Goal: Task Accomplishment & Management: Complete application form

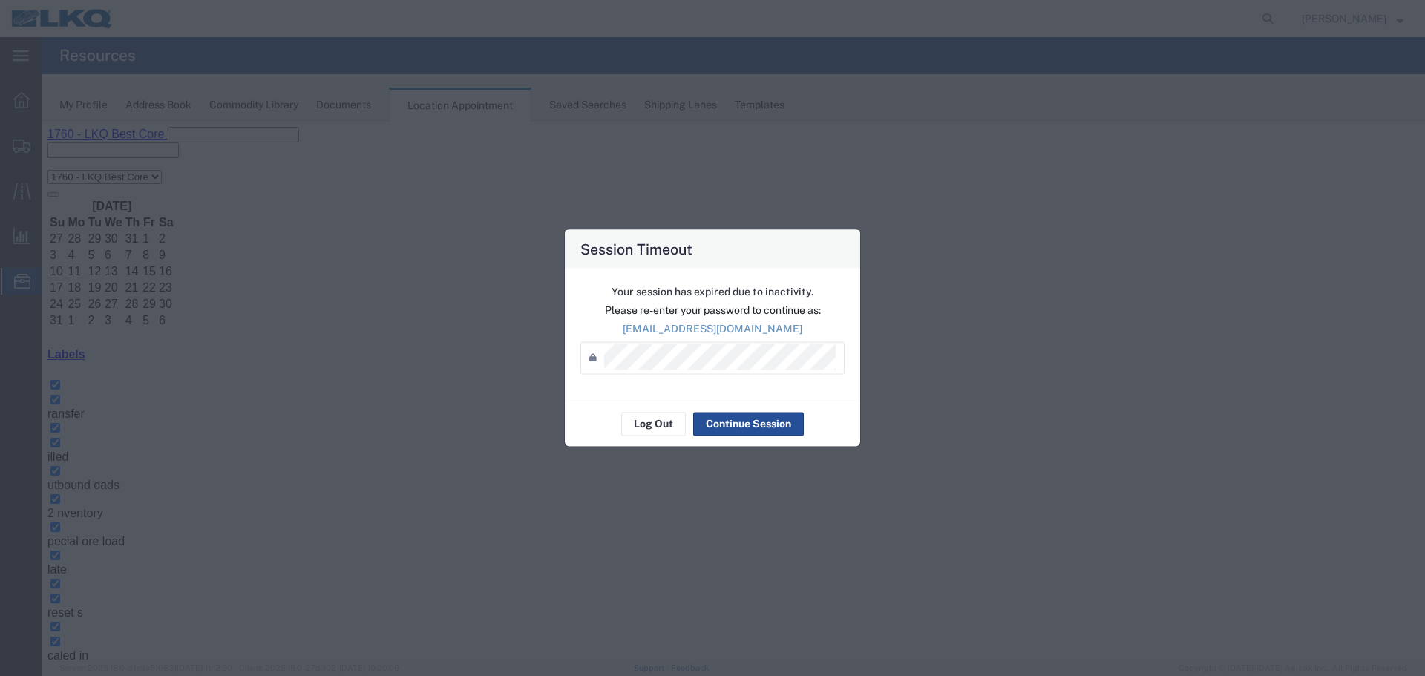
scroll to position [297, 0]
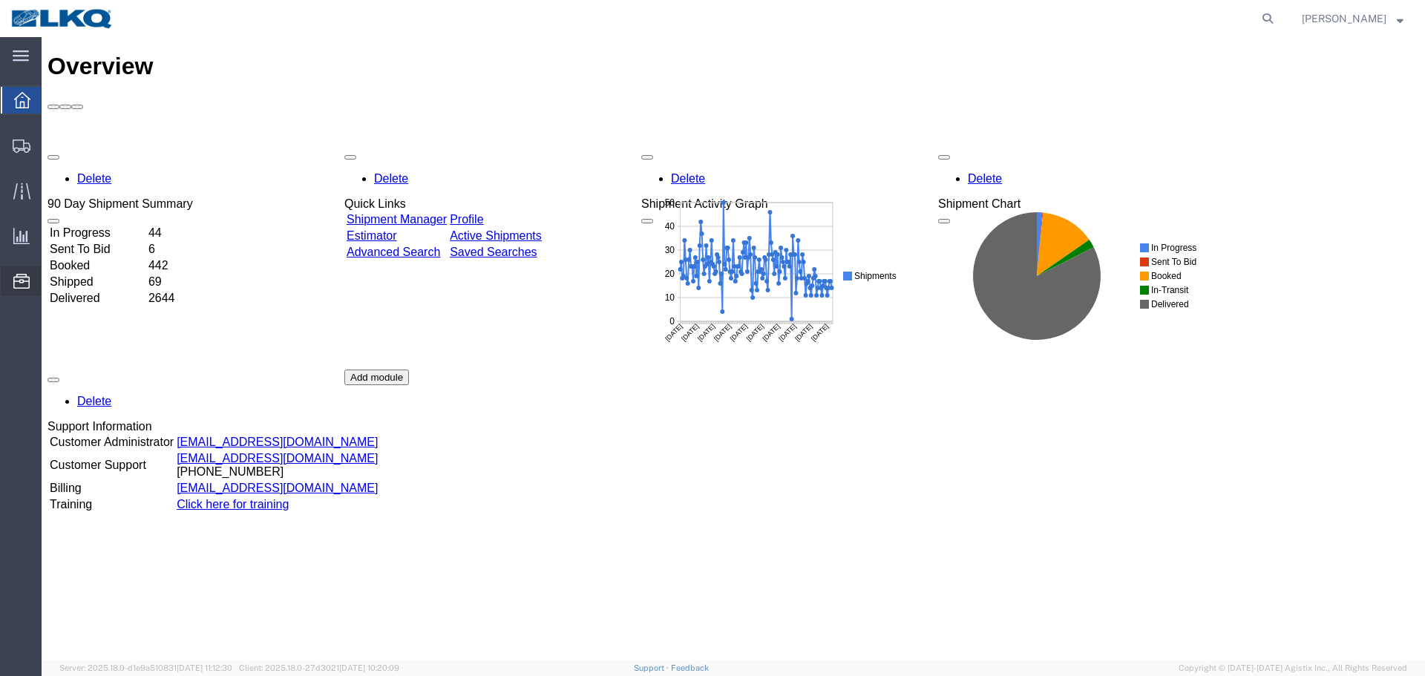
click at [0, 0] on span "Saved Searches" at bounding box center [0, 0] width 0 height 0
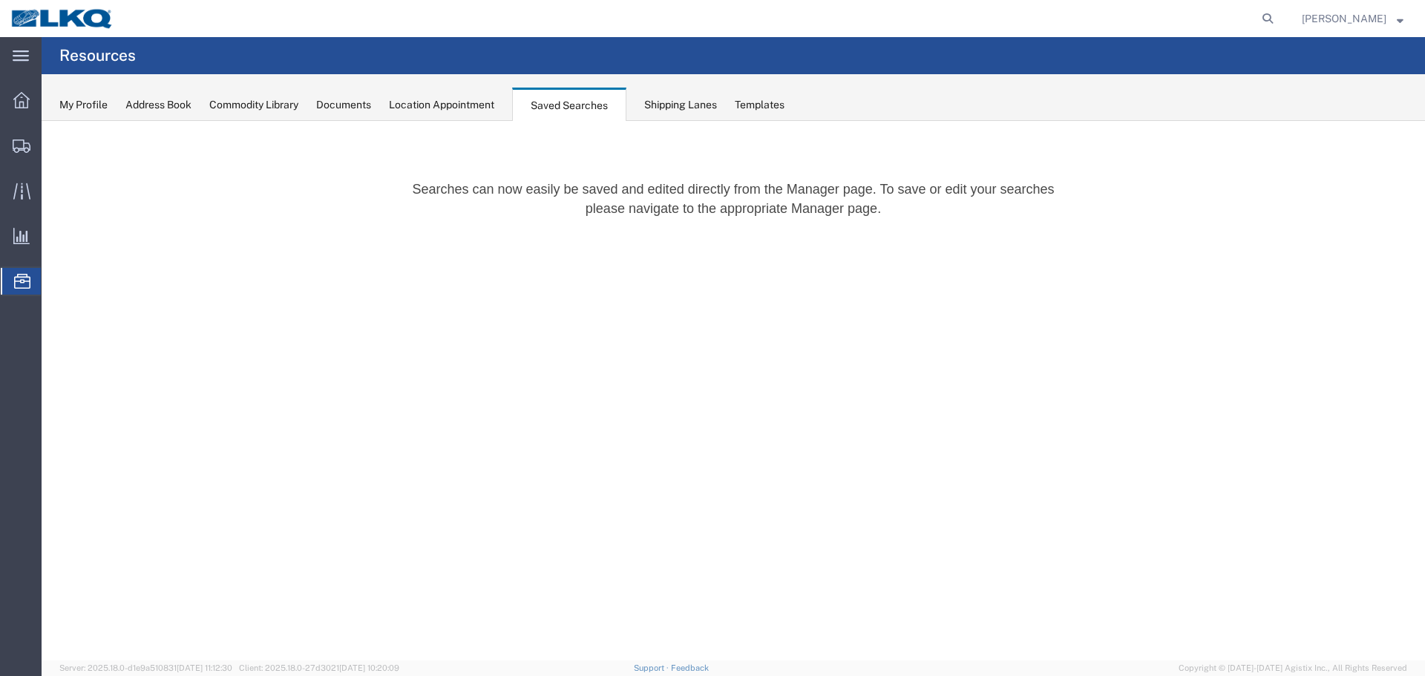
click at [0, 0] on span "Location Appointment" at bounding box center [0, 0] width 0 height 0
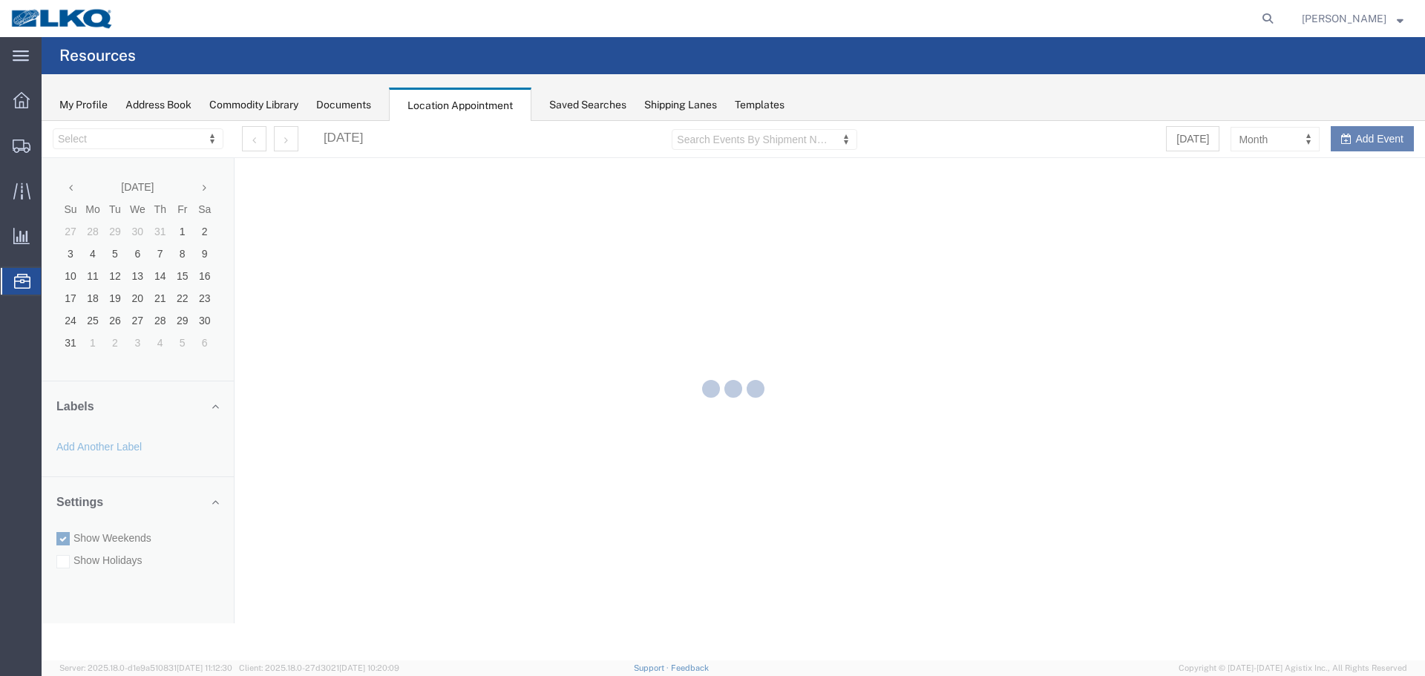
select select "27634"
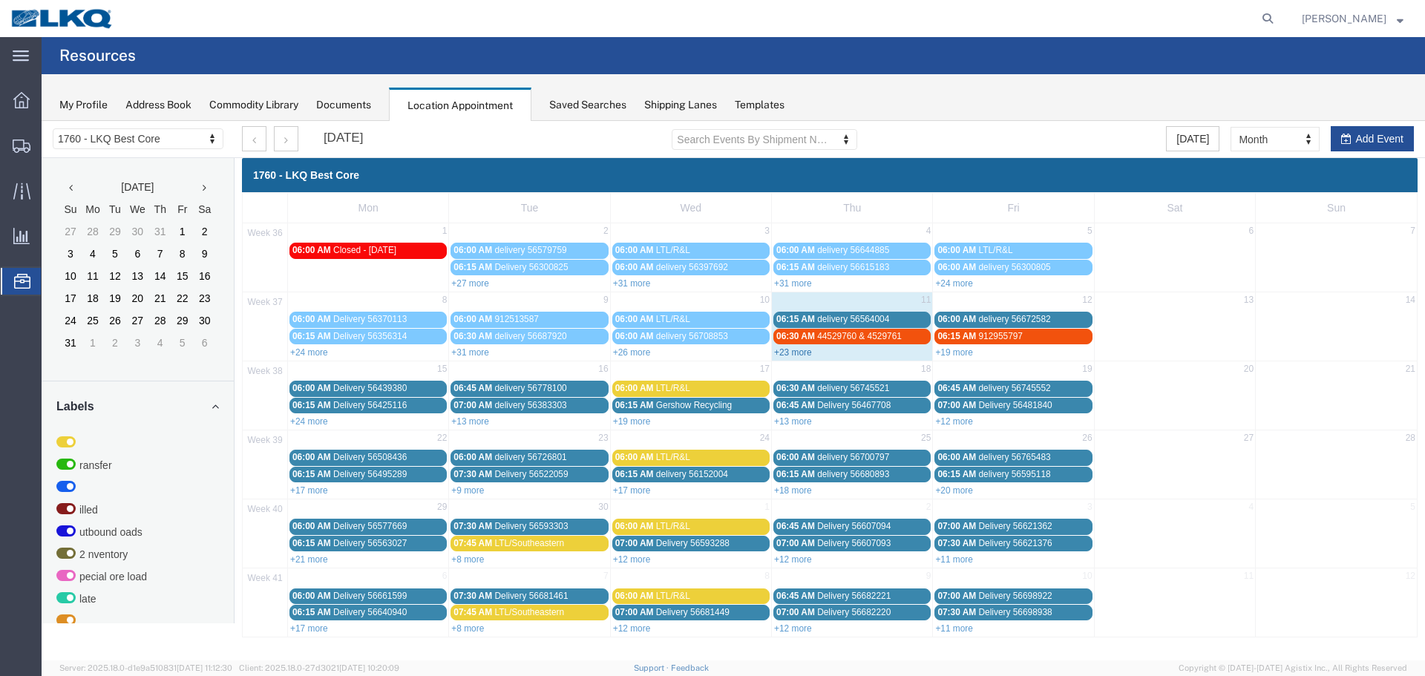
click at [791, 350] on link "+23 more" at bounding box center [793, 352] width 38 height 10
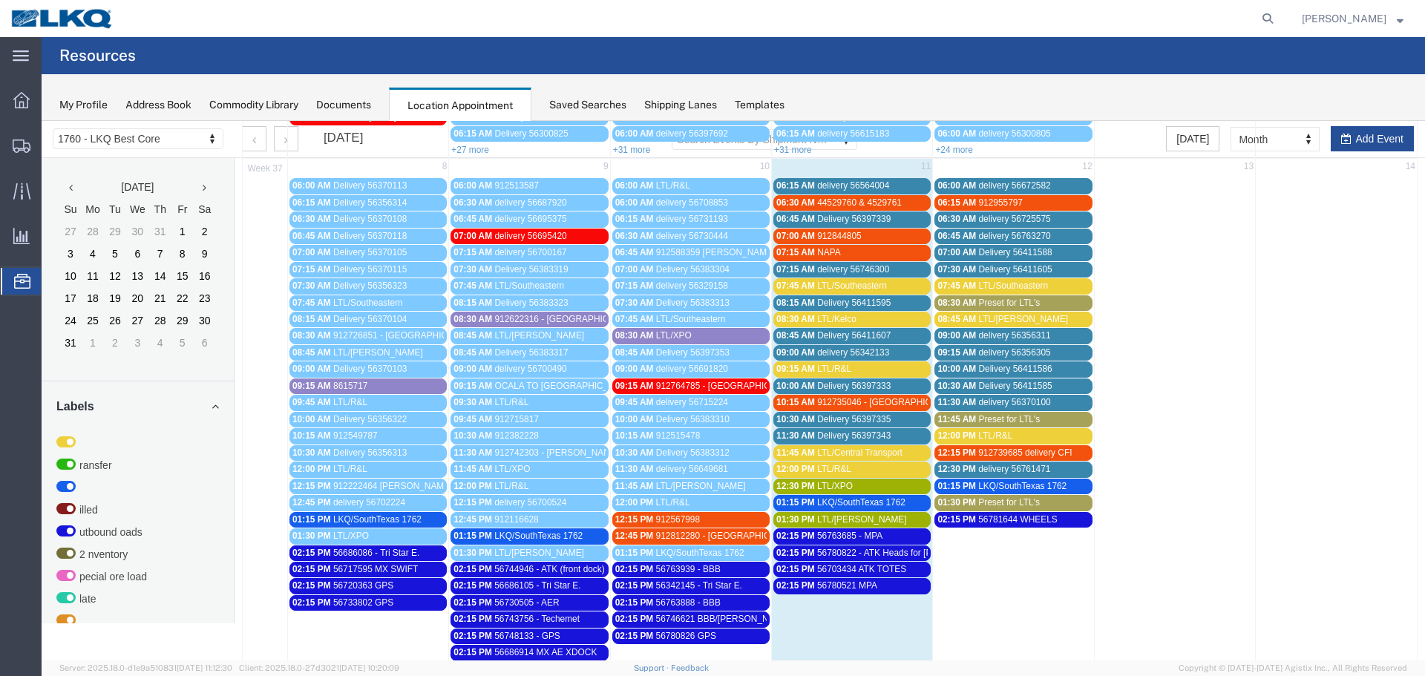
scroll to position [148, 0]
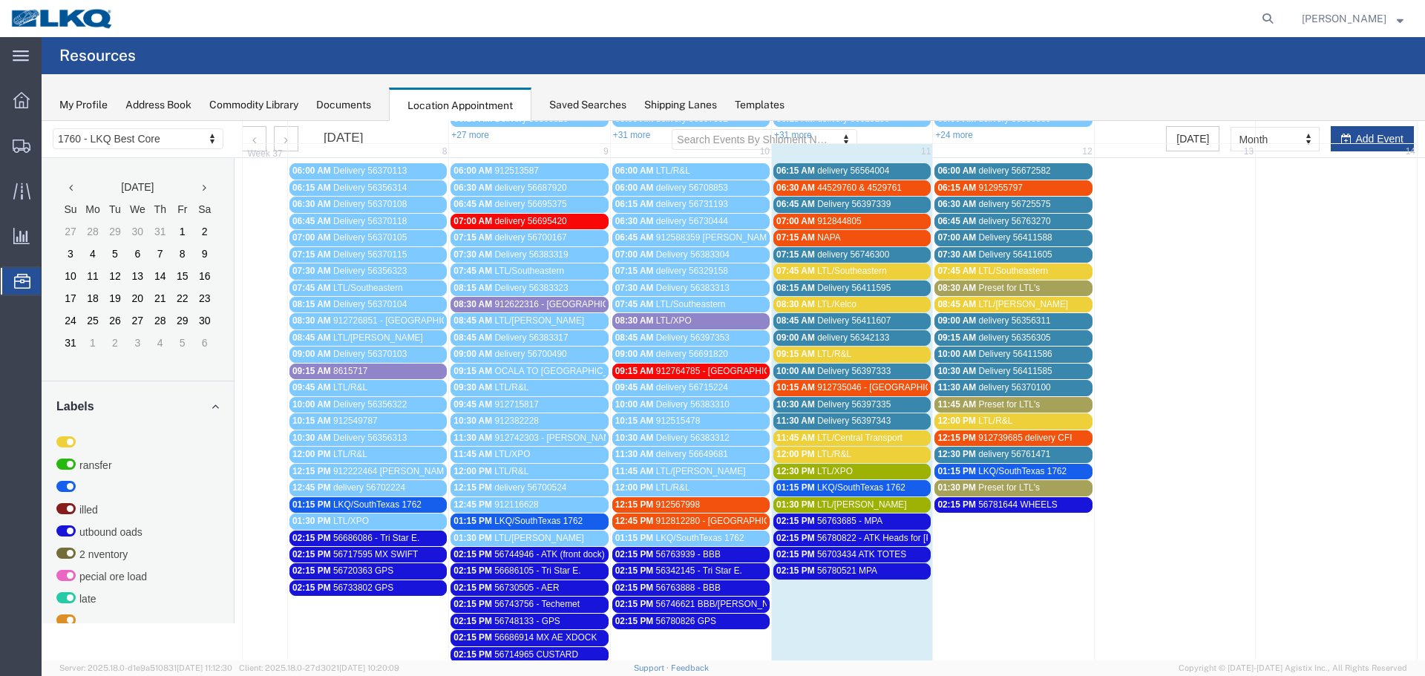
click at [1025, 396] on link "11:30 AM delivery 56370100" at bounding box center [1013, 388] width 157 height 16
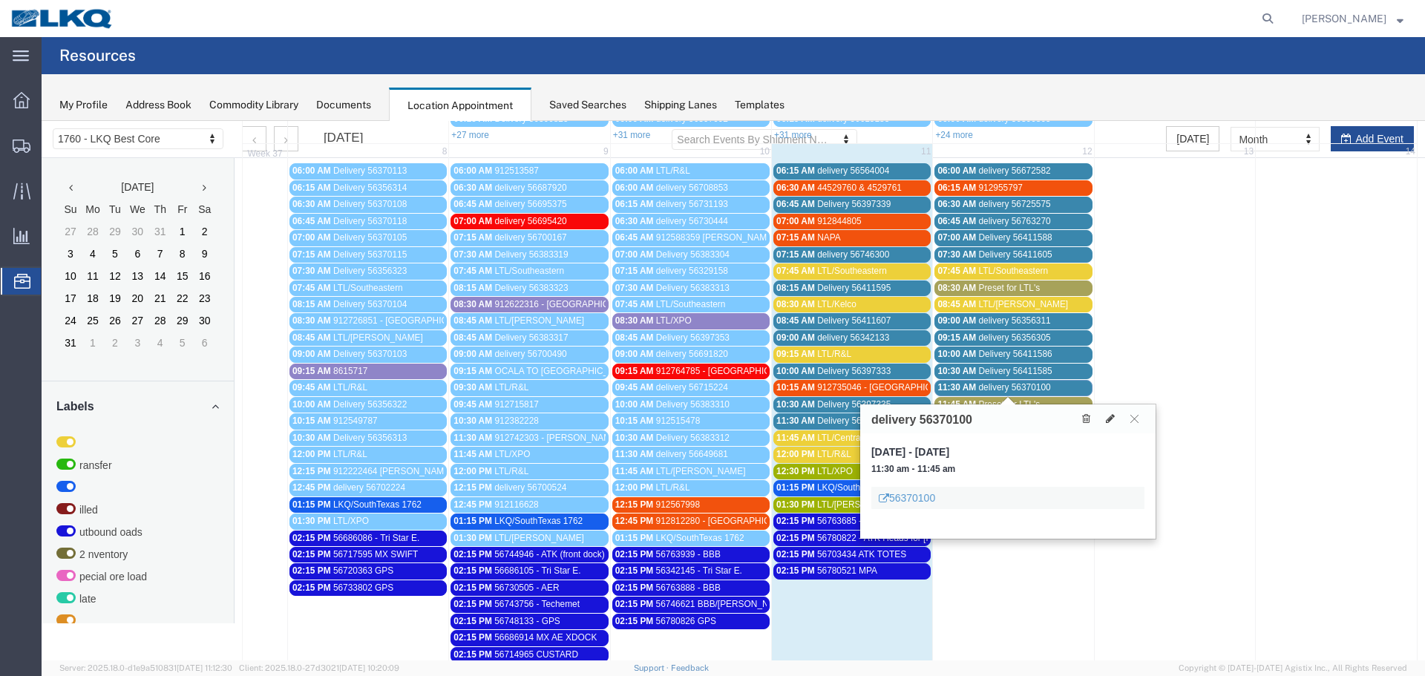
click at [1139, 426] on div at bounding box center [1110, 419] width 68 height 16
click at [1133, 416] on icon at bounding box center [1135, 418] width 8 height 9
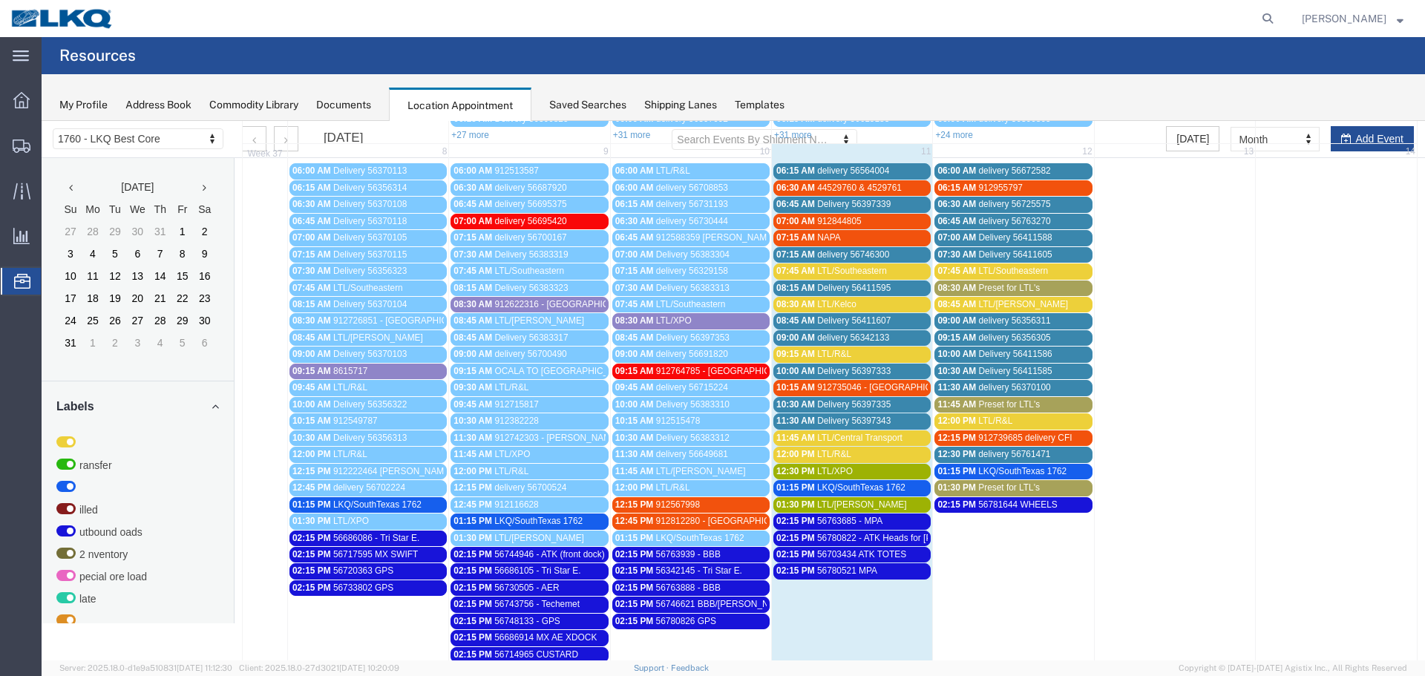
click at [965, 399] on span "11:45 AM" at bounding box center [957, 404] width 39 height 10
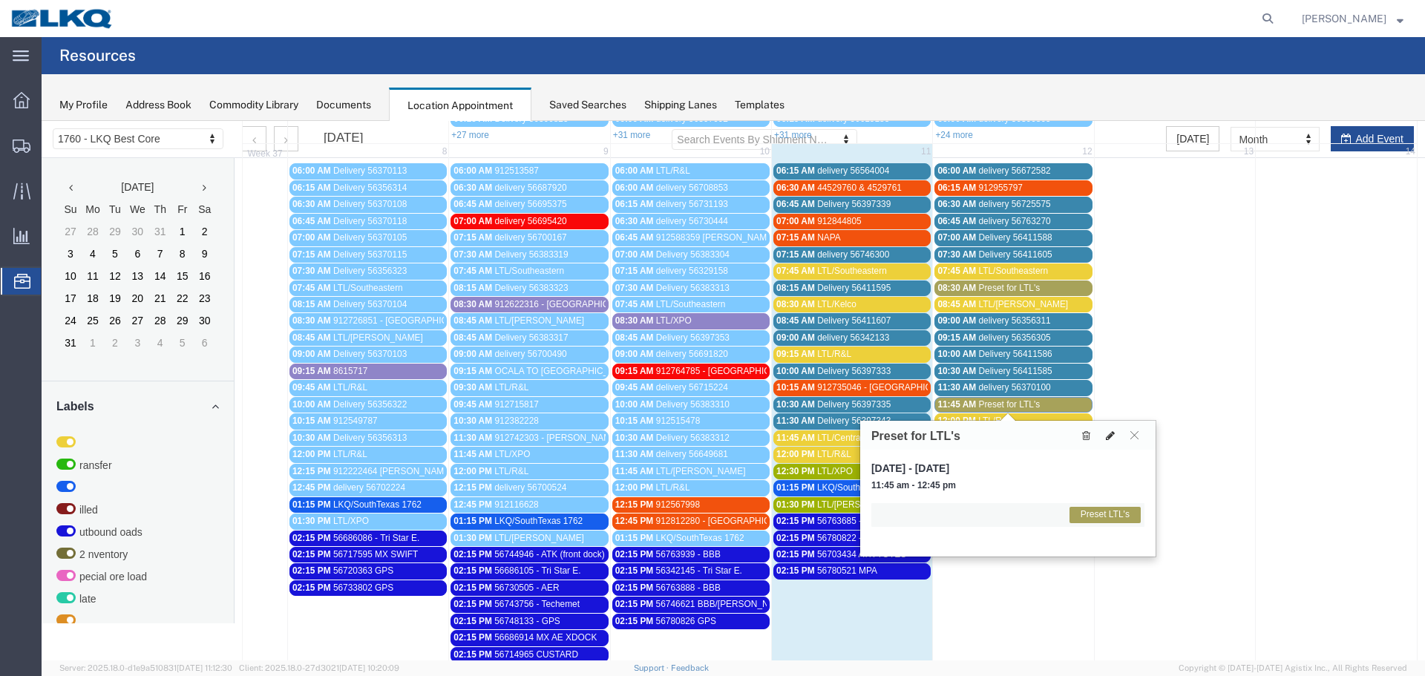
click at [1110, 435] on icon at bounding box center [1110, 436] width 9 height 10
select select "1"
select select "420"
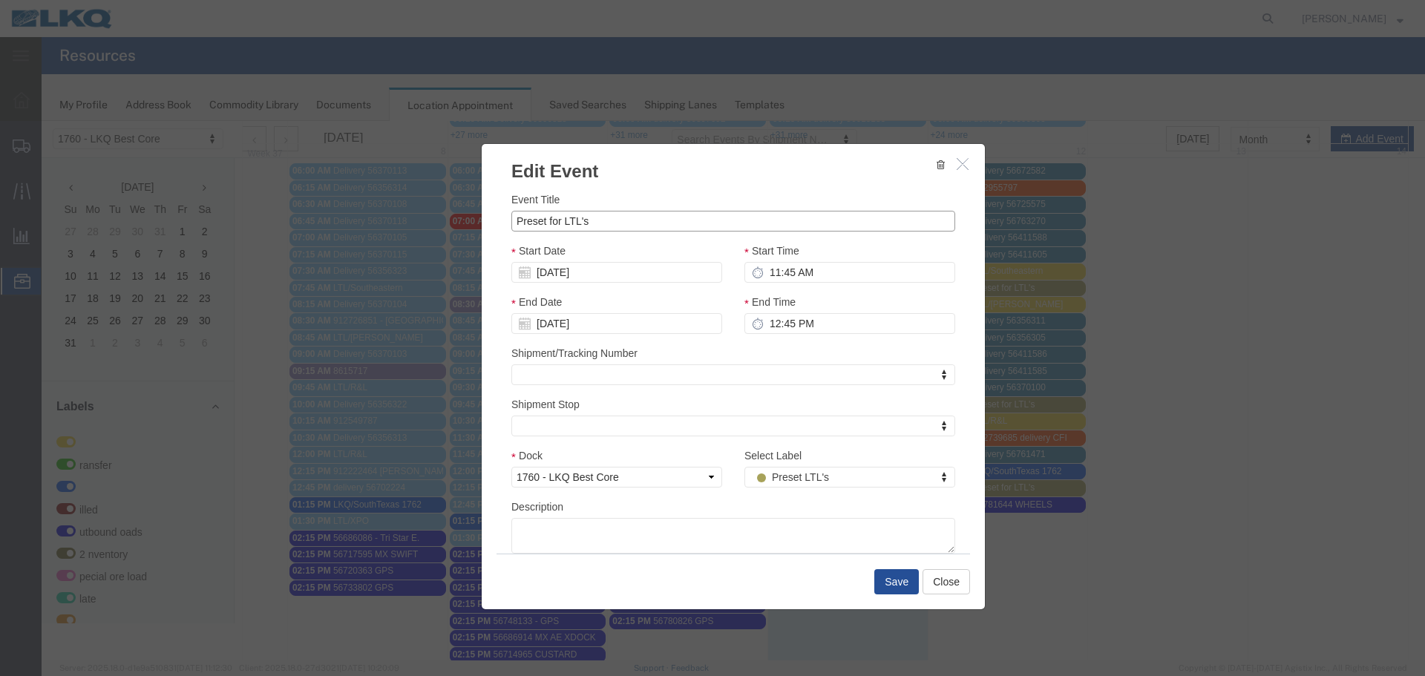
click at [548, 216] on input "Preset for LTL's" at bounding box center [733, 221] width 444 height 21
type input "S"
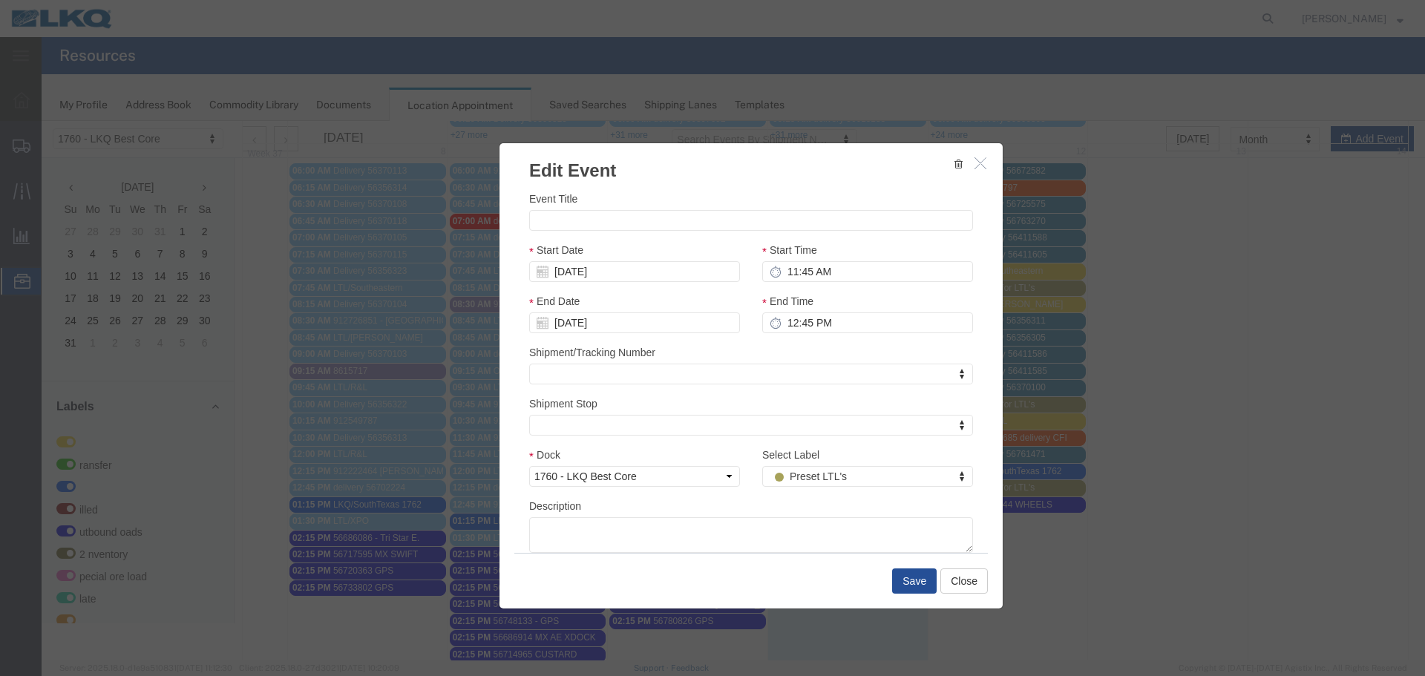
drag, startPoint x: 638, startPoint y: 163, endPoint x: 658, endPoint y: 148, distance: 24.9
click at [658, 148] on h3 "Edit Event" at bounding box center [751, 163] width 503 height 40
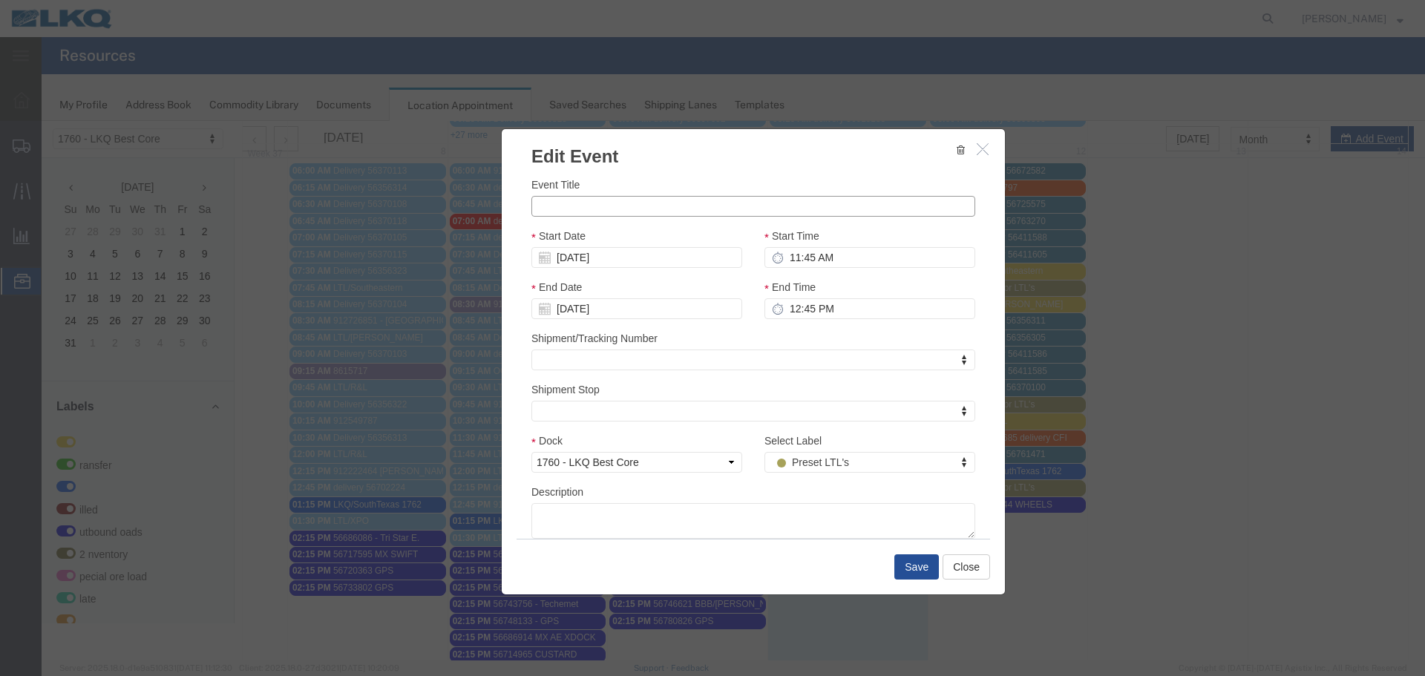
click at [576, 203] on input "Event Title" at bounding box center [753, 206] width 444 height 21
type input "LTL/SAIA"
click at [592, 258] on input "09/12/2025" at bounding box center [636, 257] width 211 height 21
click at [664, 236] on div "Start Date 09/12/2025" at bounding box center [636, 248] width 211 height 40
click at [836, 256] on input "11:45 AM" at bounding box center [870, 257] width 211 height 21
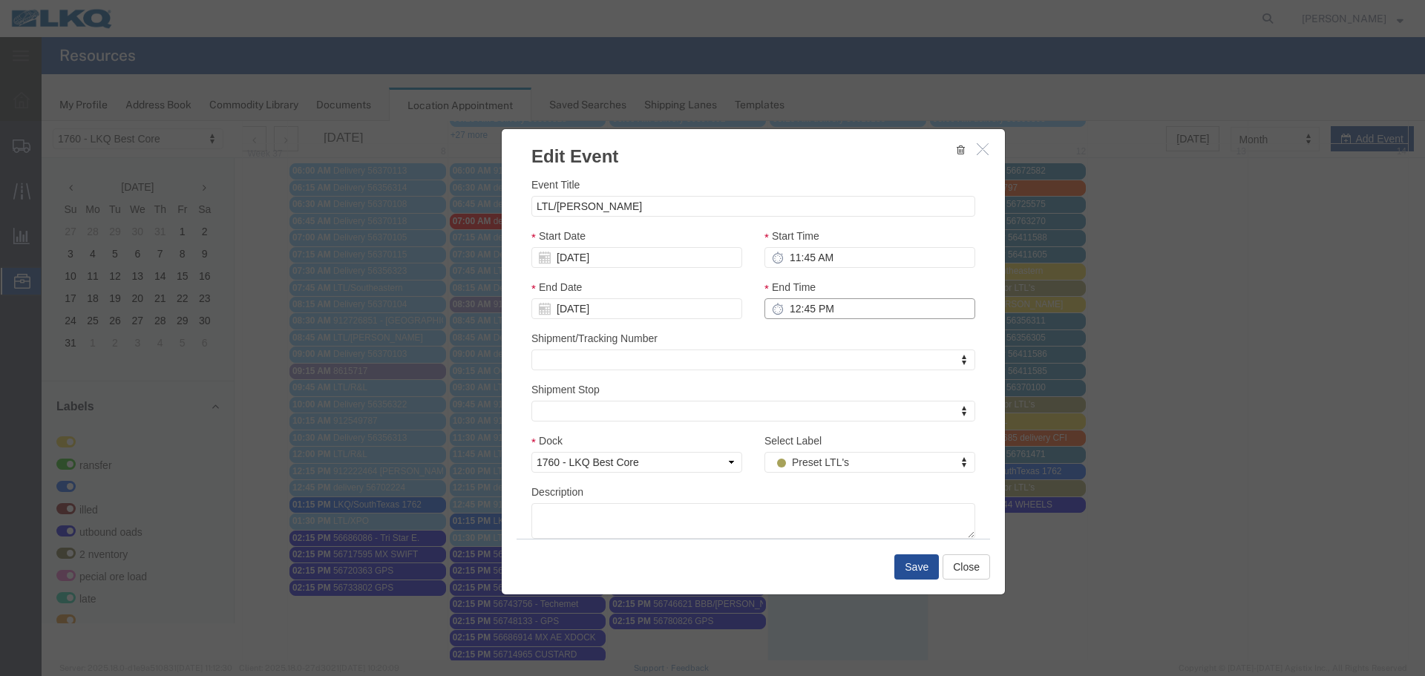
click at [802, 309] on input "12:45 PM" at bounding box center [870, 308] width 211 height 21
type input "12:00 PM"
click at [809, 344] on div "Shipment/Tracking Number Shipment/Tracking Number Shipment/Tracking Number" at bounding box center [753, 350] width 444 height 40
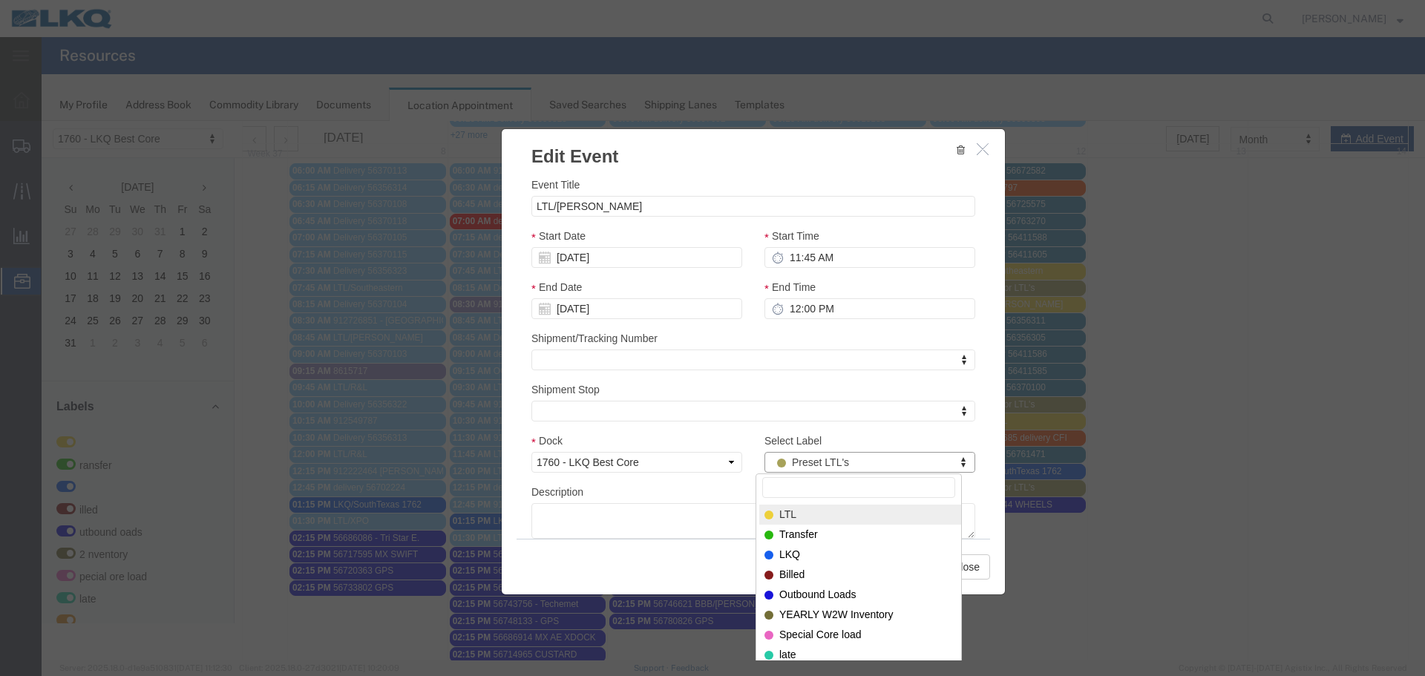
select select "25"
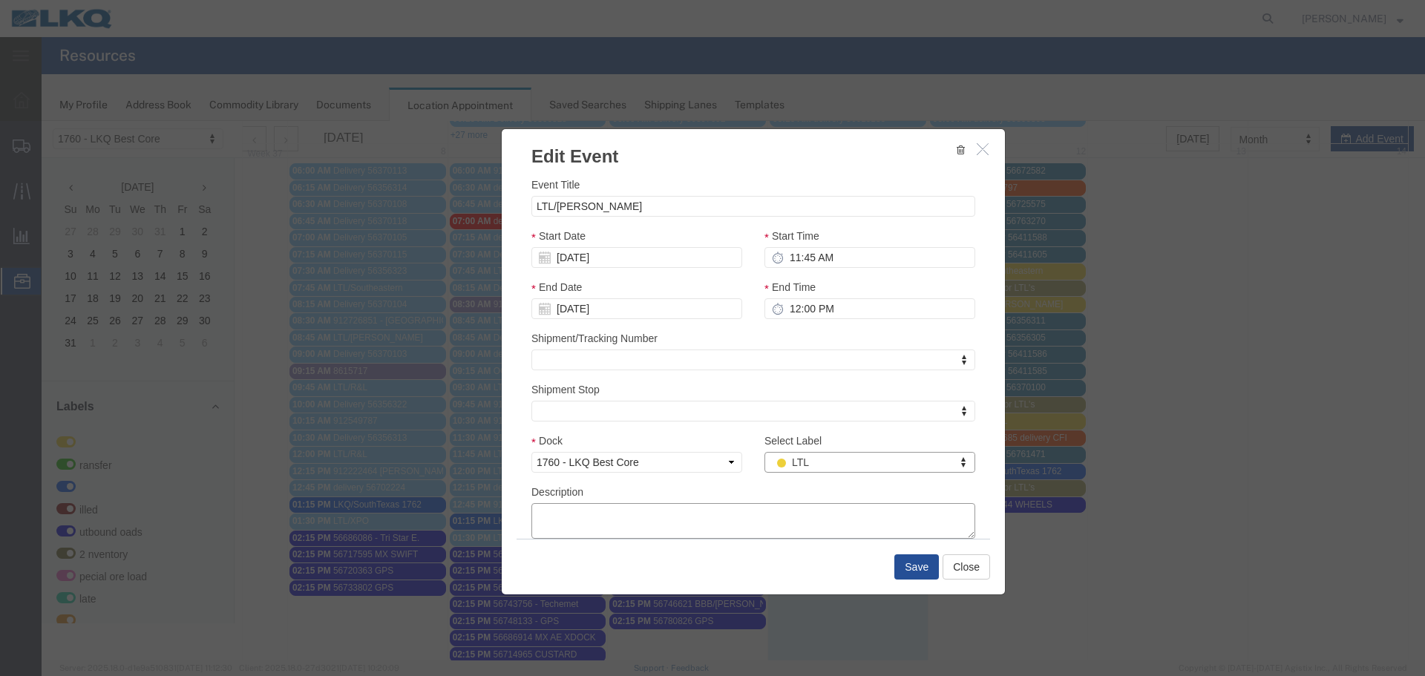
click at [730, 514] on textarea "Description" at bounding box center [753, 521] width 444 height 36
paste textarea "SHIPPER :ADVANCE AUTO PARTS #228 SAIA PRO :10819209850 PIECES :00001 WEIGHT :00…"
type textarea "SHIPPER :ADVANCE AUTO PARTS #228 SAIA PRO :10819209850 PIECES :00001 WEIGHT :00…"
click at [921, 573] on button "Save" at bounding box center [916, 567] width 45 height 25
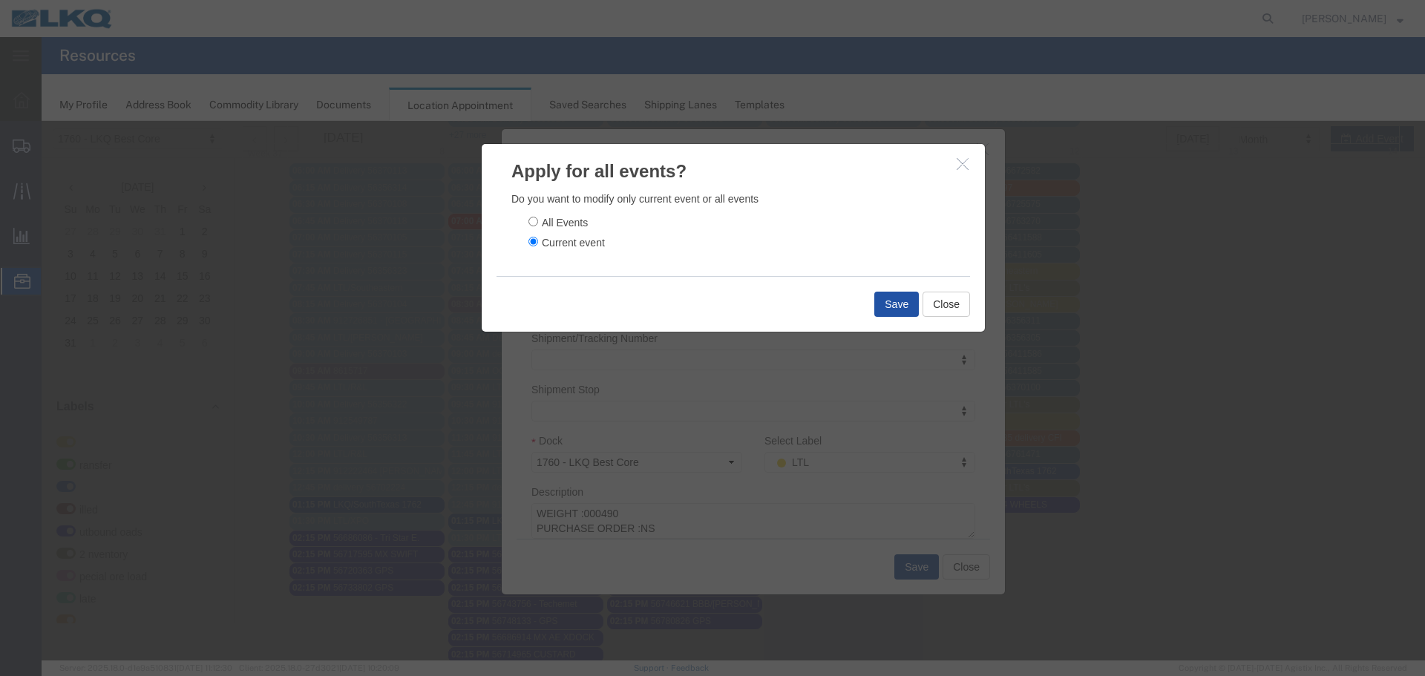
click at [886, 292] on button "Save" at bounding box center [896, 304] width 45 height 25
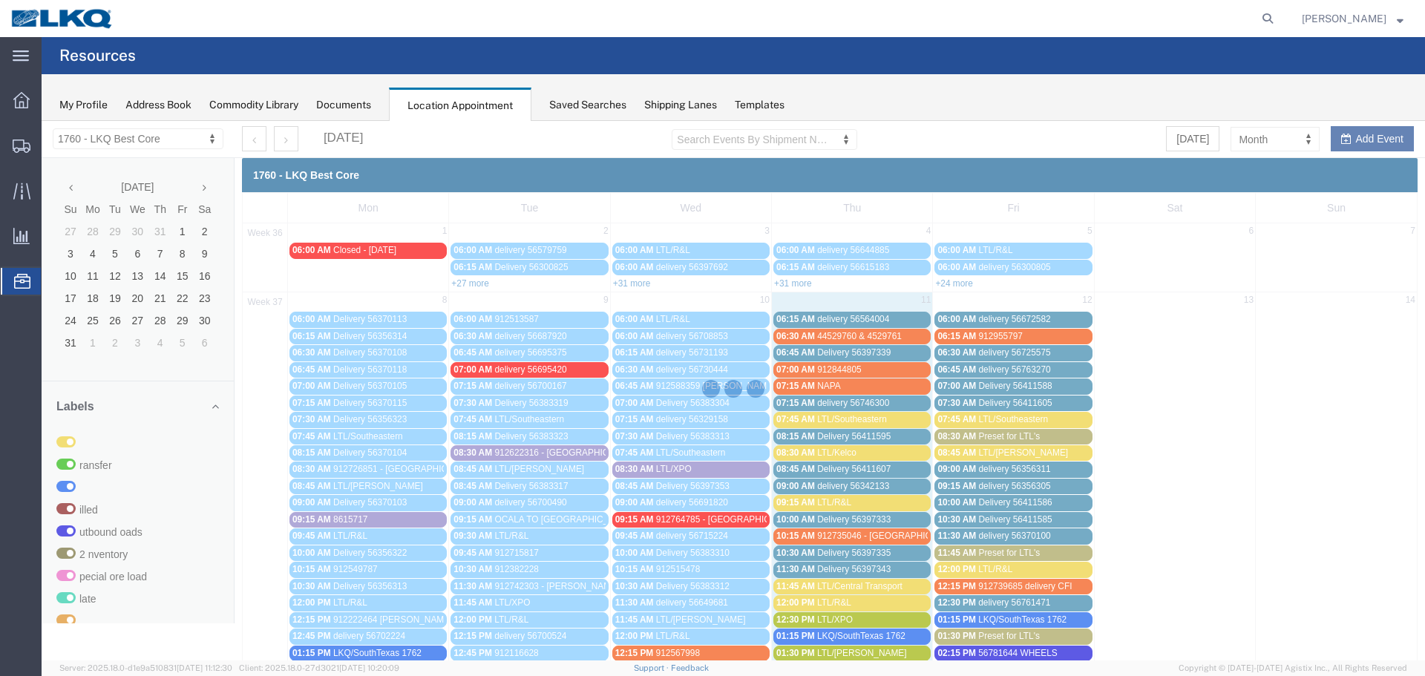
scroll to position [0, 0]
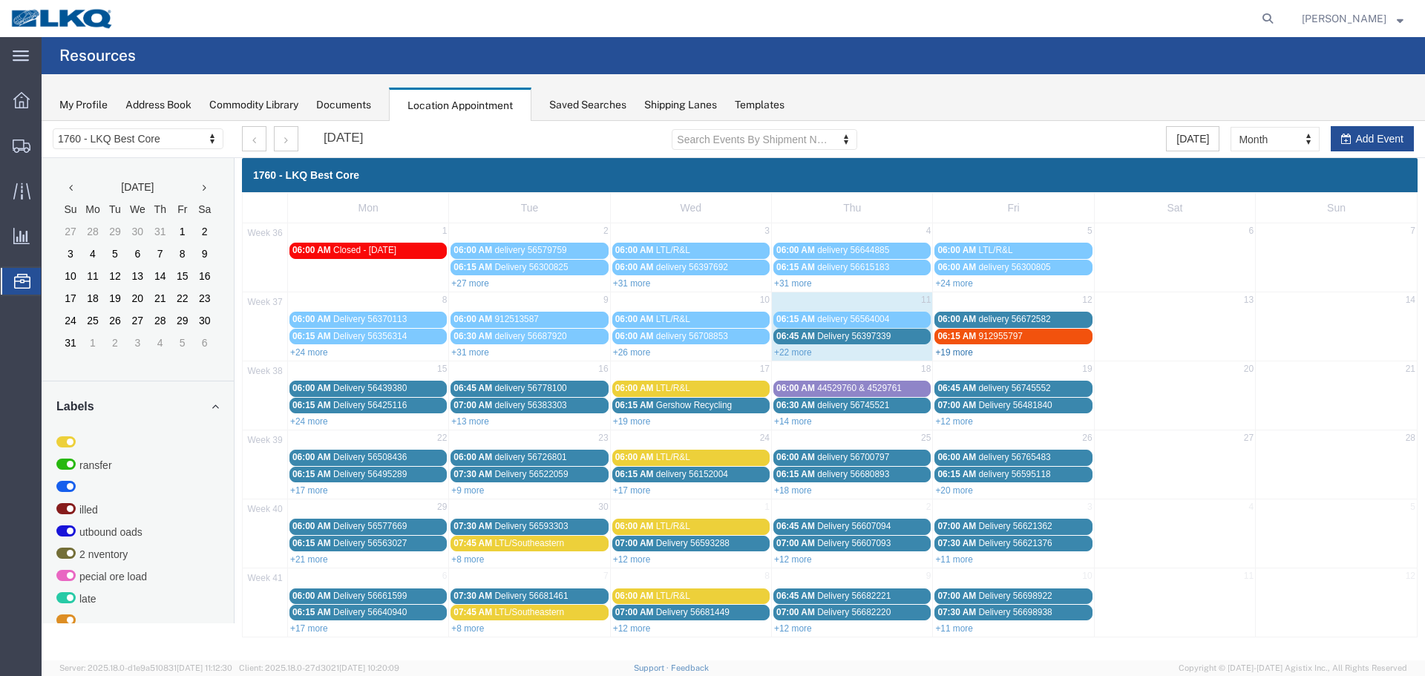
click at [961, 351] on link "+19 more" at bounding box center [954, 352] width 38 height 10
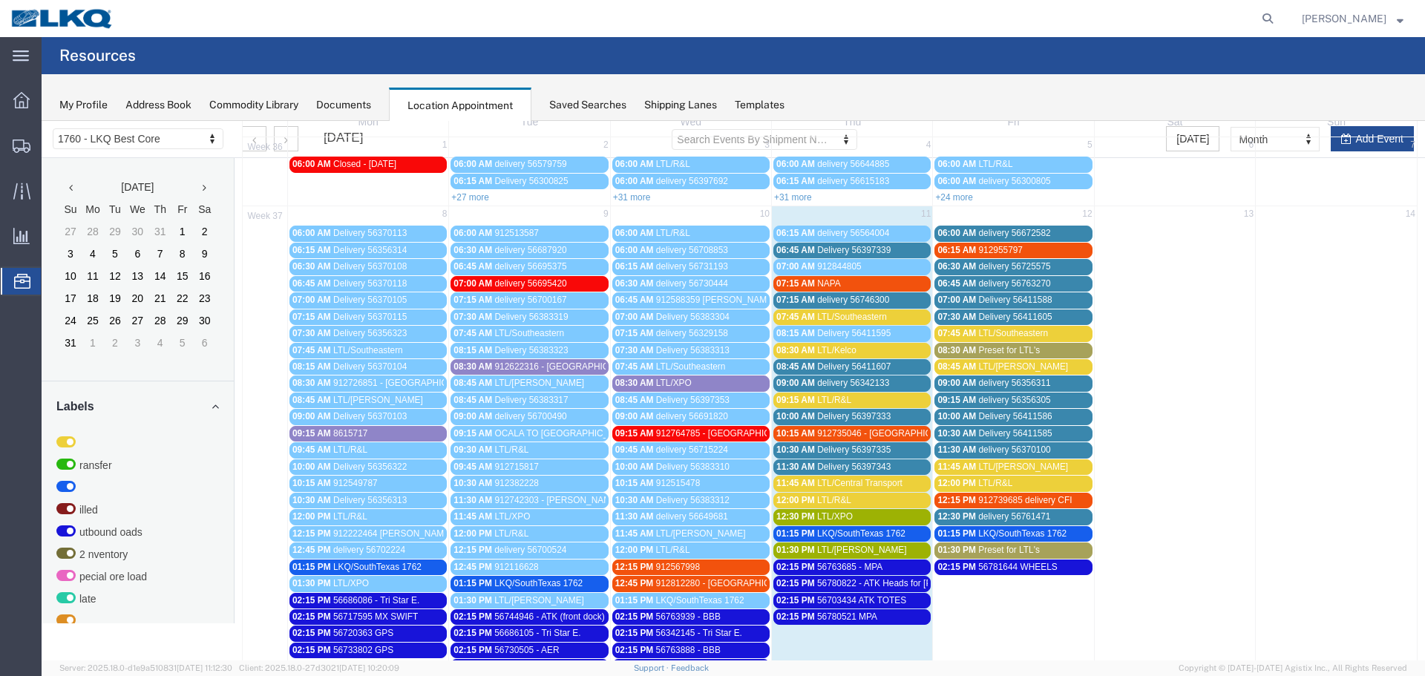
scroll to position [74, 0]
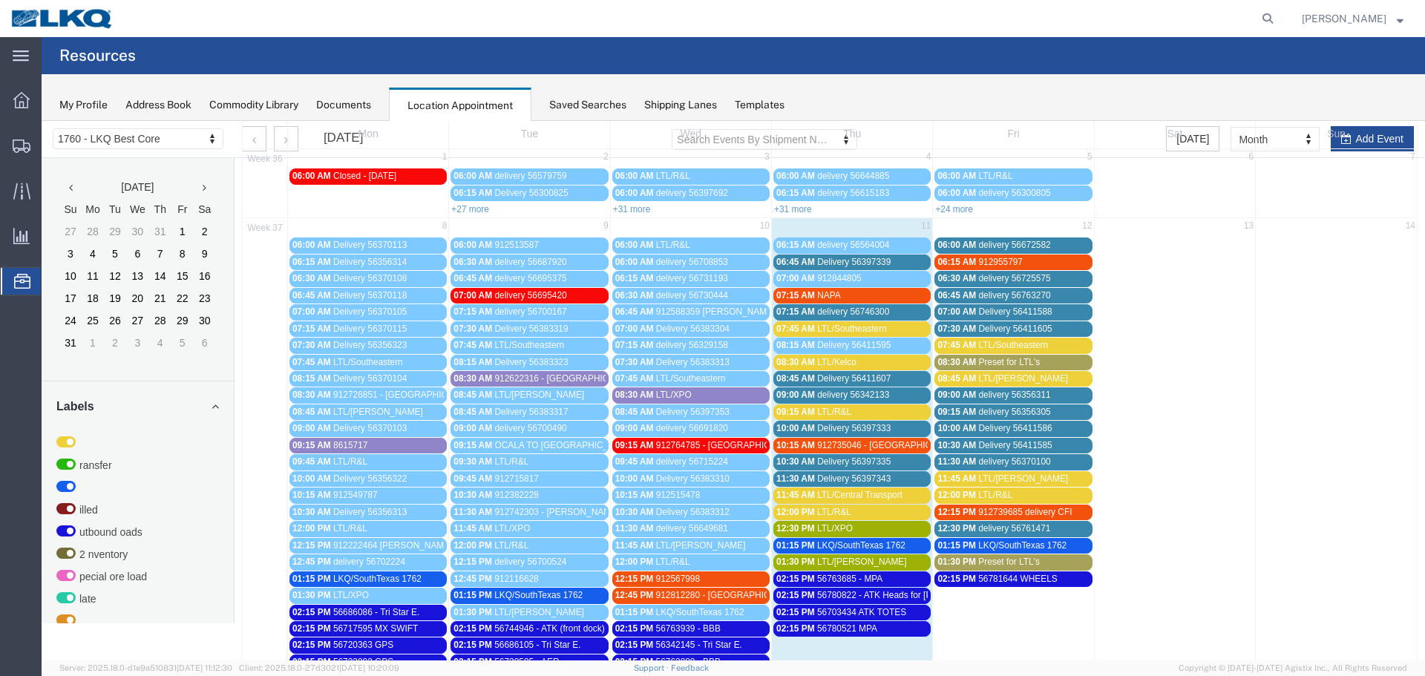
click at [1008, 343] on span "LTL/Southeastern" at bounding box center [1013, 345] width 70 height 10
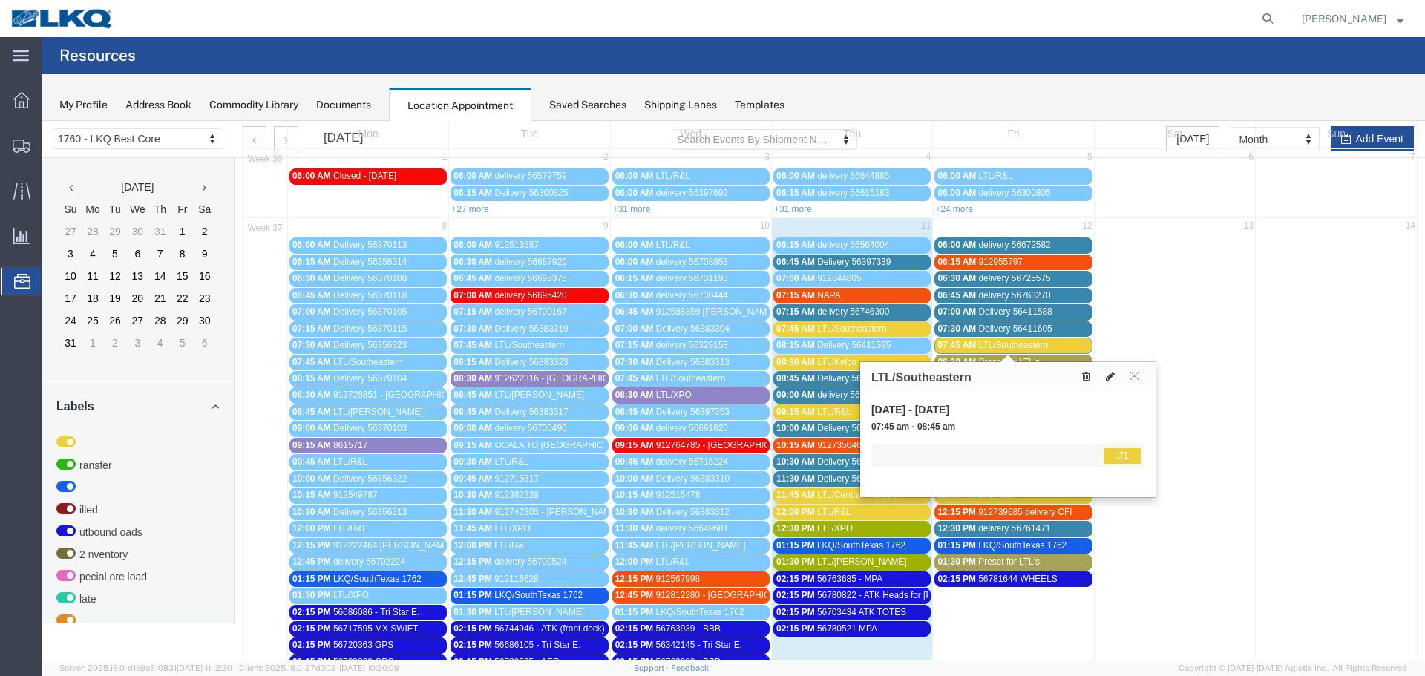
click at [1111, 378] on icon at bounding box center [1110, 376] width 9 height 10
select select "1"
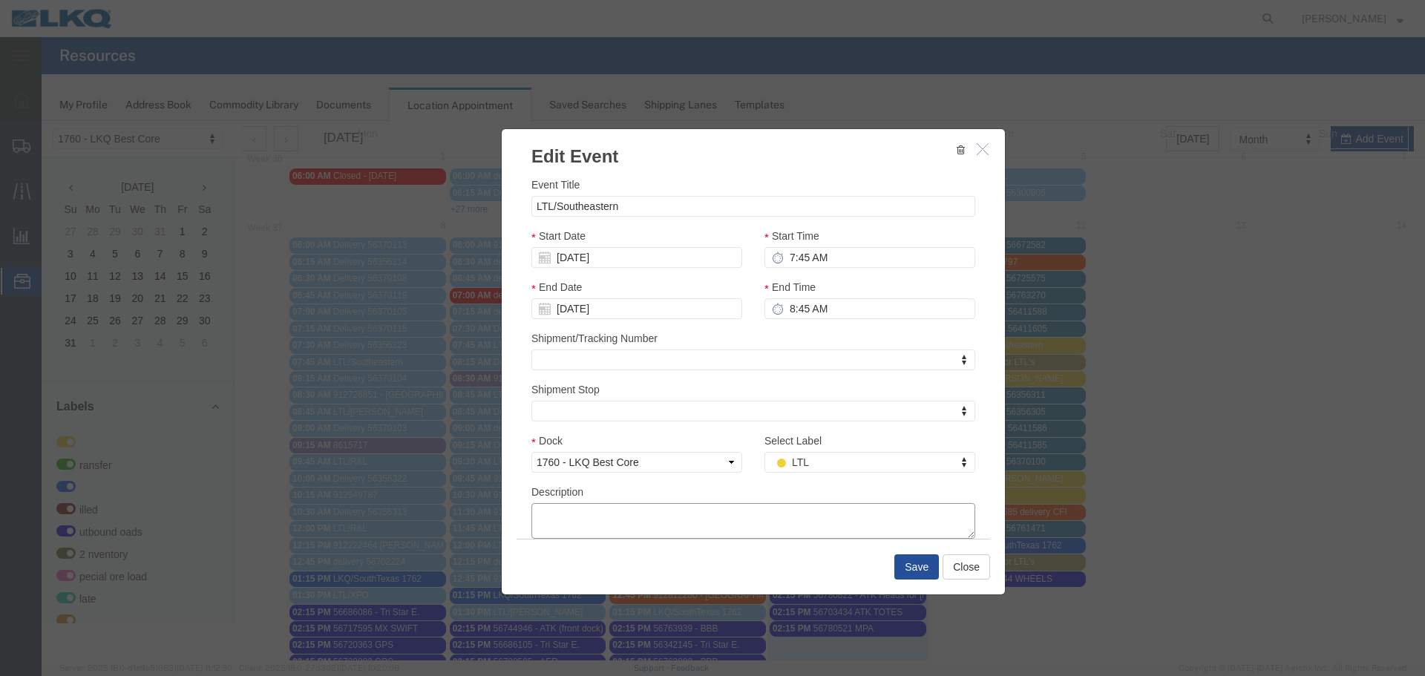
click at [624, 507] on textarea "Description" at bounding box center [753, 521] width 444 height 36
paste textarea "MERIT SEFLPRO#341464058 1PLT—330LBS CONCHO PROPANE SEFLPRO#411692771 1PLT—235LB…"
type textarea "MERIT SEFLPRO#341464058 1PLT—330LBS CONCHO PROPANE SEFLPRO#411692771 1PLT—235LB…"
click at [629, 203] on input "LTL/Southeastern" at bounding box center [753, 206] width 444 height 21
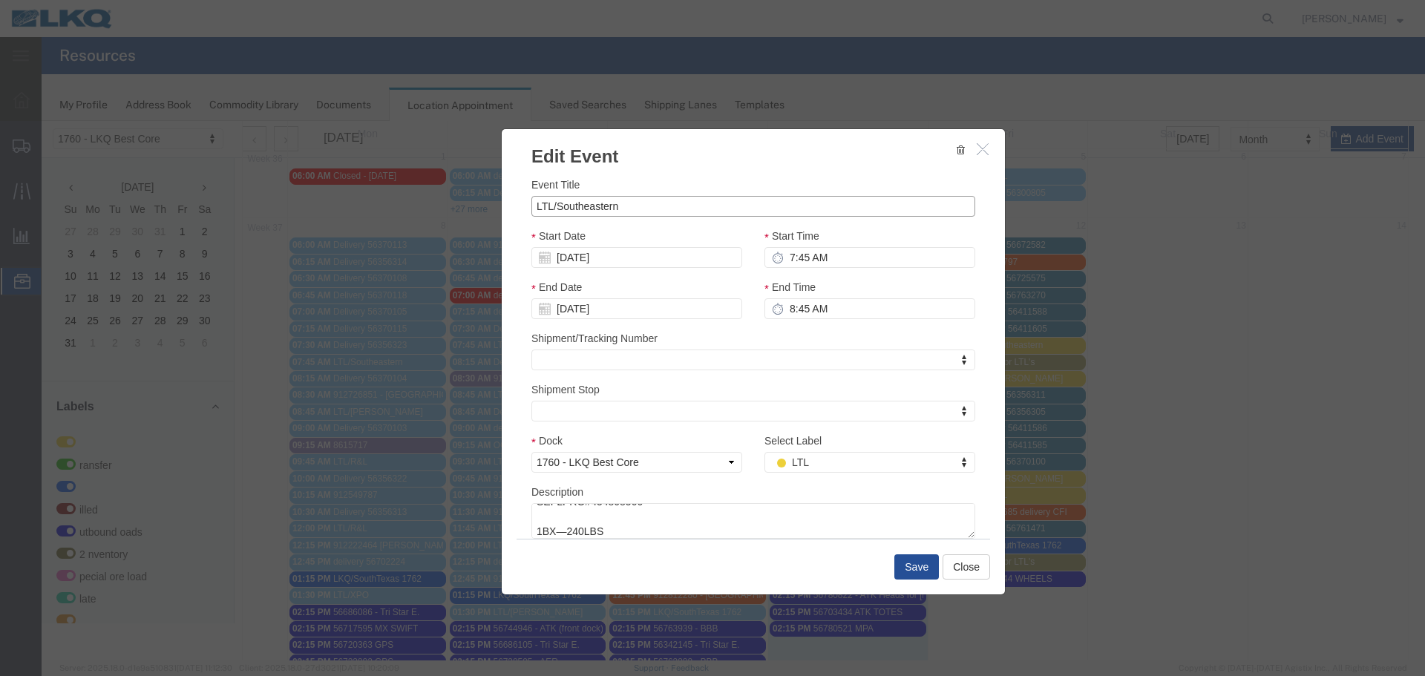
paste input "pro#341464058"
type input "LTL/Southeastern pro#341464058"
click at [810, 309] on input "8:45 AM" at bounding box center [870, 308] width 211 height 21
type input "8:15 AM"
click at [809, 327] on div "End Time 8:15 AM" at bounding box center [869, 304] width 233 height 51
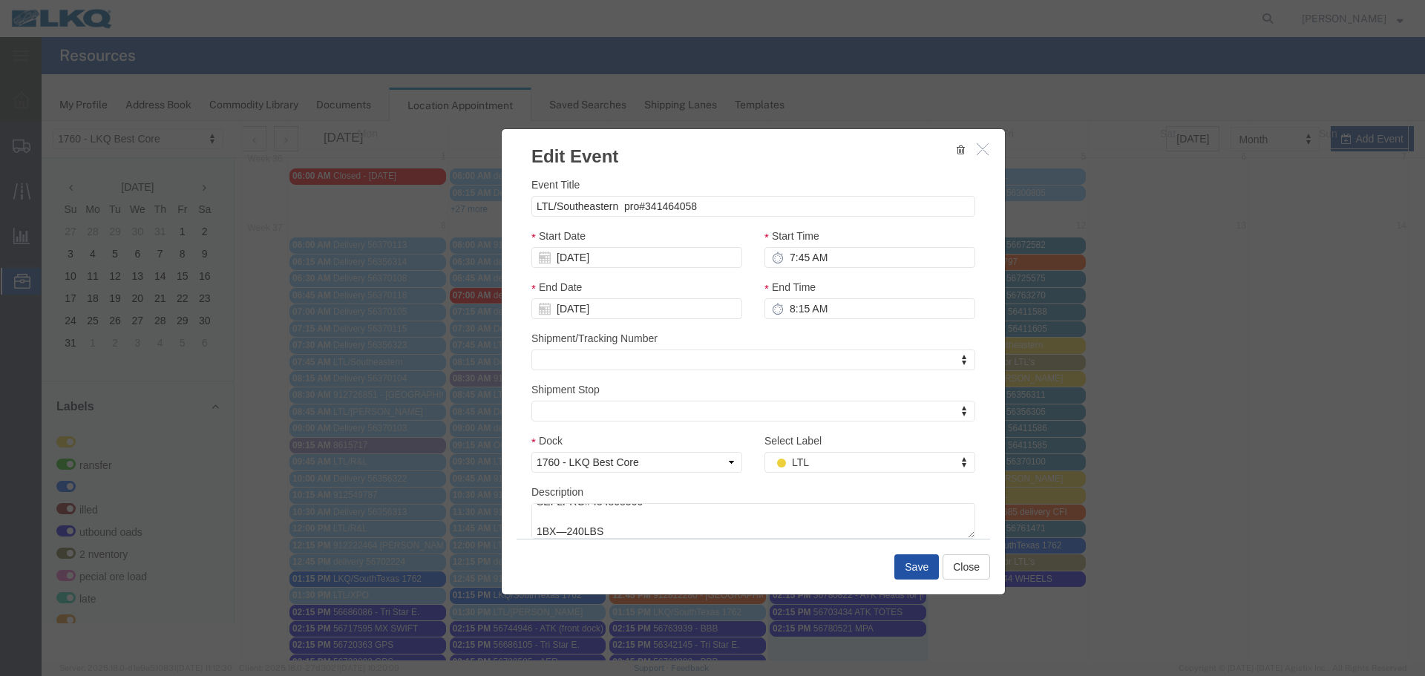
click at [914, 563] on button "Save" at bounding box center [916, 567] width 45 height 25
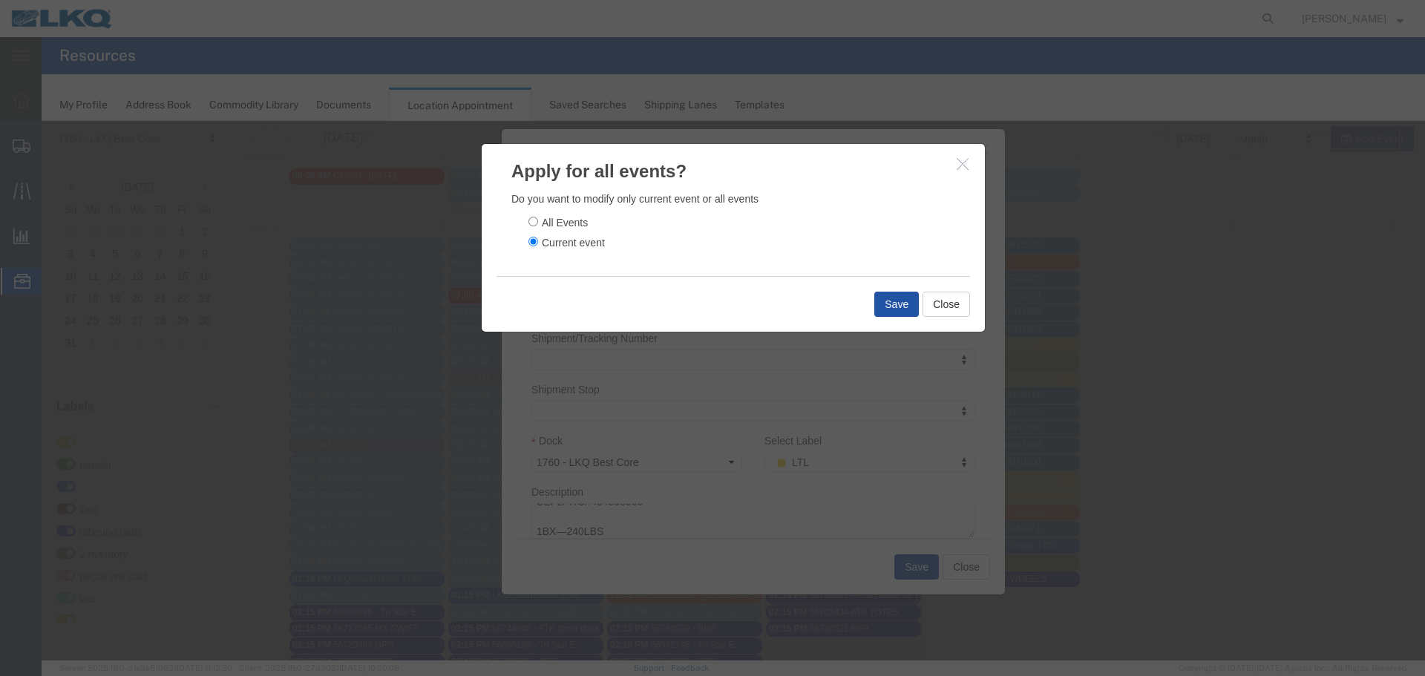
click at [879, 307] on button "Save" at bounding box center [896, 304] width 45 height 25
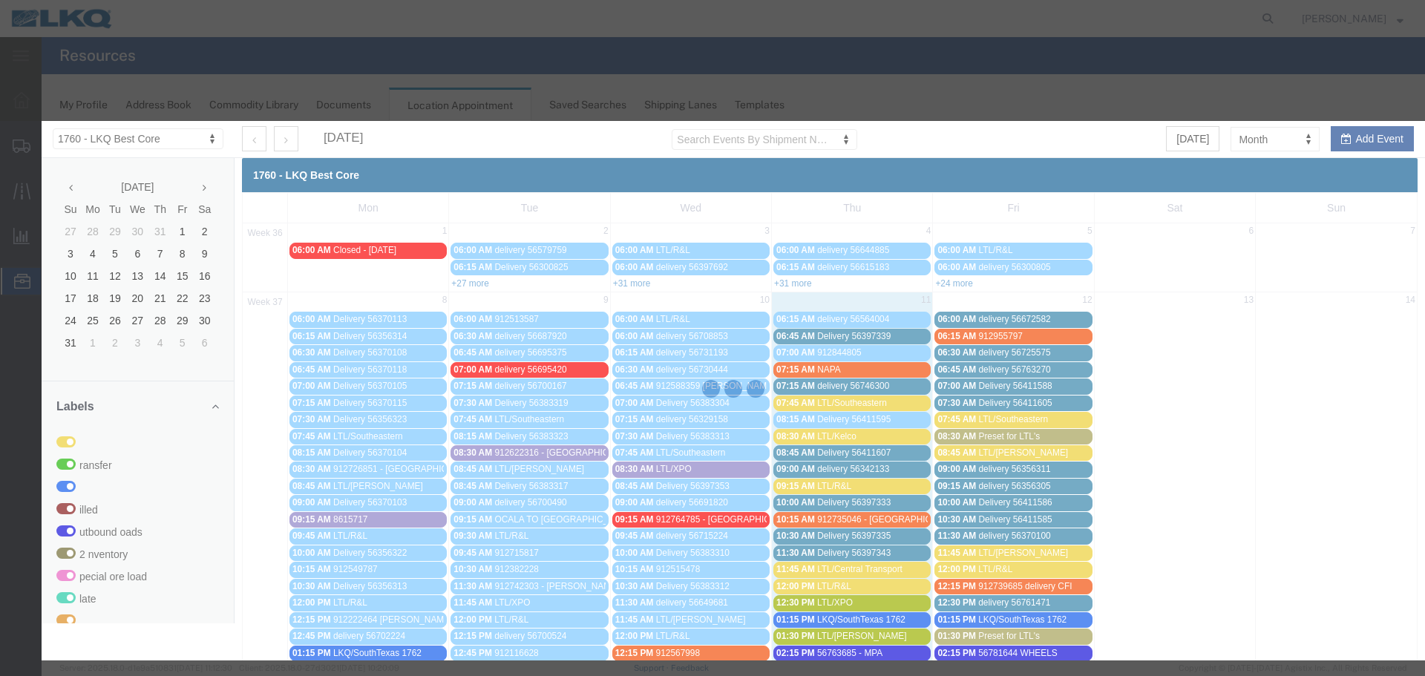
scroll to position [0, 0]
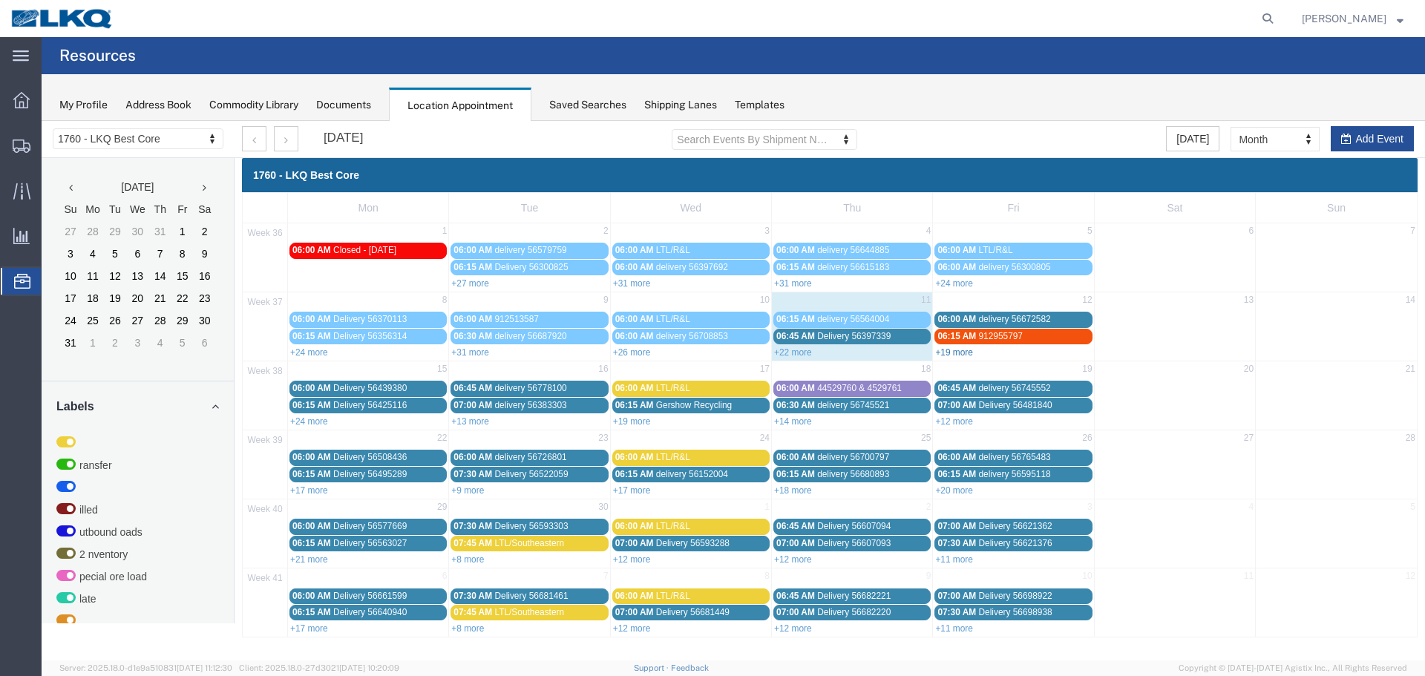
click at [965, 353] on link "+19 more" at bounding box center [954, 352] width 38 height 10
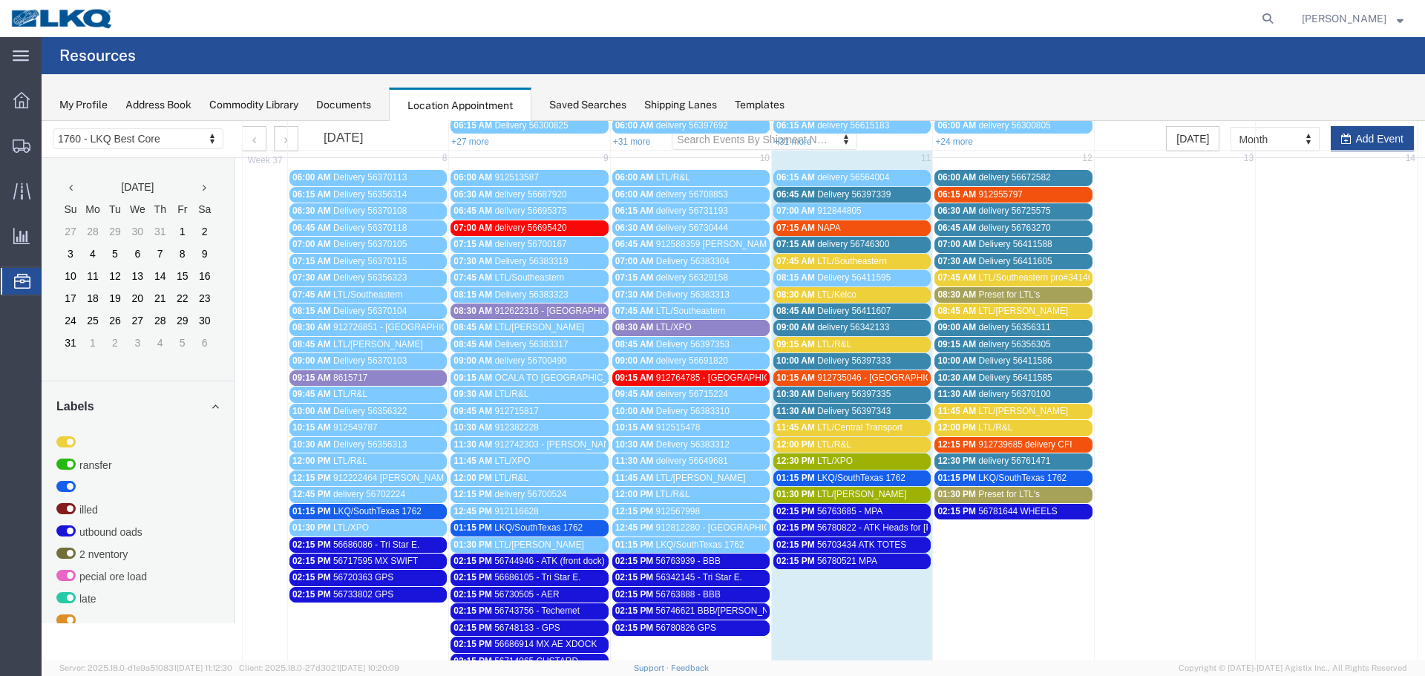
scroll to position [223, 0]
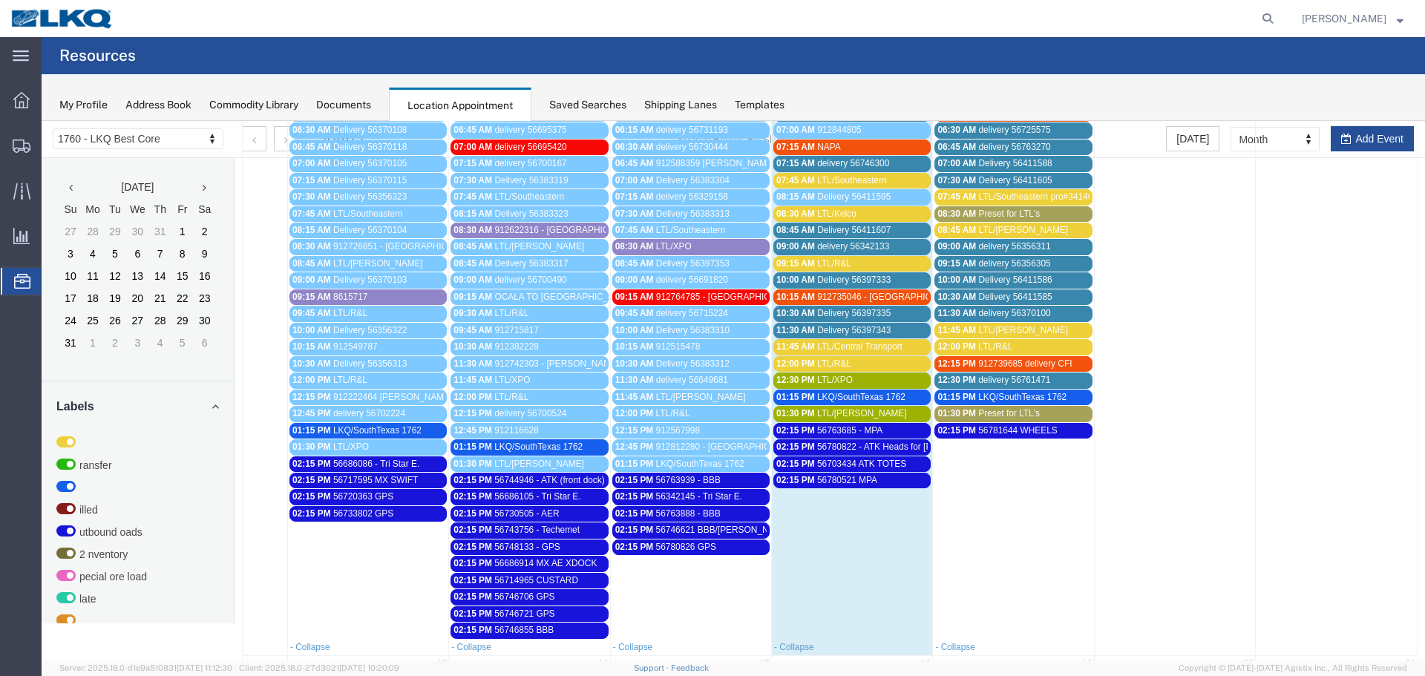
click at [1036, 410] on div "01:30 PM Preset for LTL's" at bounding box center [1013, 413] width 151 height 11
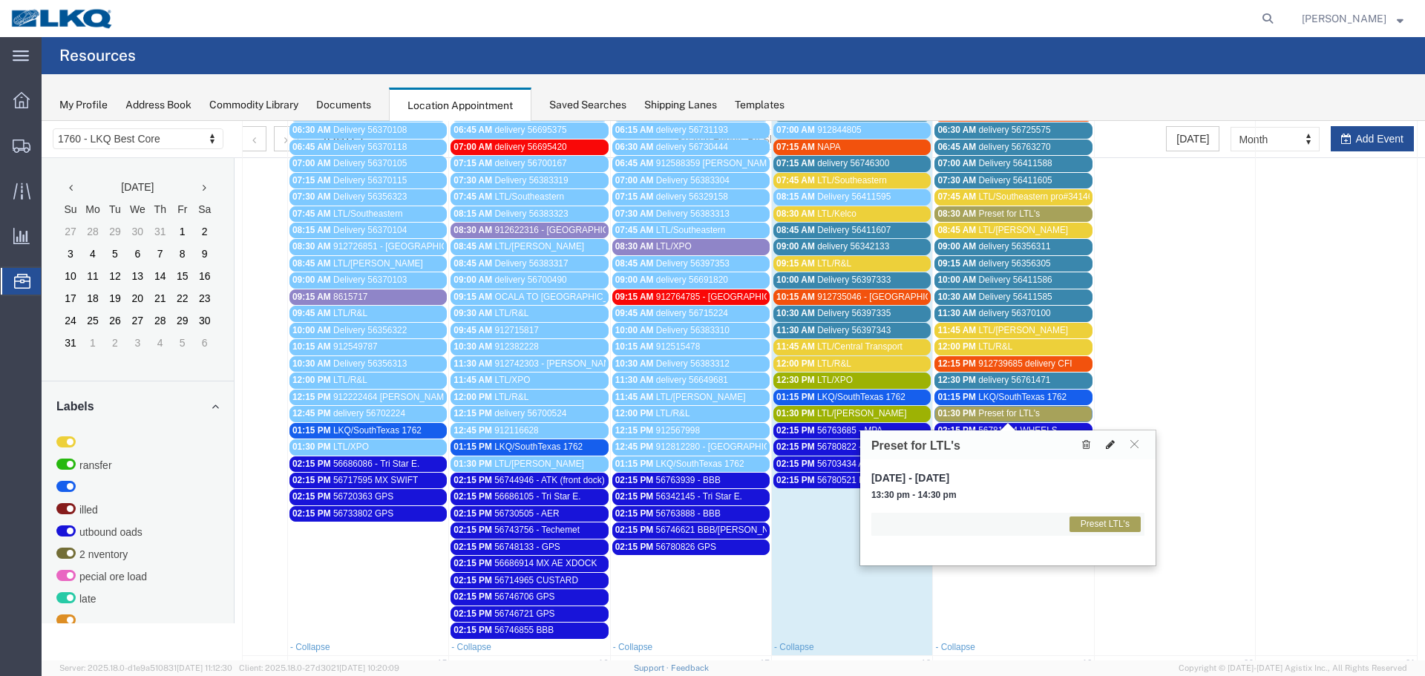
click at [1106, 443] on icon at bounding box center [1110, 444] width 9 height 10
select select "1"
select select "420"
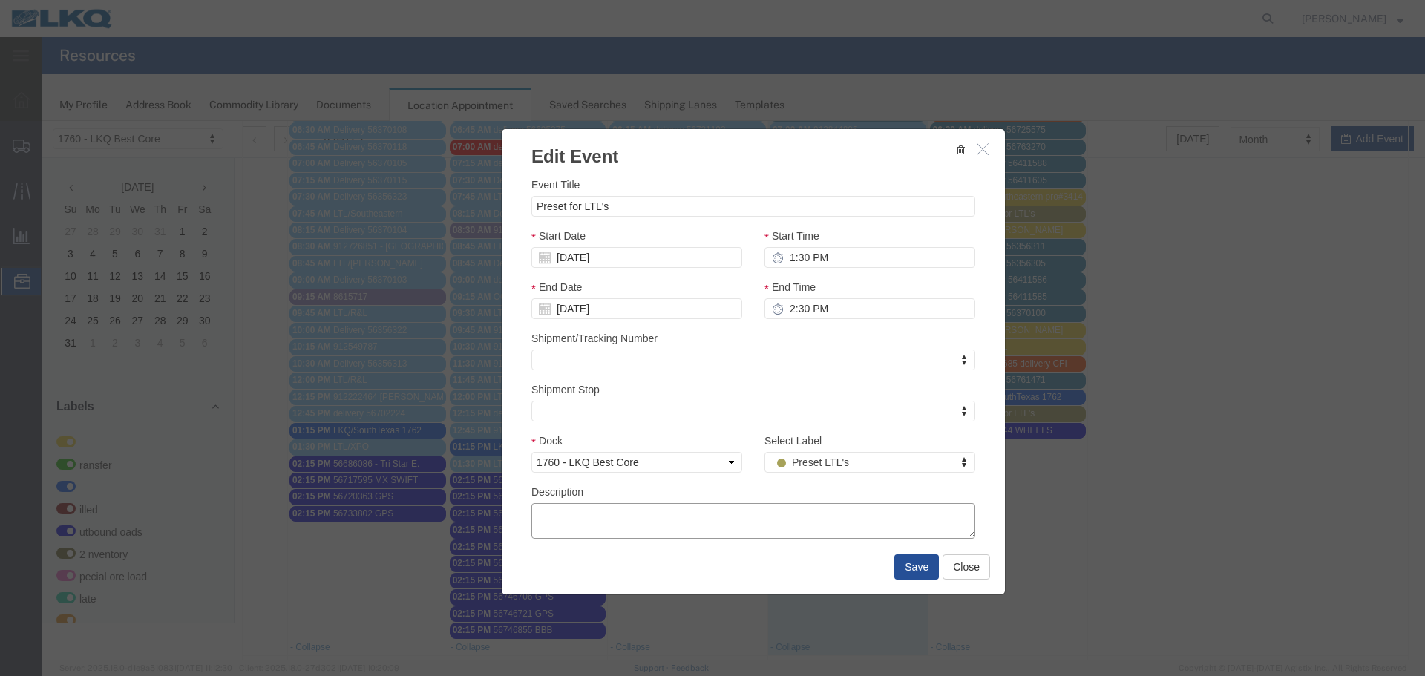
click at [635, 523] on textarea "Description" at bounding box center [753, 521] width 444 height 36
paste textarea "PRO# 64390853"
type textarea "PRO# 64390853"
drag, startPoint x: 640, startPoint y: 203, endPoint x: 528, endPoint y: 217, distance: 113.0
click at [531, 217] on div "Event Title Preset for LTL's" at bounding box center [753, 197] width 444 height 40
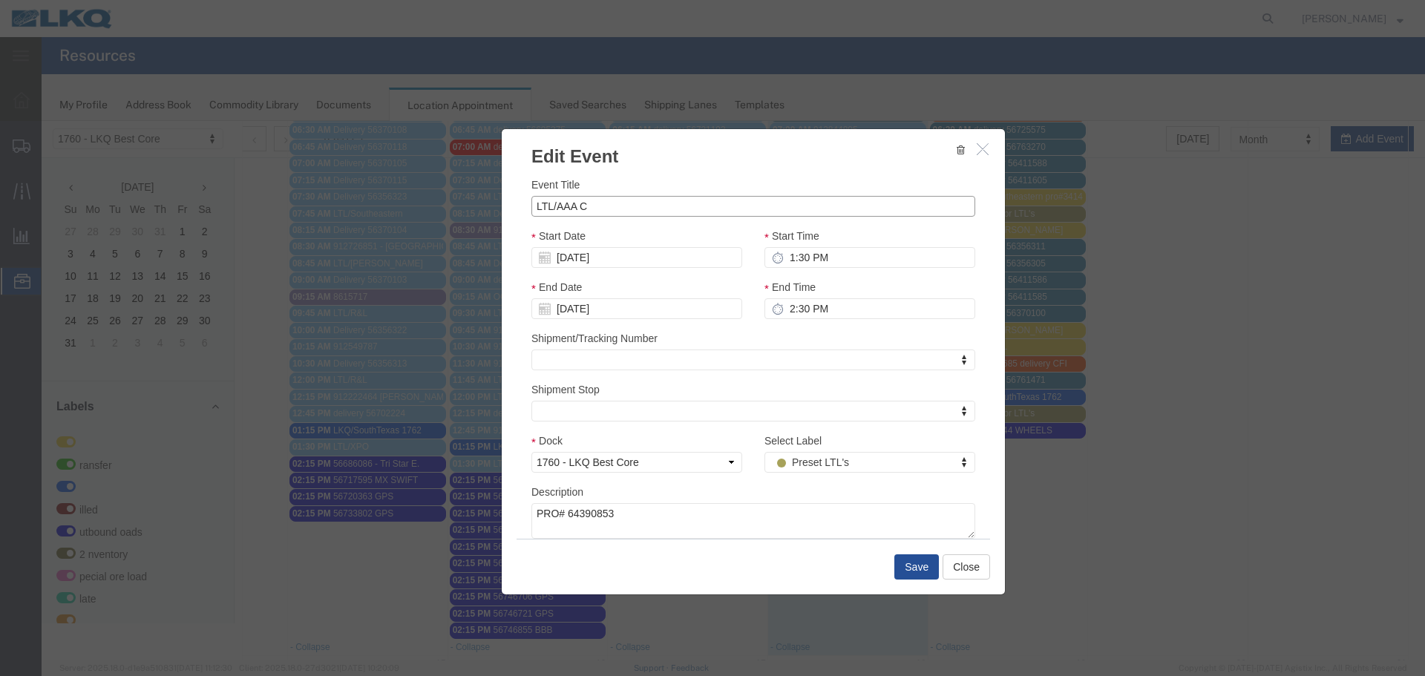
paste input "PRO# 64390853"
type input "LTL/AAA C PRO# 64390853"
drag, startPoint x: 638, startPoint y: 514, endPoint x: 539, endPoint y: 517, distance: 99.5
click at [539, 517] on textarea "PRO# 64390853" at bounding box center [753, 521] width 444 height 36
type textarea "P"
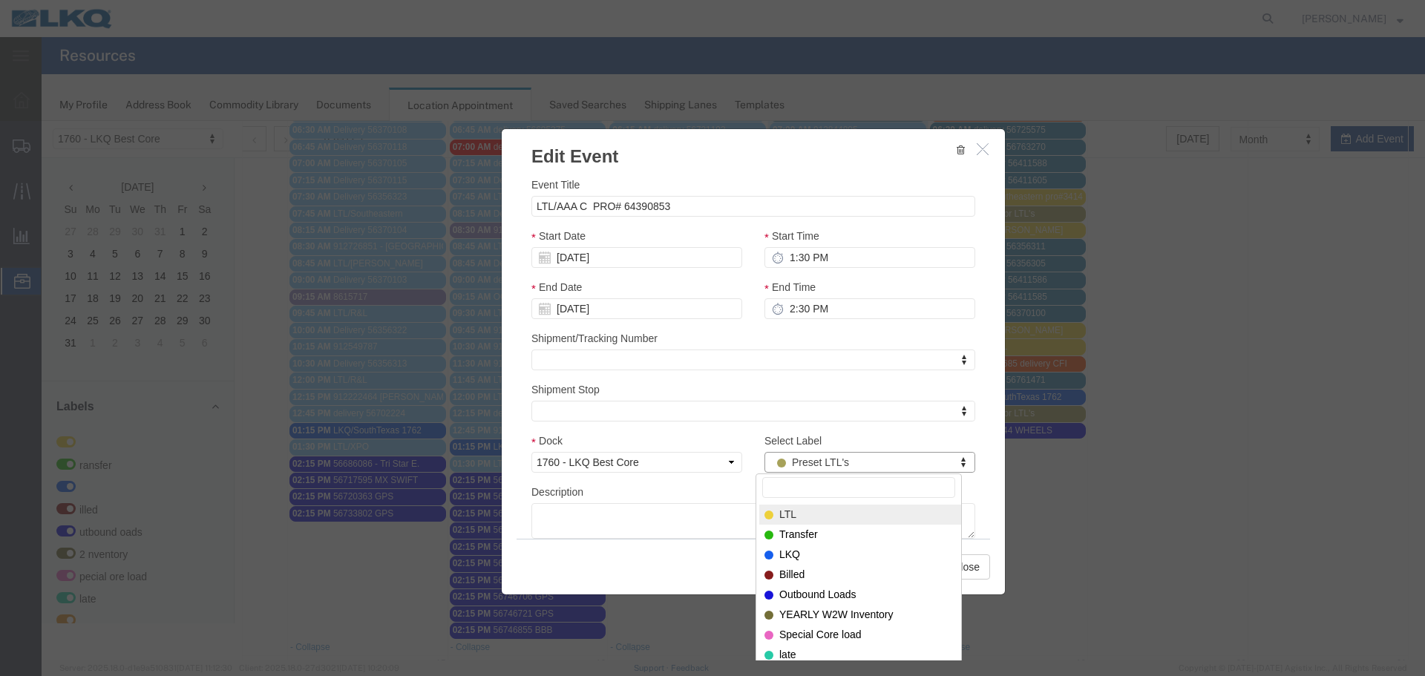
select select "25"
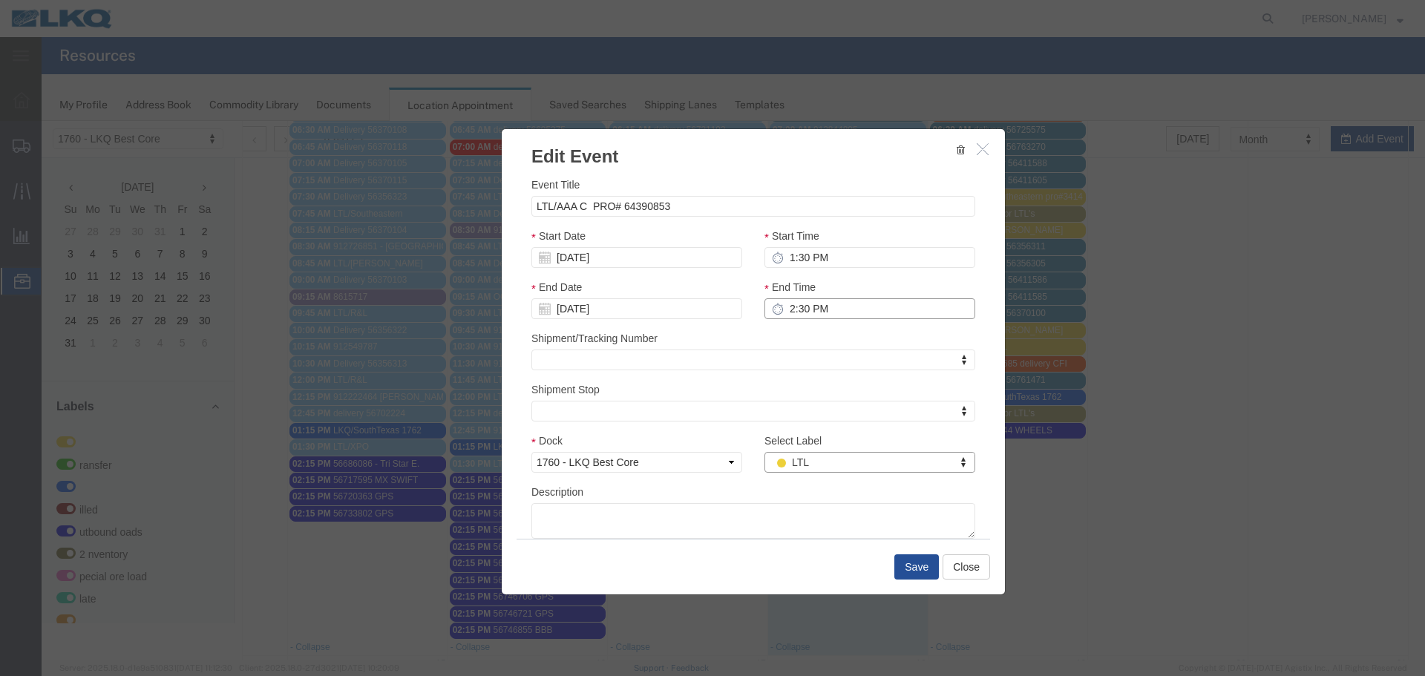
click at [810, 318] on input "2:30 PM" at bounding box center [870, 308] width 211 height 21
type input "2:00 PM"
click at [793, 338] on div "Shipment/Tracking Number Shipment/Tracking Number Shipment/Tracking Number" at bounding box center [753, 350] width 444 height 40
click at [927, 570] on button "Save" at bounding box center [916, 567] width 45 height 25
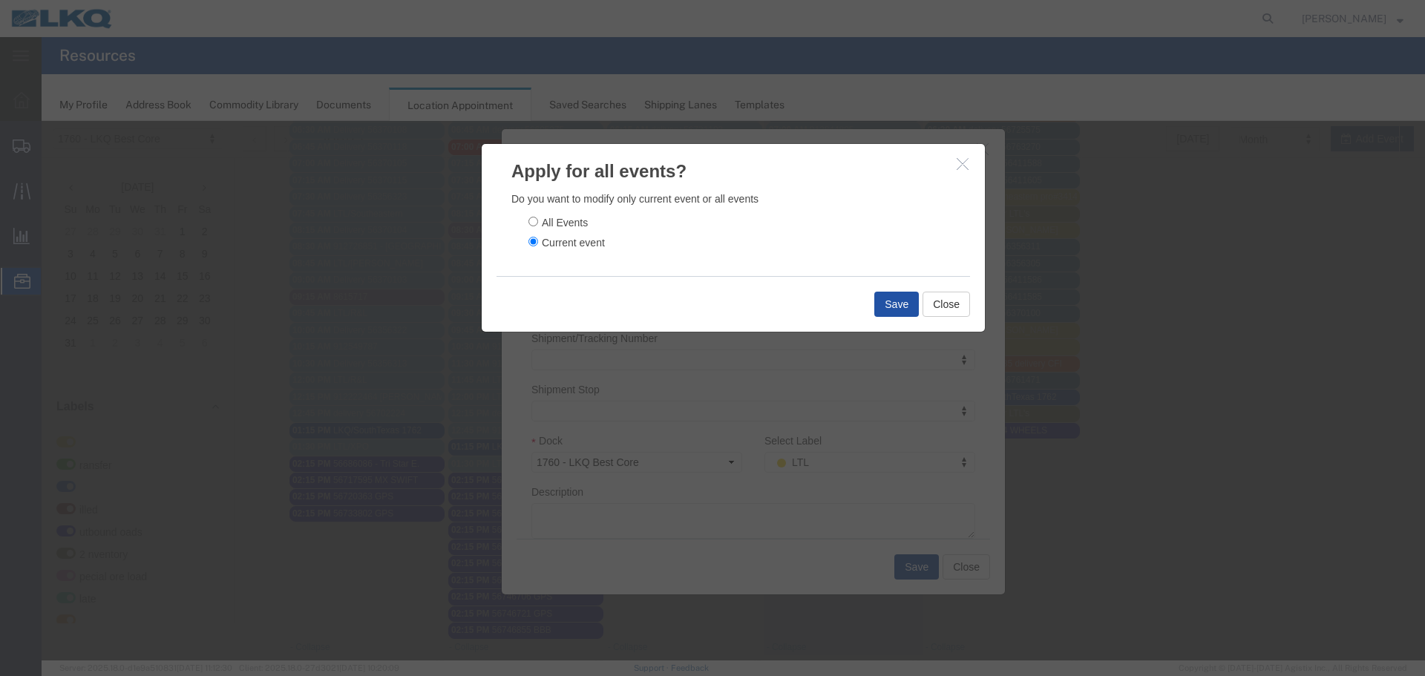
click at [895, 306] on button "Save" at bounding box center [896, 304] width 45 height 25
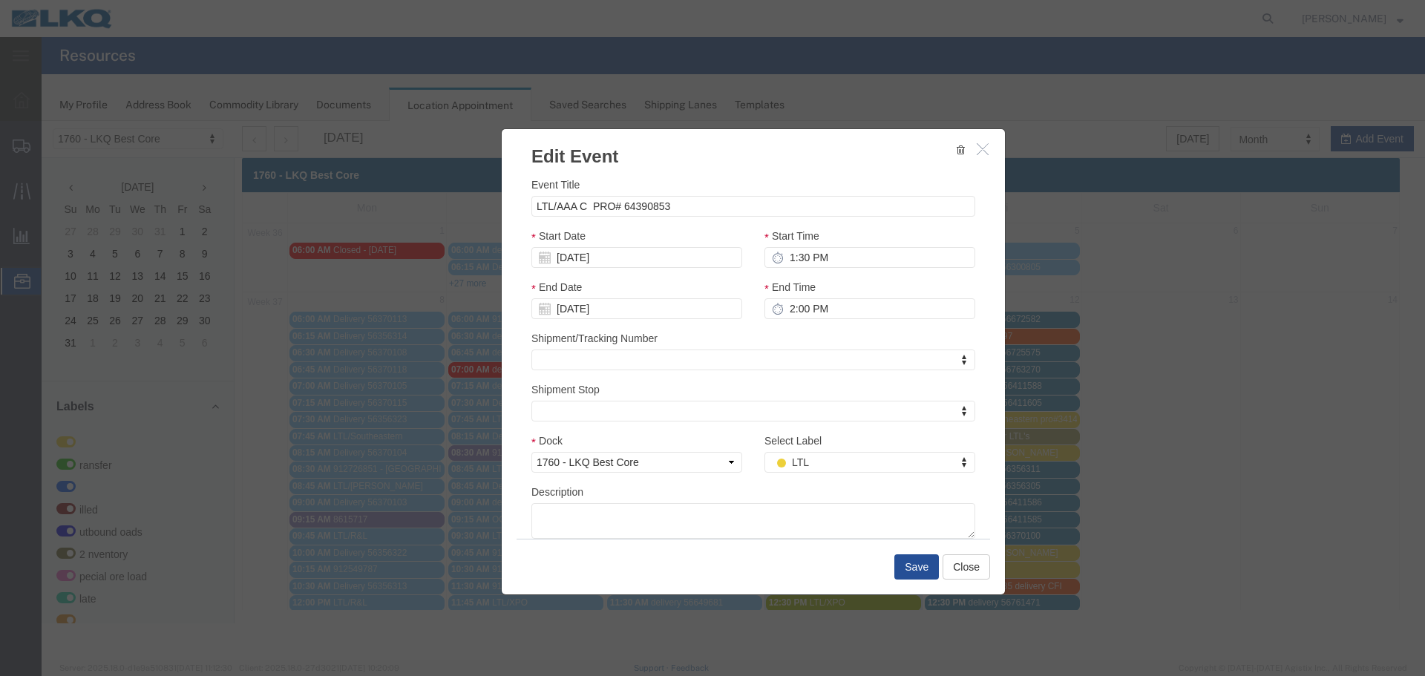
scroll to position [0, 0]
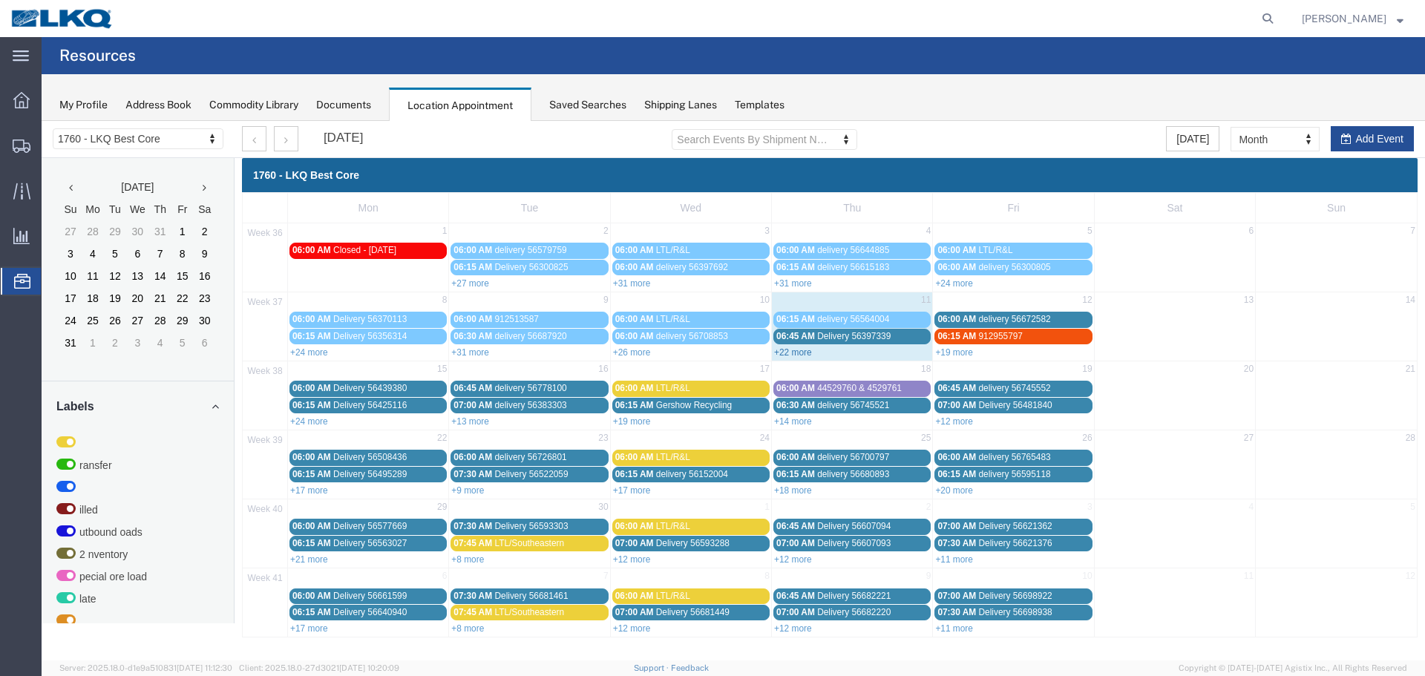
click at [788, 356] on link "+22 more" at bounding box center [793, 352] width 38 height 10
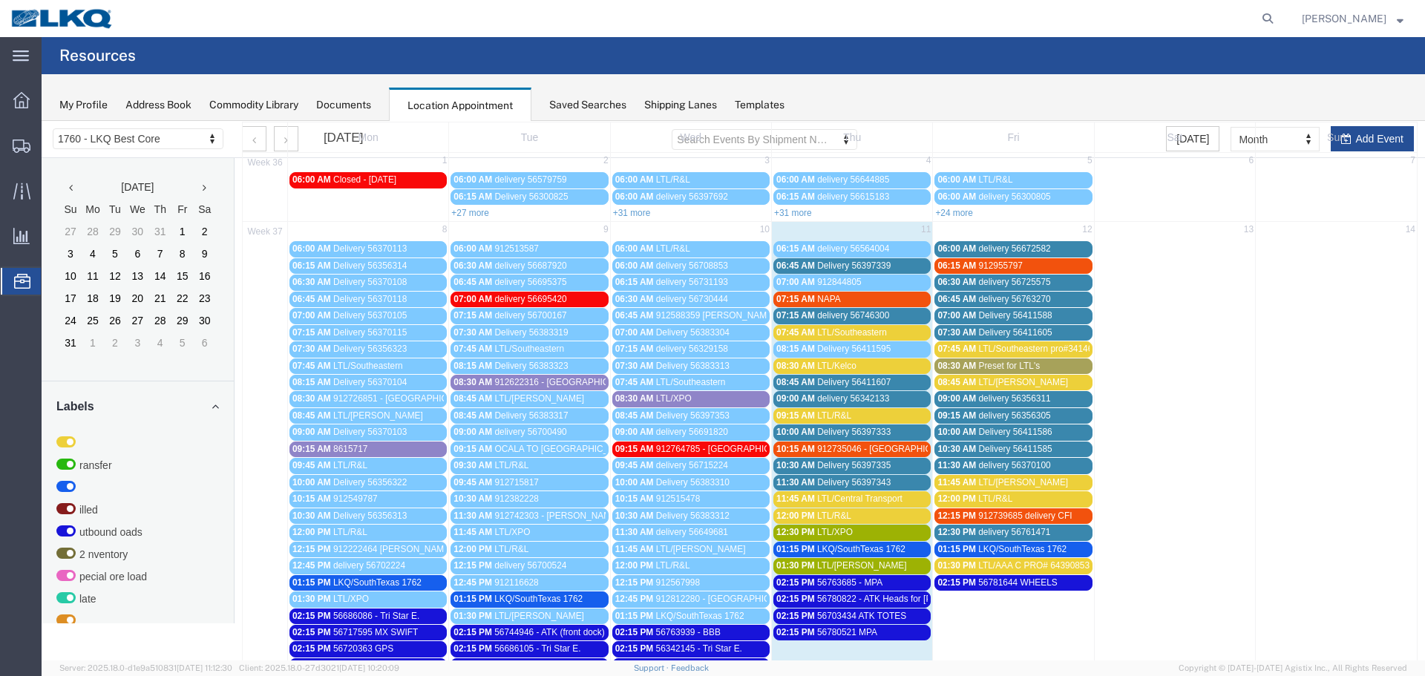
scroll to position [74, 0]
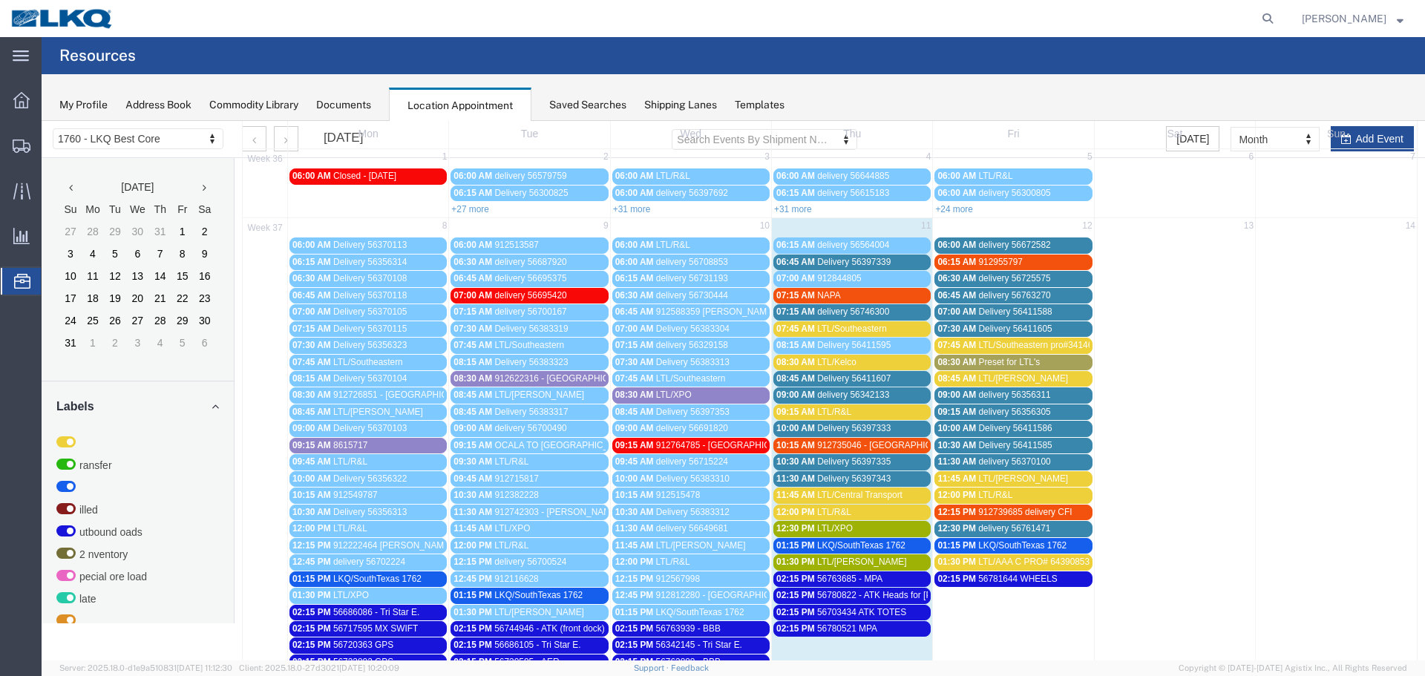
click at [978, 359] on span "Preset for LTL's" at bounding box center [1009, 362] width 62 height 10
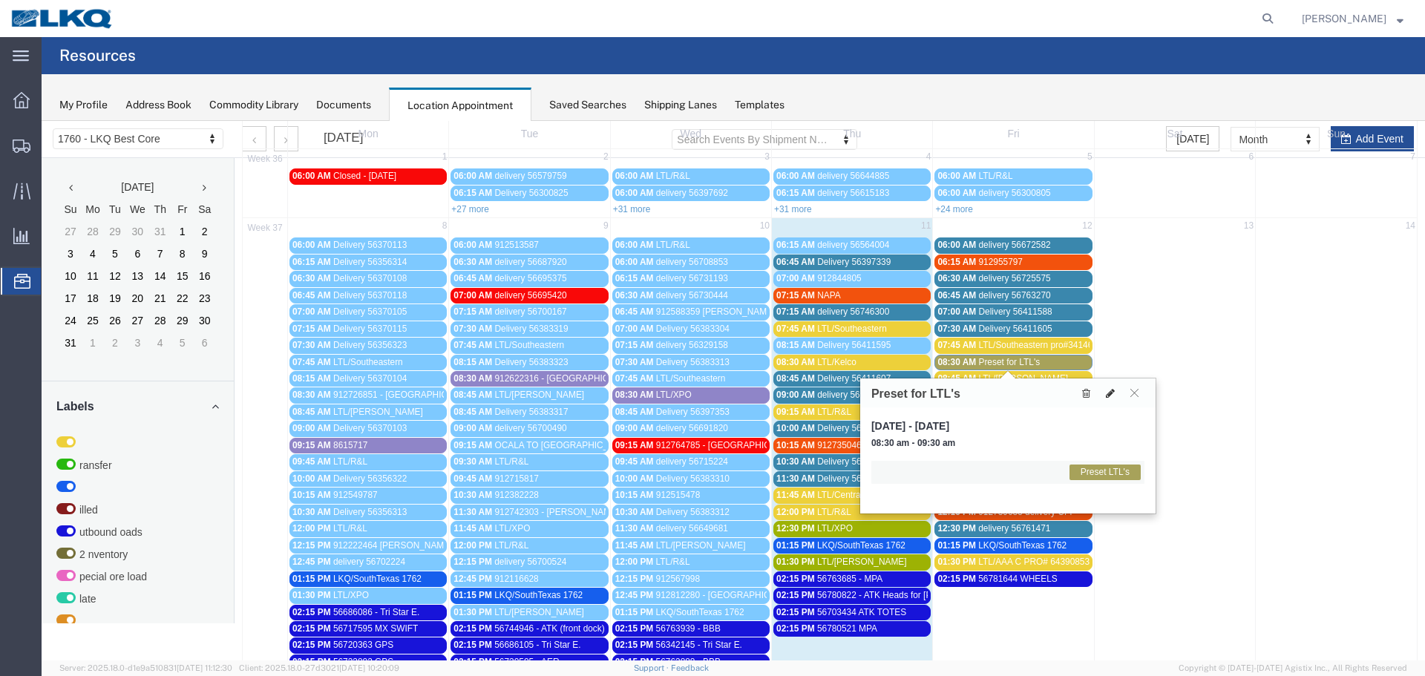
click at [1107, 395] on icon at bounding box center [1110, 393] width 9 height 10
select select "1"
select select "420"
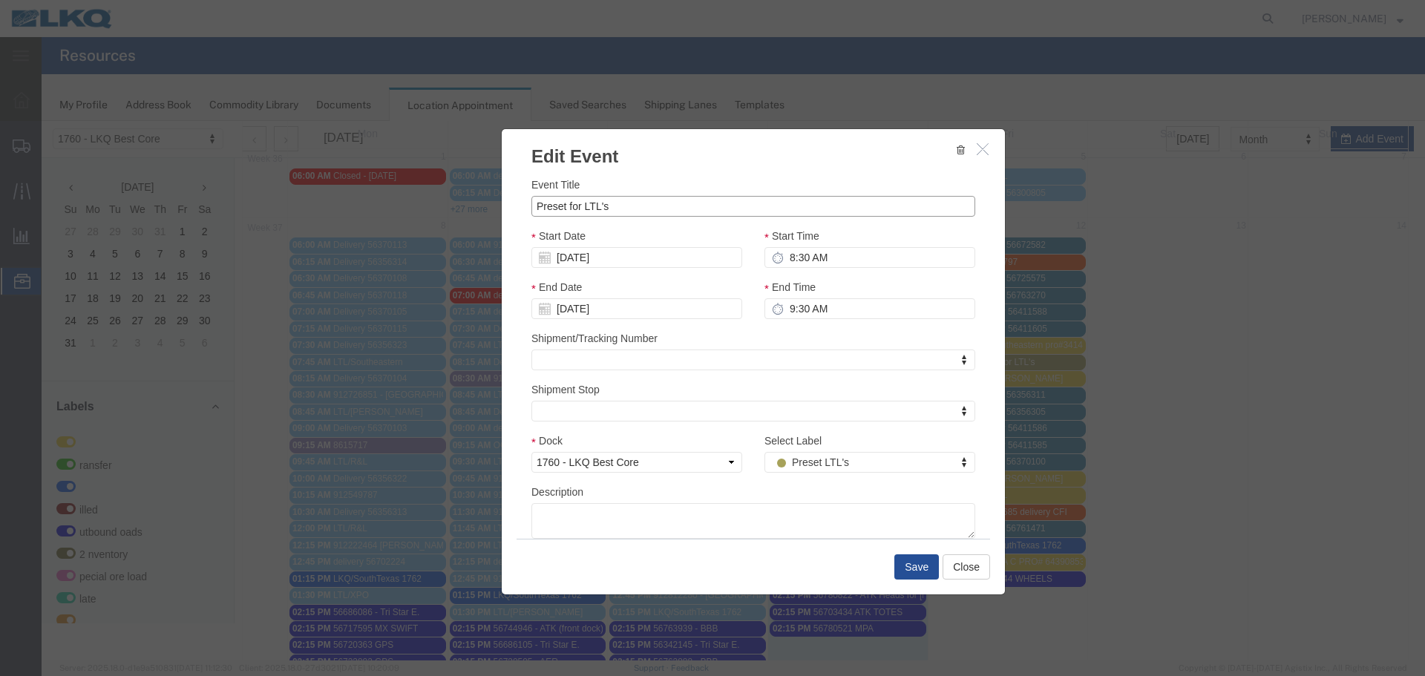
click at [572, 208] on input "Preset for LTL's" at bounding box center [753, 206] width 444 height 21
type input "E"
click at [620, 206] on input "LTL/ESTES" at bounding box center [753, 206] width 444 height 21
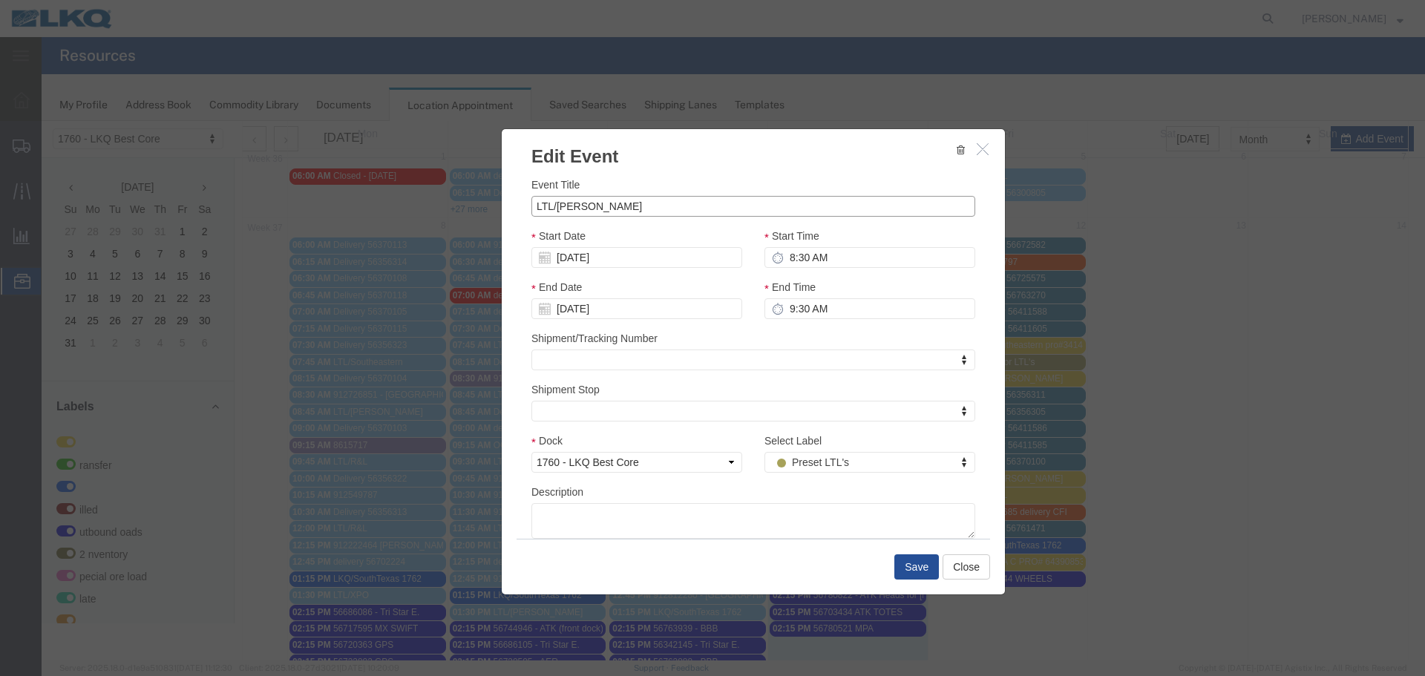
paste input "089-5810114 295-4827522 297-2527836"
drag, startPoint x: 790, startPoint y: 205, endPoint x: 589, endPoint y: 209, distance: 201.2
click at [589, 209] on input "LTL/ESTES 089-5810114 295-4827522 297-2527836" at bounding box center [753, 206] width 444 height 21
type input "LTL/ESTES"
click at [656, 176] on div "Event Title LTL/ESTES Start Date 09/12/2025 Start Time 8:30 AM End Date 09/12/2…" at bounding box center [753, 354] width 503 height 370
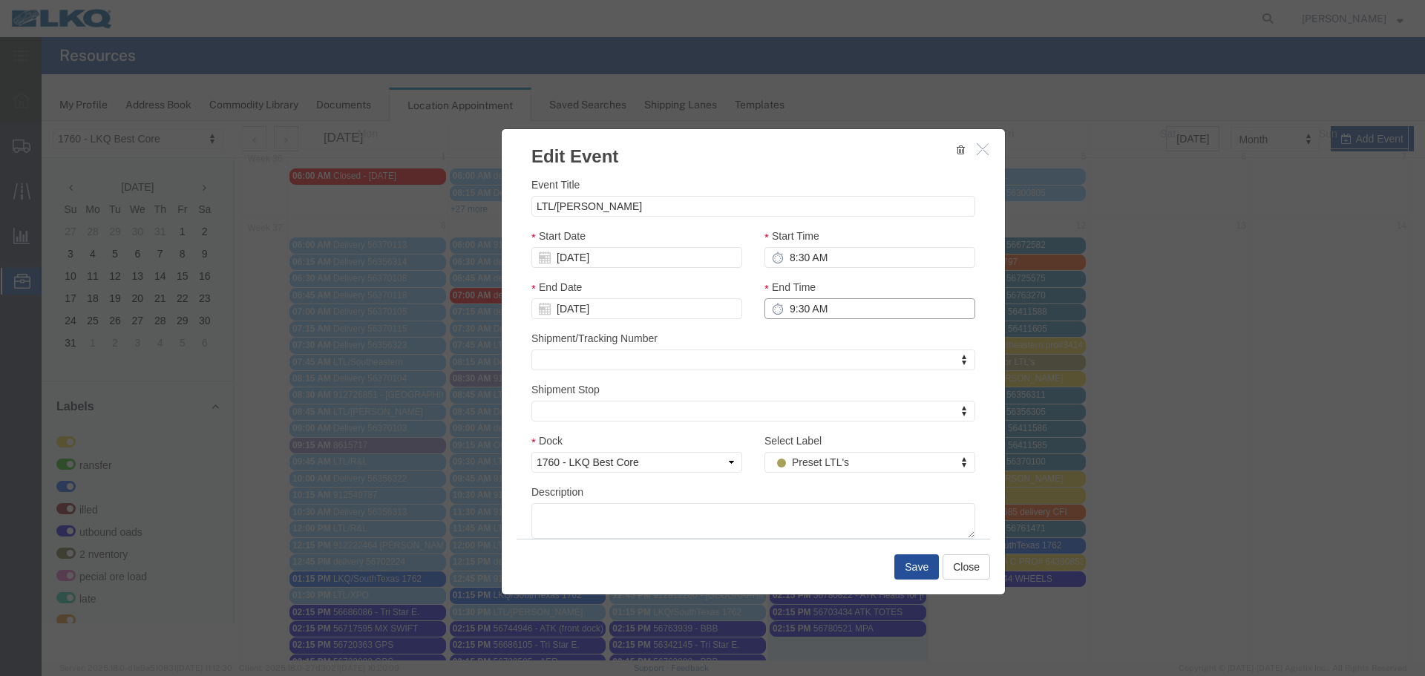
click at [812, 302] on input "9:30 AM" at bounding box center [870, 308] width 211 height 21
type input "8:45 AM"
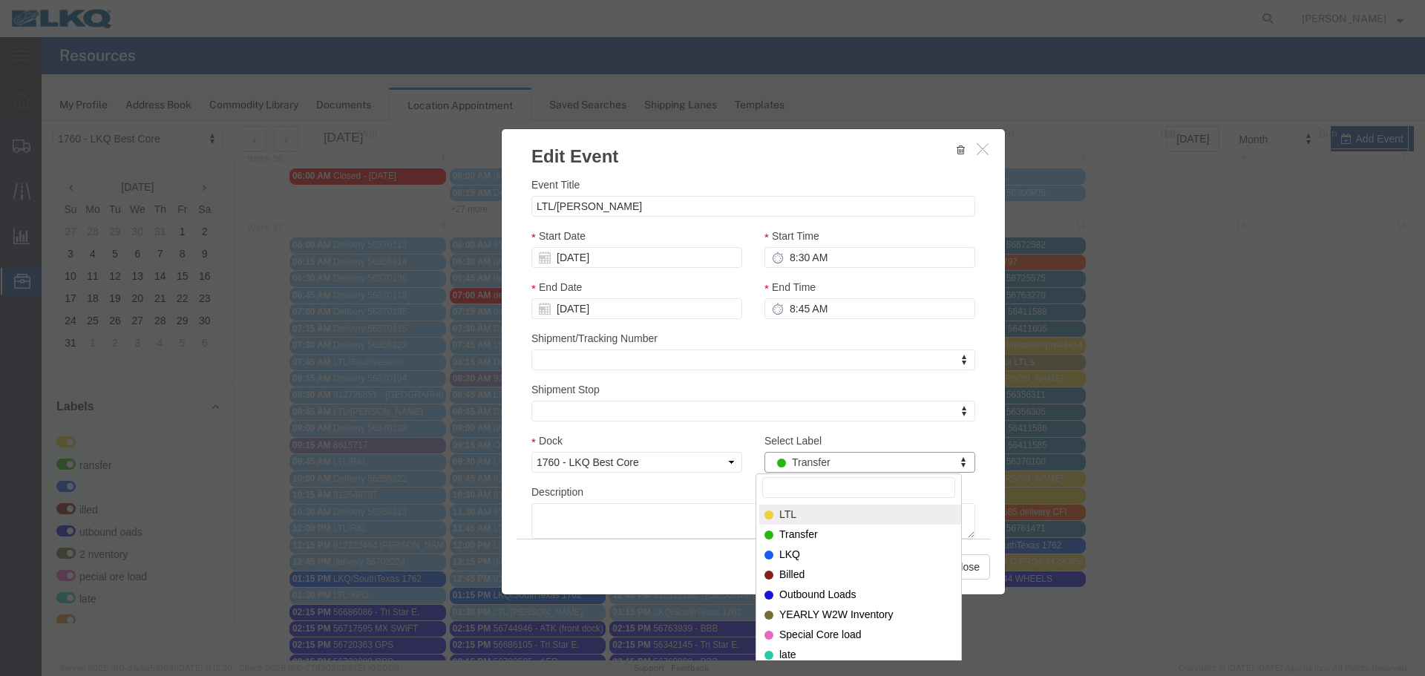
select select "25"
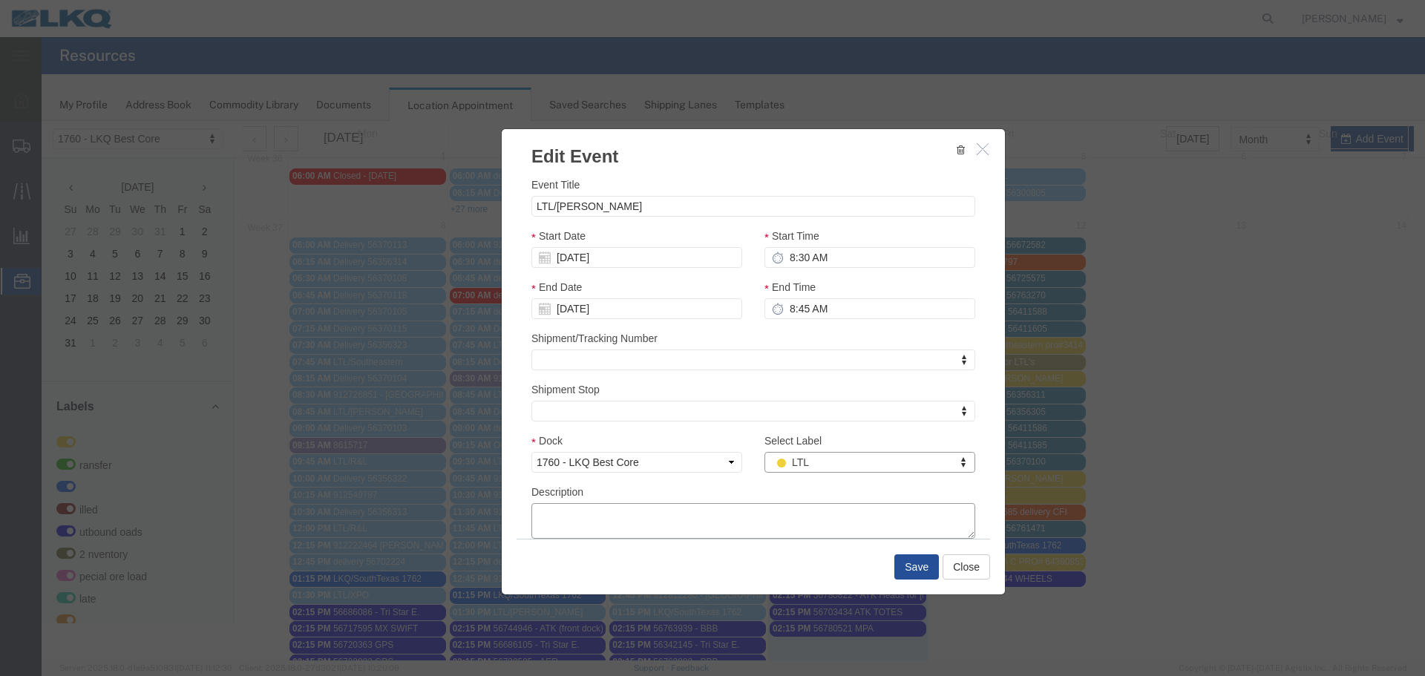
click at [713, 524] on textarea "Description" at bounding box center [753, 521] width 444 height 36
paste textarea "089-5810114 295-4827522 297-2527836"
type textarea "089-5810114 295-4827522 297-2527836"
click at [918, 563] on button "Save" at bounding box center [916, 567] width 45 height 25
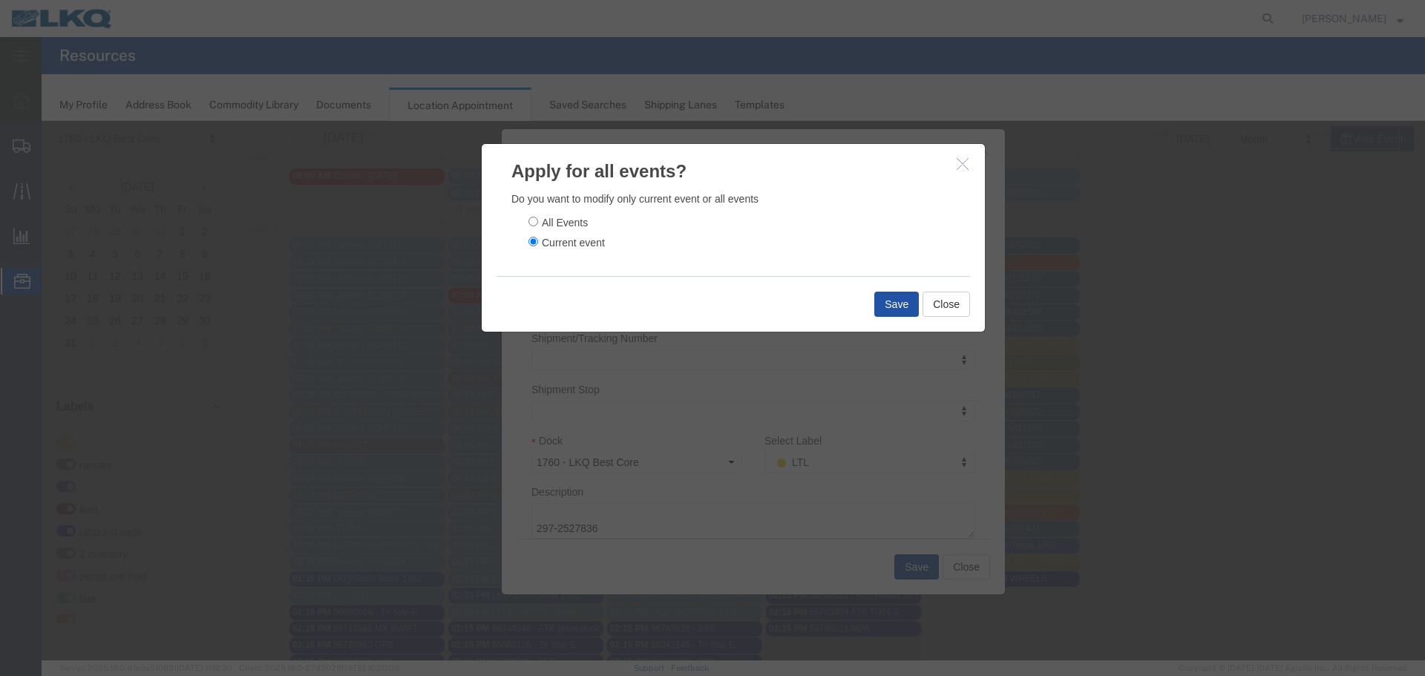
click at [889, 299] on button "Save" at bounding box center [896, 304] width 45 height 25
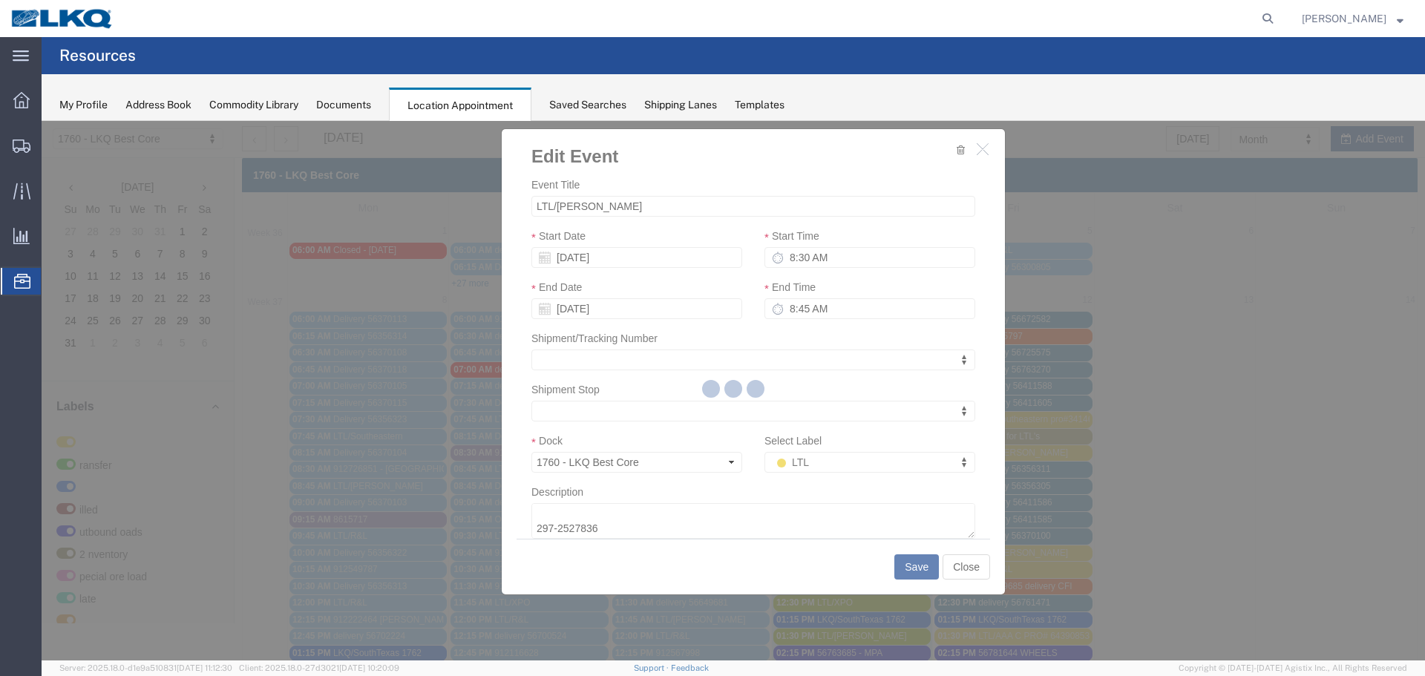
scroll to position [0, 0]
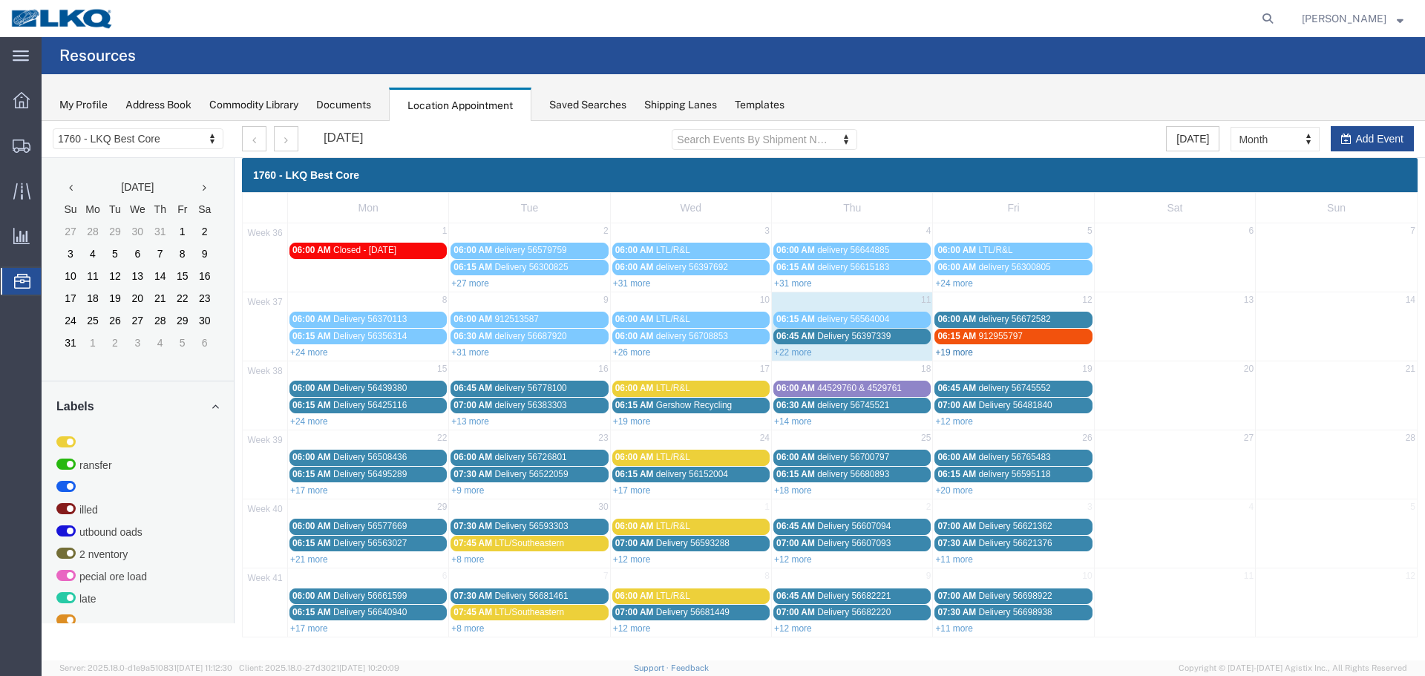
click at [955, 353] on link "+19 more" at bounding box center [954, 352] width 38 height 10
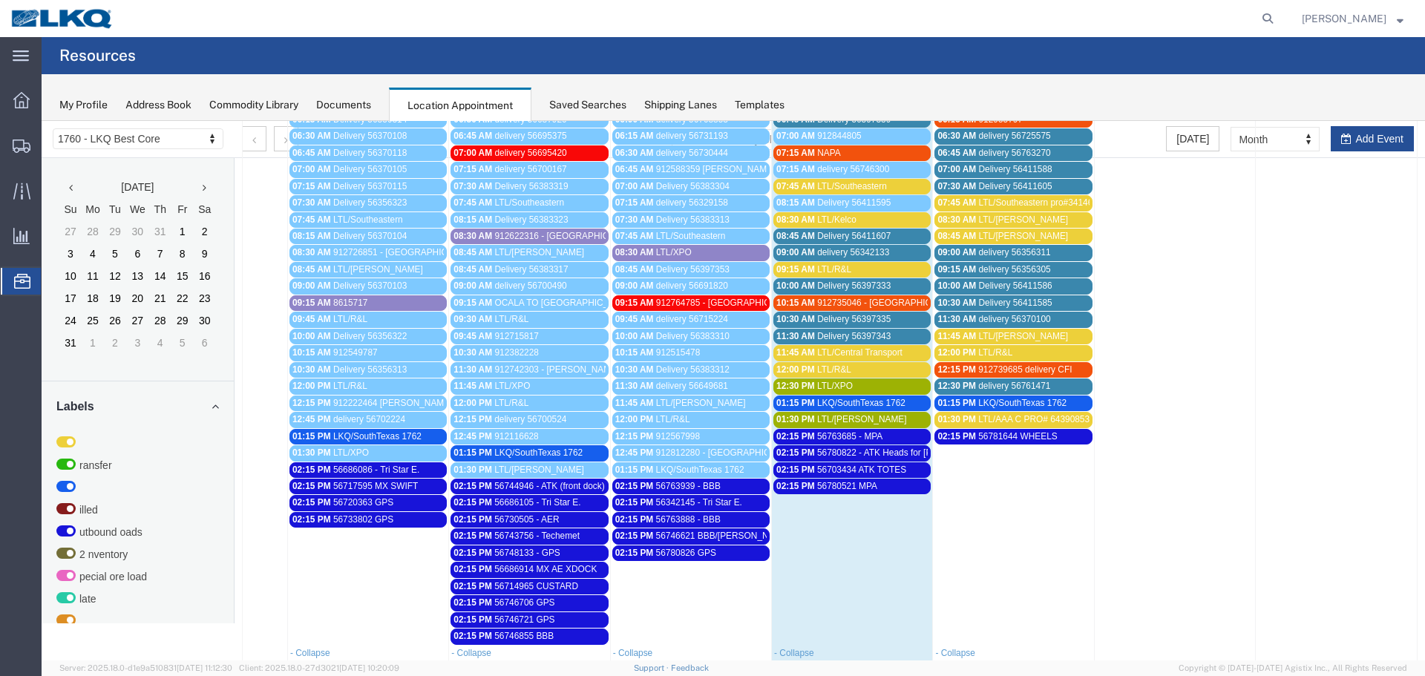
scroll to position [223, 0]
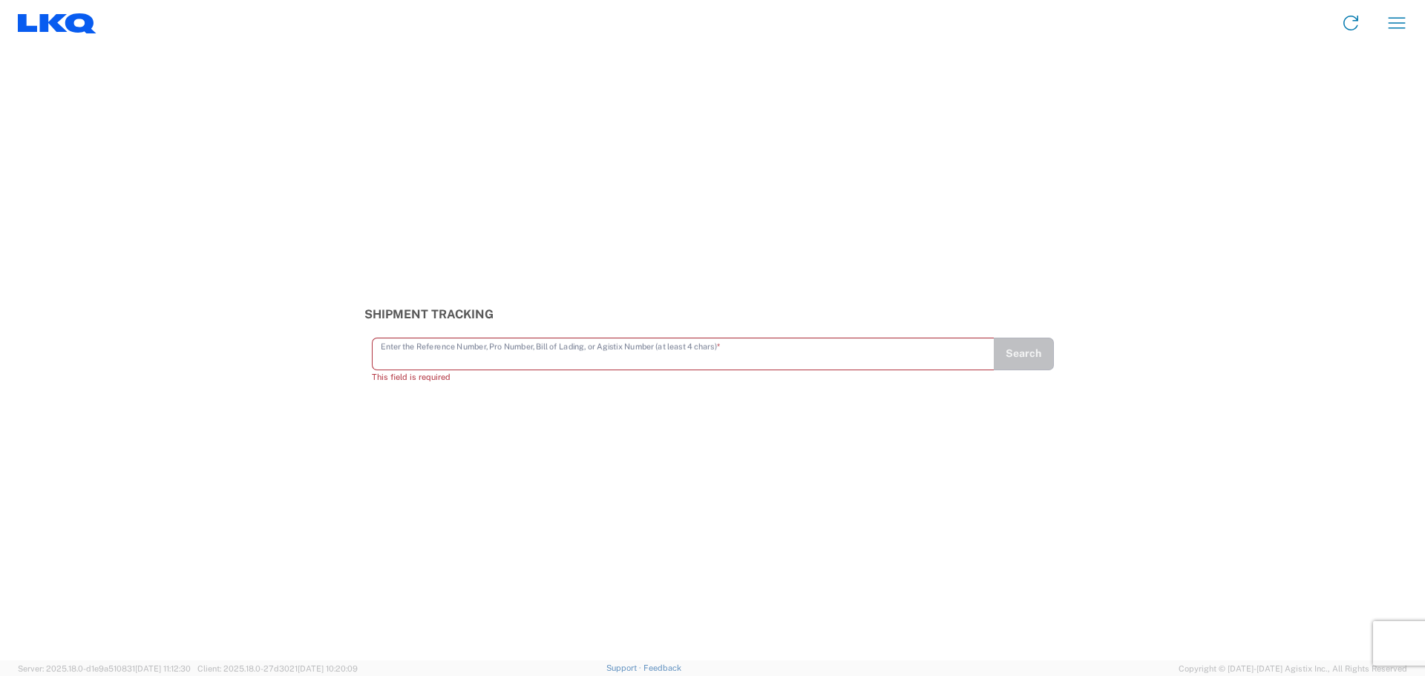
click at [617, 364] on input "text" at bounding box center [683, 353] width 605 height 26
type input "56763685"
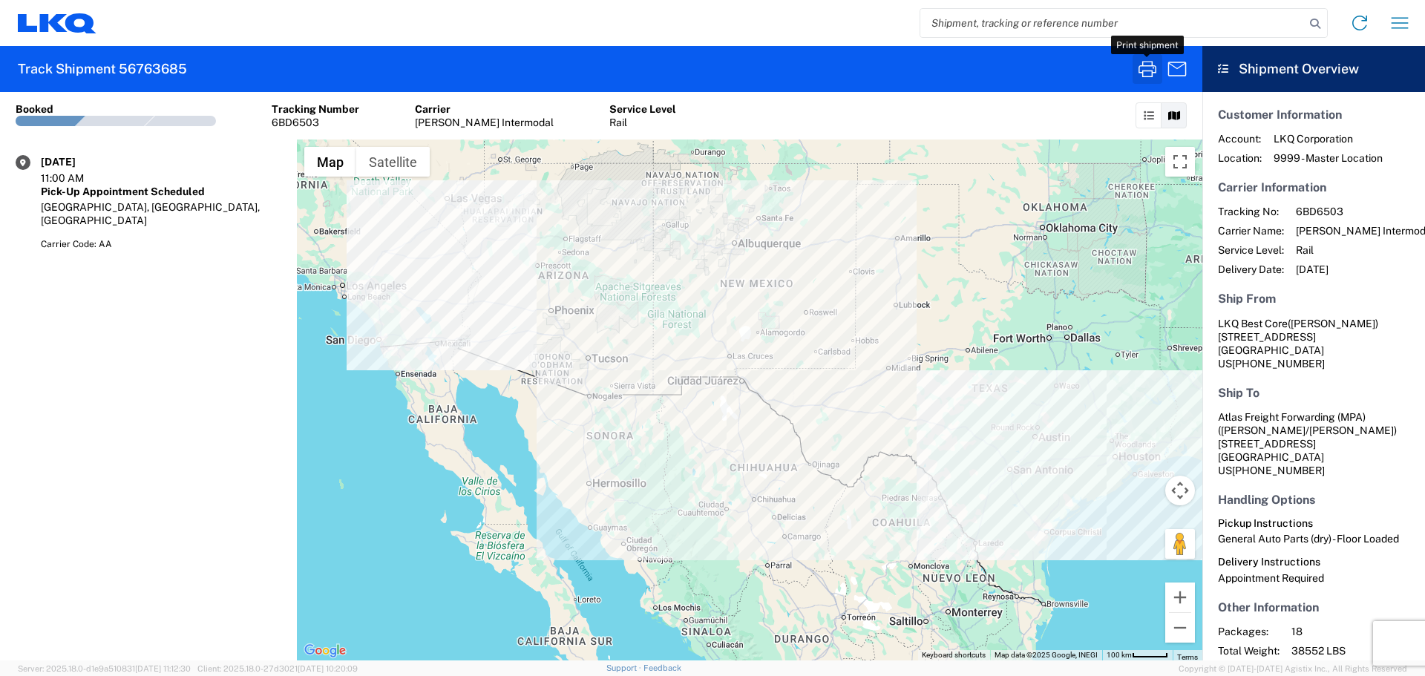
click at [1154, 69] on icon "button" at bounding box center [1148, 69] width 24 height 24
click at [998, 36] on input "search" at bounding box center [1112, 23] width 385 height 28
click at [1145, 62] on icon "button" at bounding box center [1148, 69] width 24 height 24
click at [1148, 73] on icon "button" at bounding box center [1148, 69] width 24 height 24
click at [995, 33] on input "56780521" at bounding box center [1112, 23] width 385 height 28
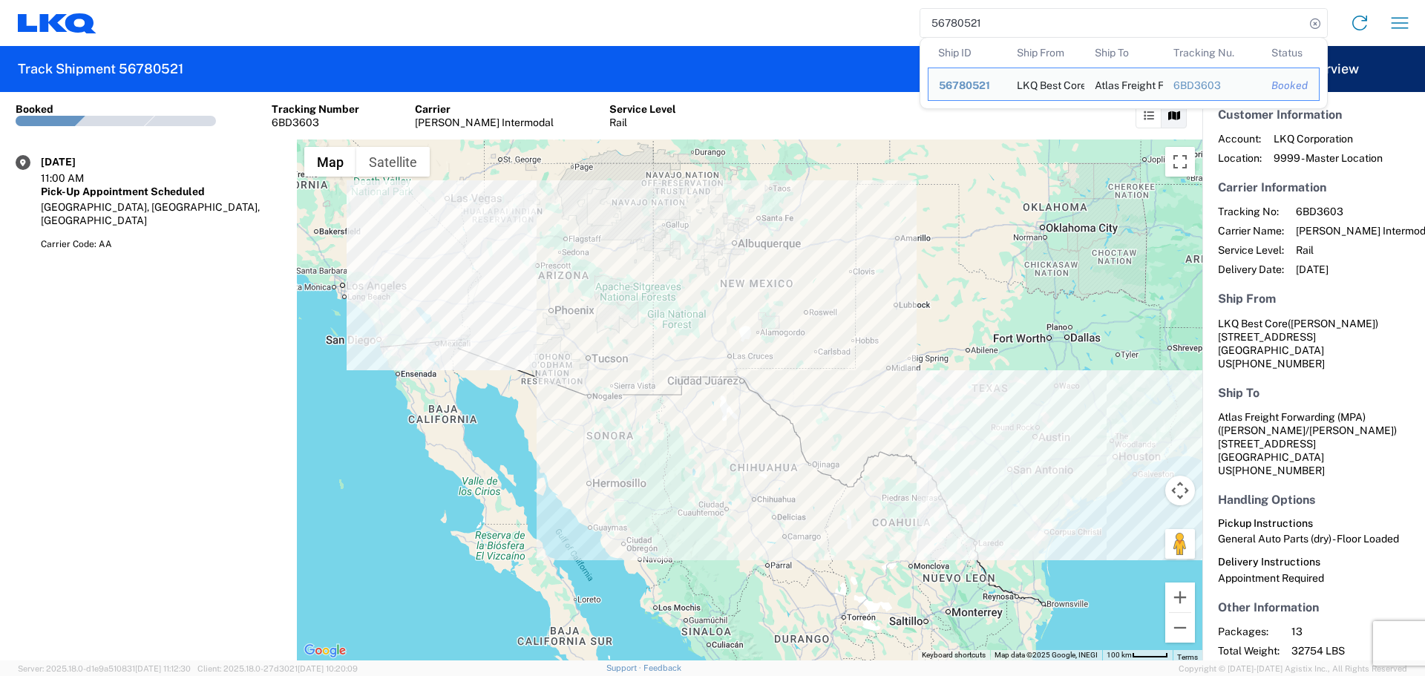
click at [995, 33] on input "56780521" at bounding box center [1112, 23] width 385 height 28
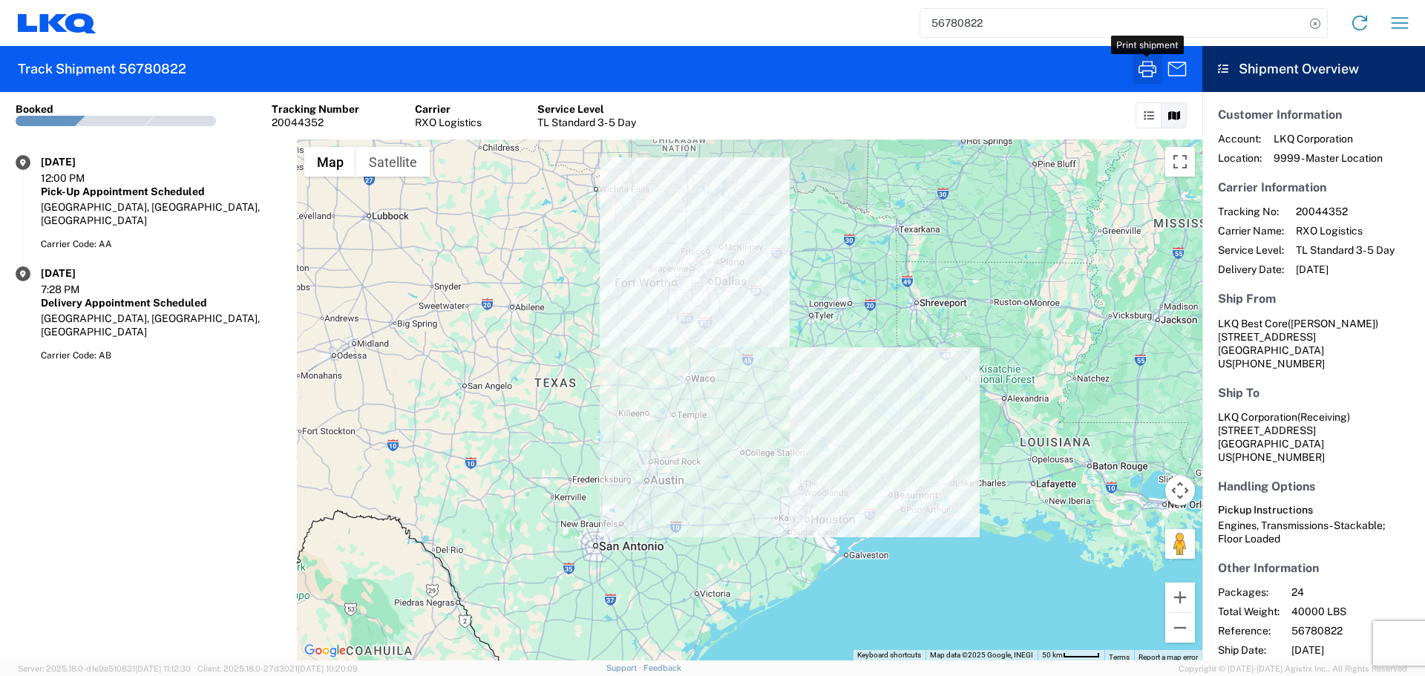
click at [1142, 63] on icon "button" at bounding box center [1148, 69] width 18 height 16
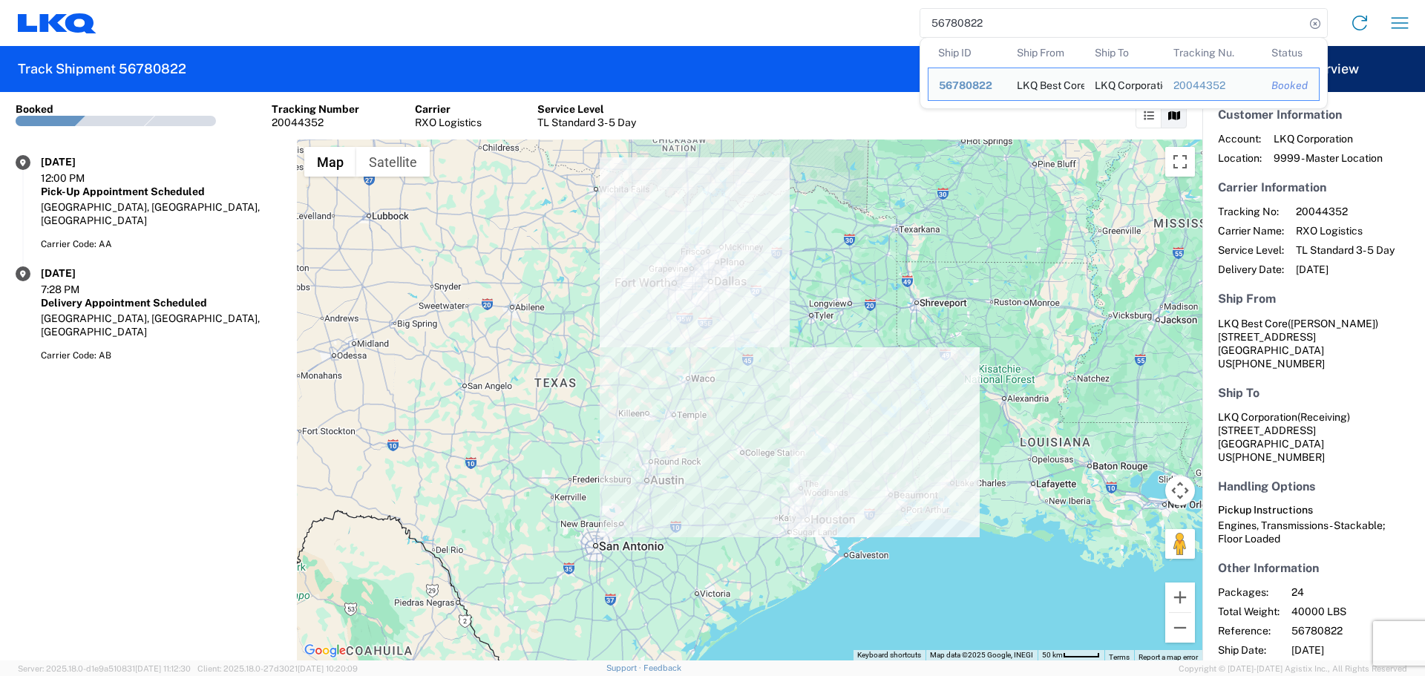
click at [982, 29] on input "56780822" at bounding box center [1112, 23] width 385 height 28
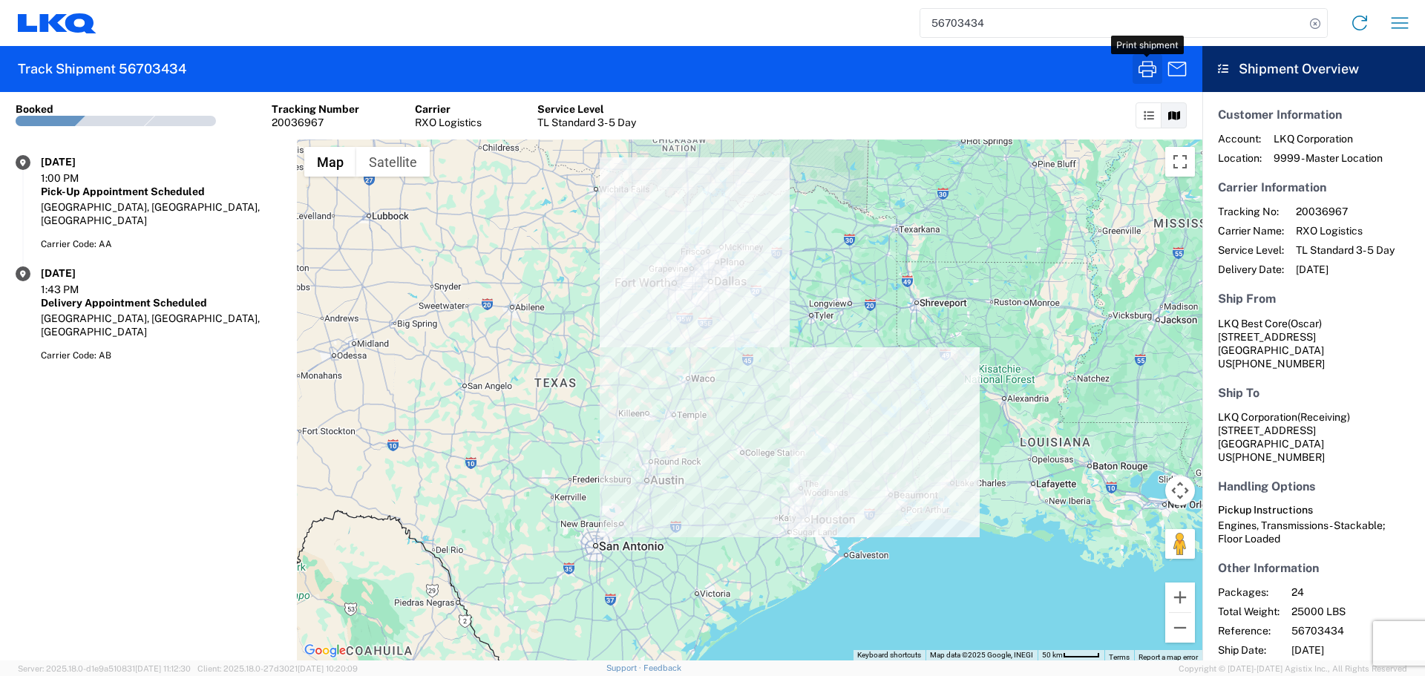
click at [1140, 64] on icon "button" at bounding box center [1148, 69] width 24 height 24
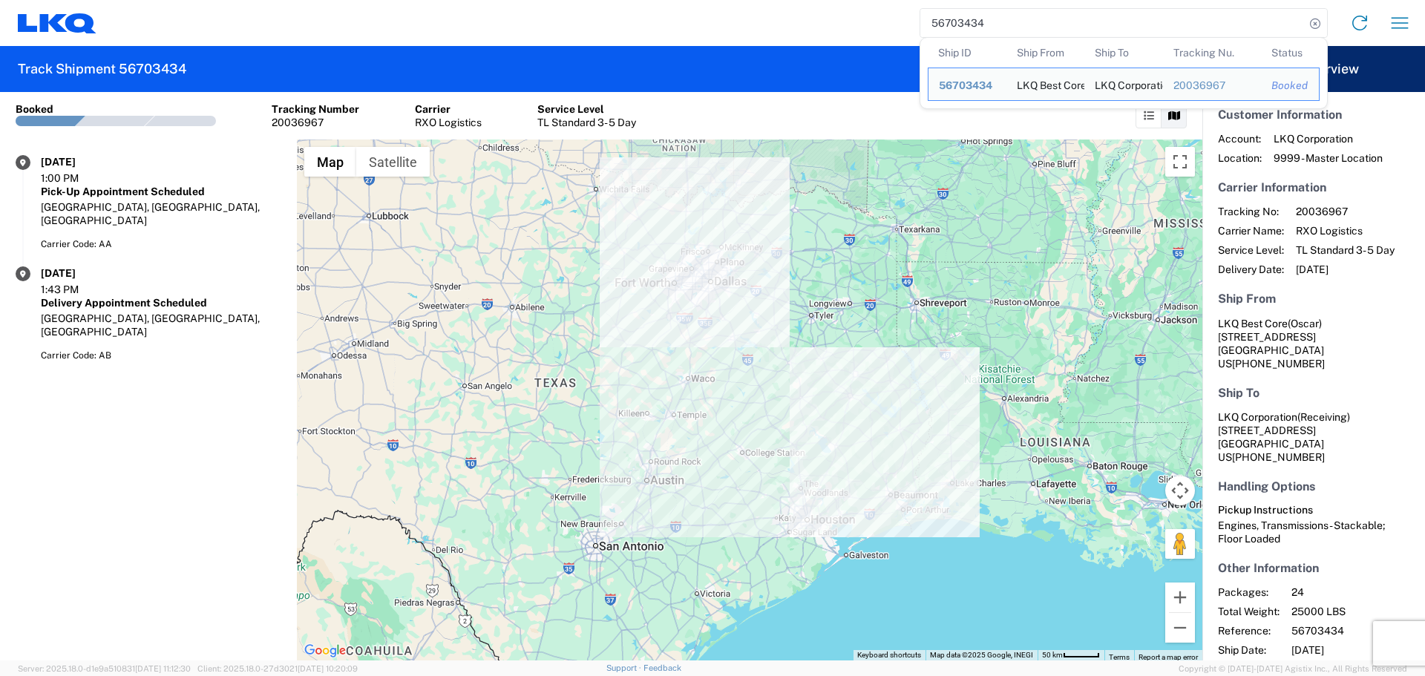
click at [947, 19] on input "56703434" at bounding box center [1112, 23] width 385 height 28
paste input "80826"
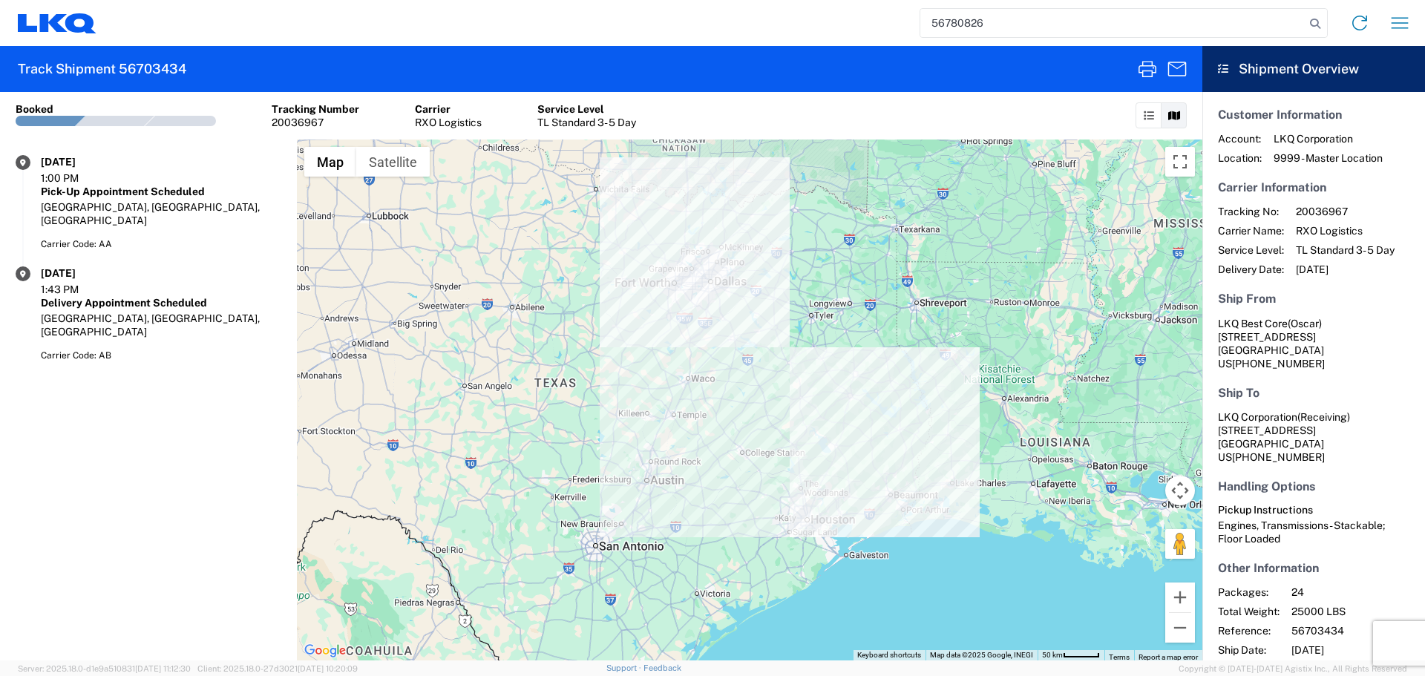
type input "56780826"
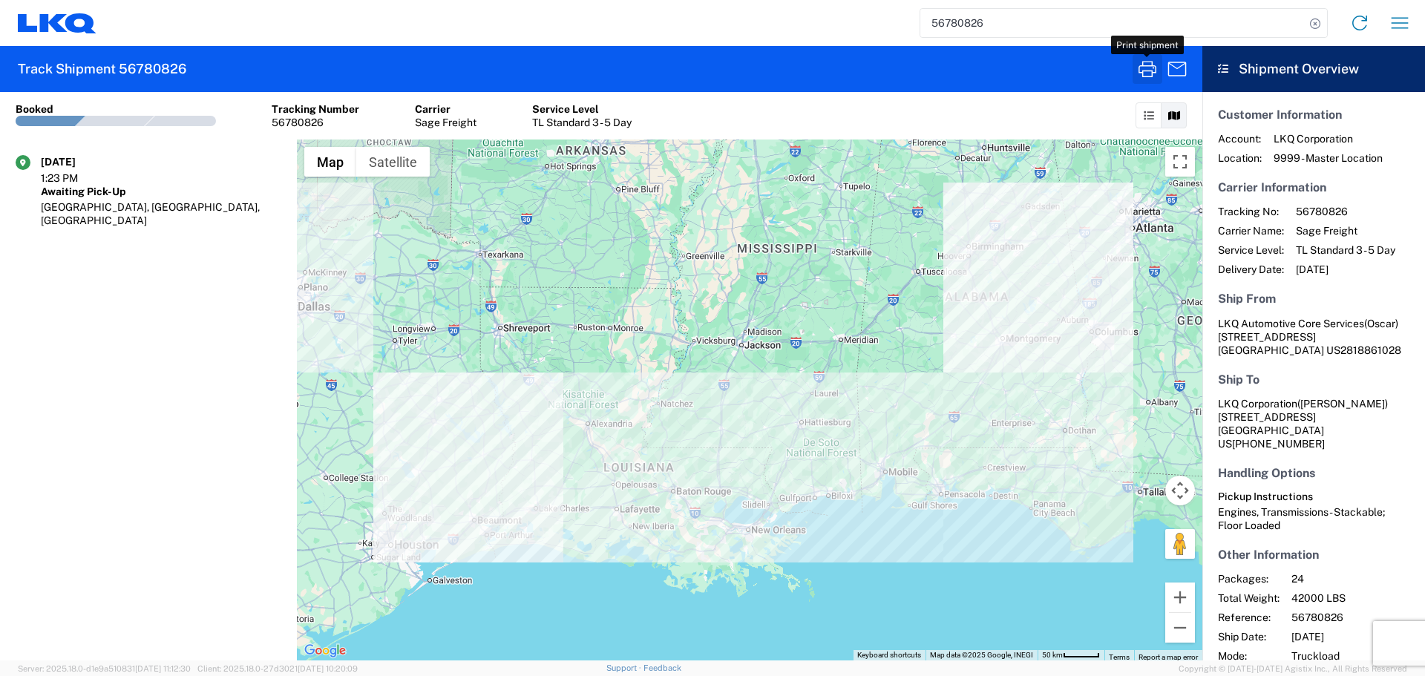
click at [1152, 76] on icon "button" at bounding box center [1148, 69] width 18 height 16
click at [1415, 25] on div "56780826 Home Shipment request Shipment tracking" at bounding box center [759, 23] width 1324 height 36
click at [1395, 25] on icon "button" at bounding box center [1400, 23] width 24 height 24
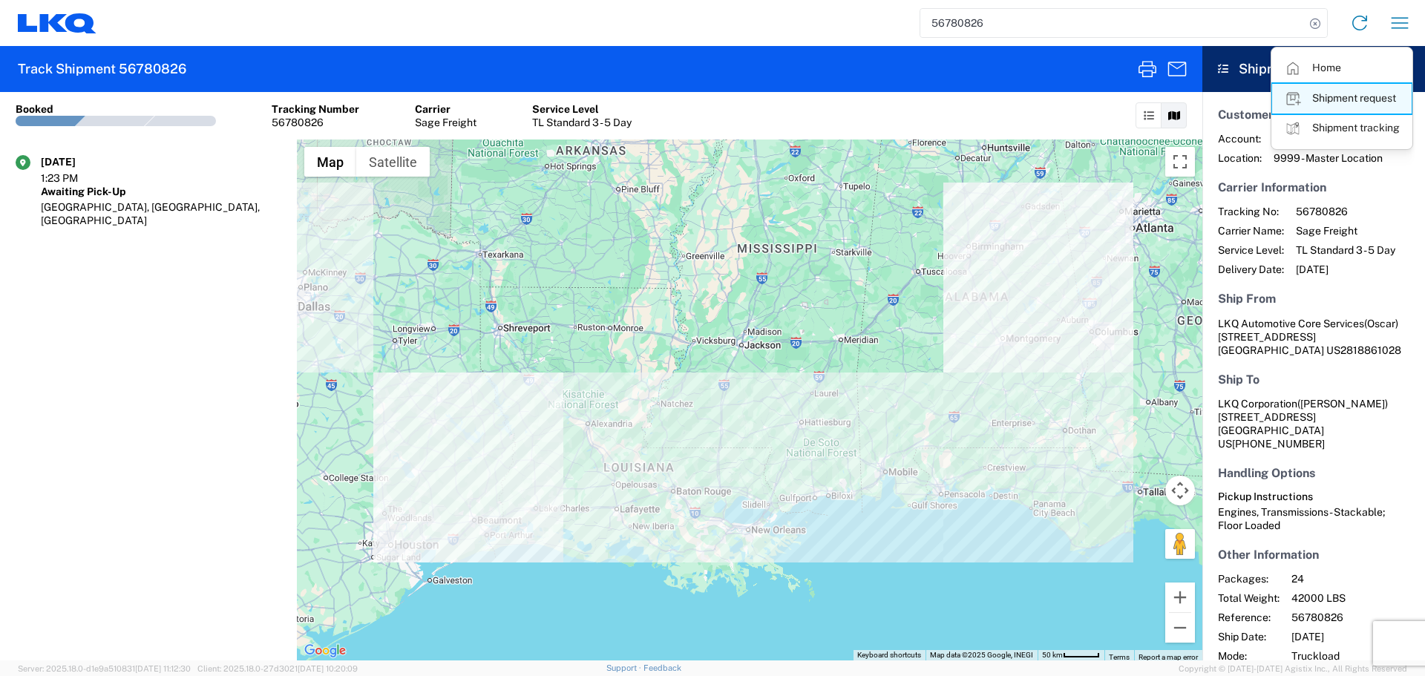
click at [1360, 95] on link "Shipment request" at bounding box center [1342, 99] width 140 height 30
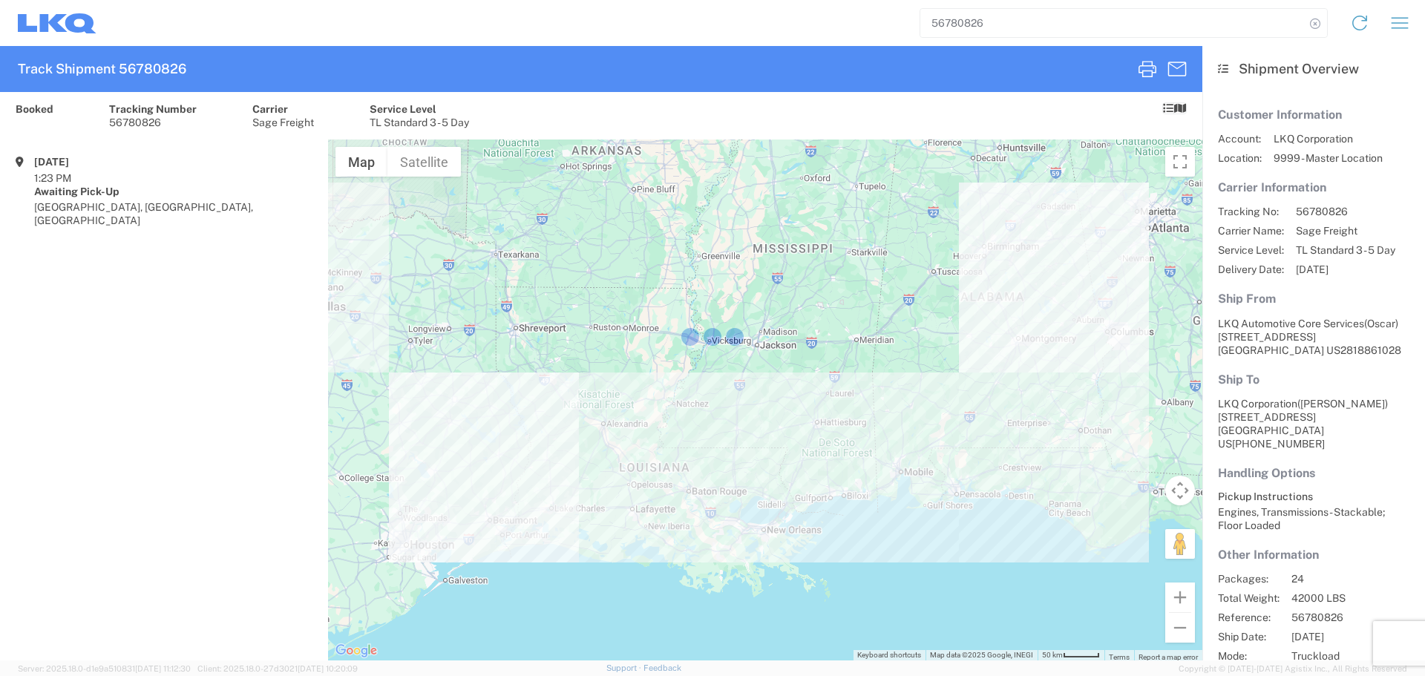
select select "FULL"
select select "LBS"
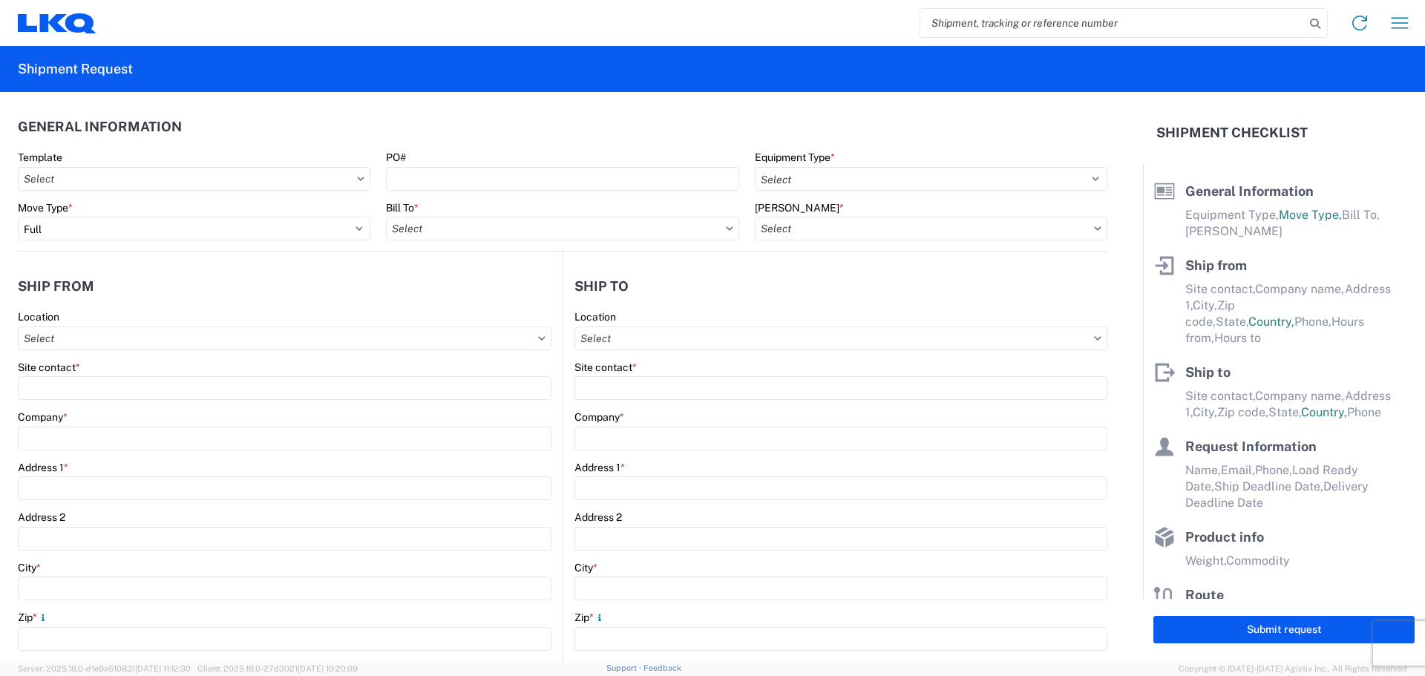
click at [988, 24] on input "search" at bounding box center [1112, 23] width 385 height 28
drag, startPoint x: 1024, startPoint y: 7, endPoint x: 1003, endPoint y: 19, distance: 23.9
paste input "56552976"
type input "56552976"
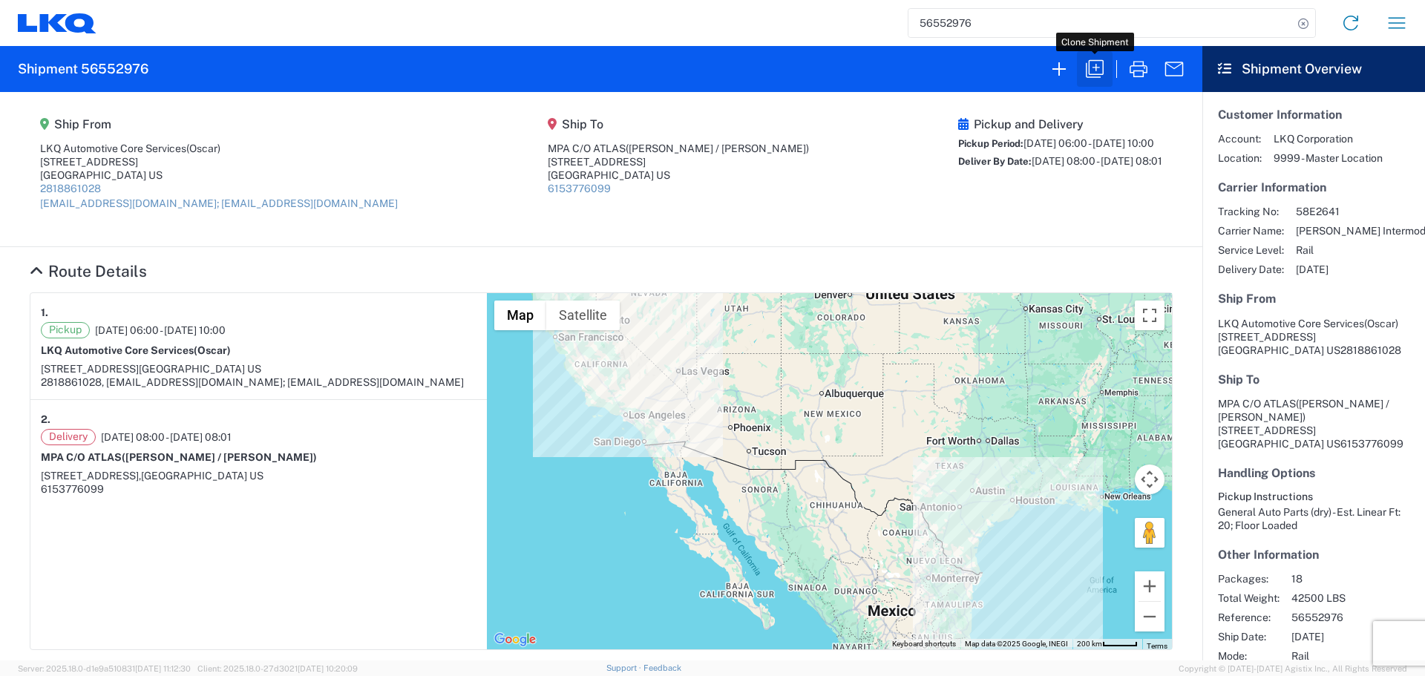
click at [1091, 68] on icon "button" at bounding box center [1095, 69] width 24 height 24
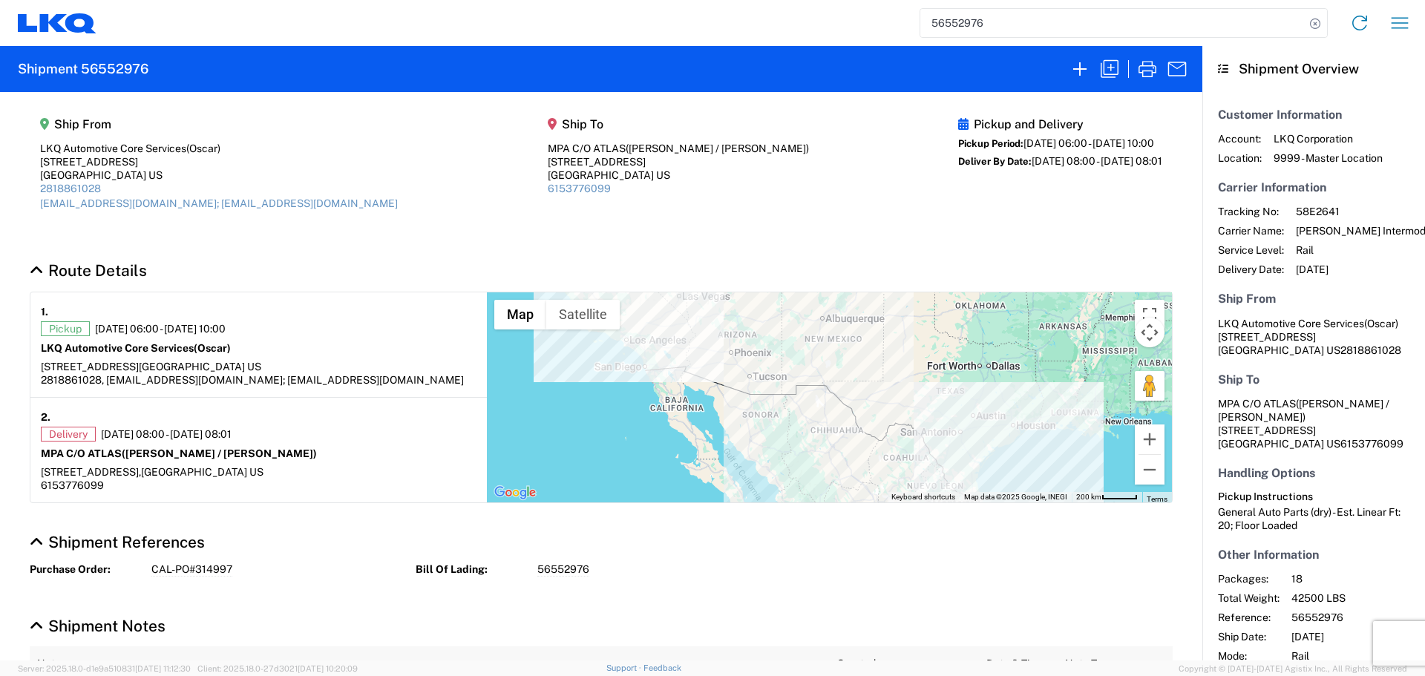
select select "FULL"
select select "US"
select select "LBS"
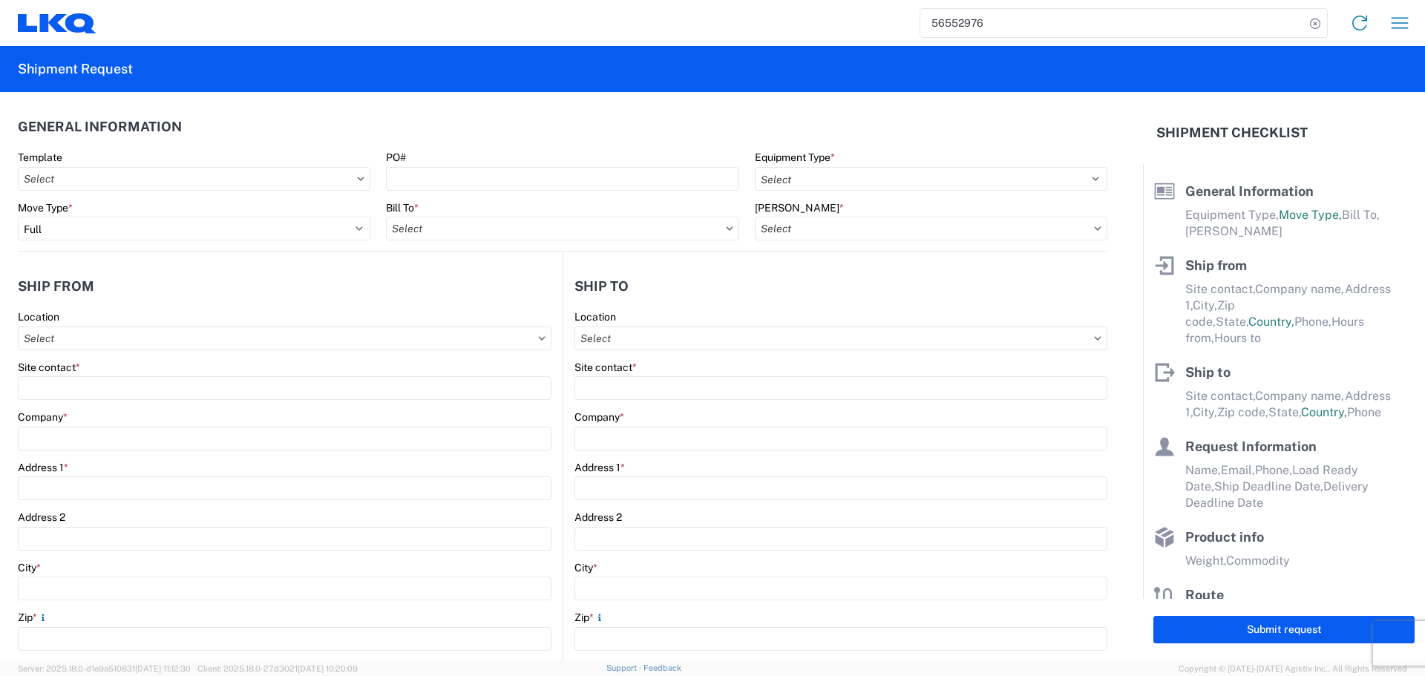
select select "BCAR"
type input "Oscar"
type input "LKQ Automotive Core Services"
type input "1714 West Mout Houston Rd"
type input "Houston"
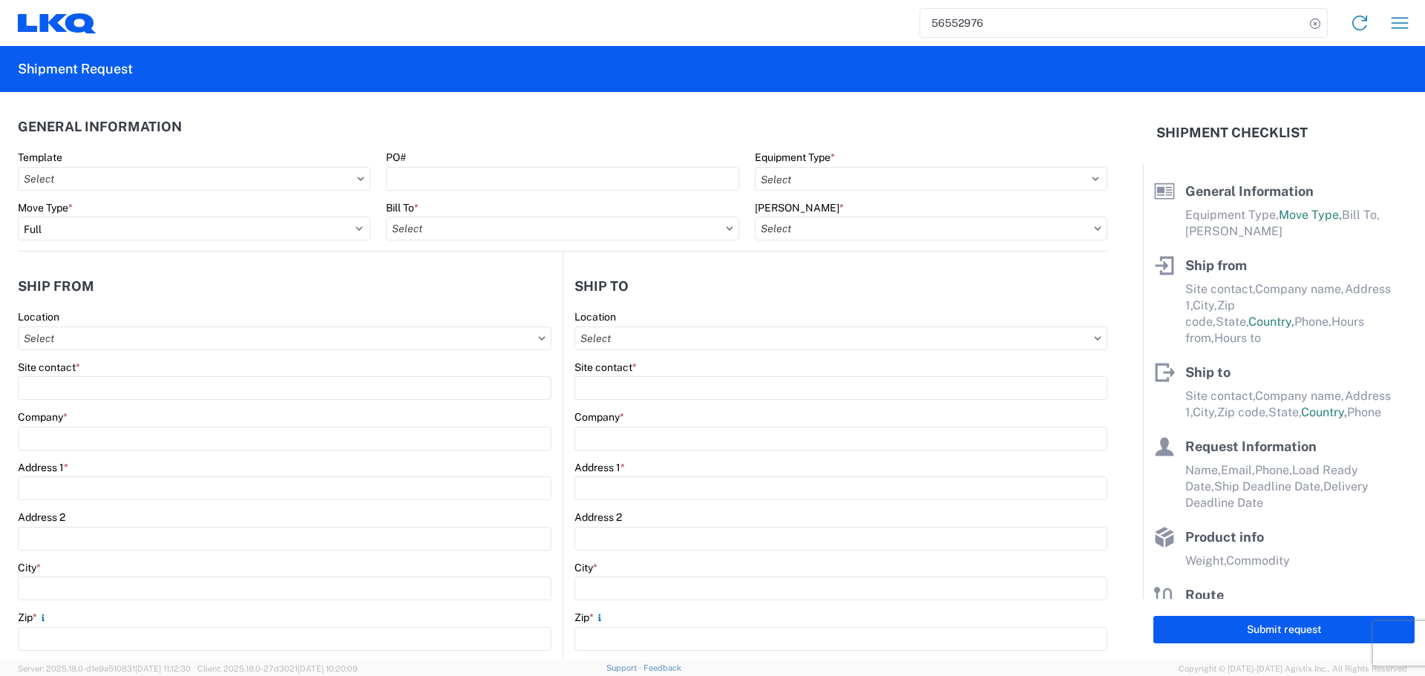
type input "77038"
type input "acgarcia@lkqcorp.com; oxdavila@lkqcorp.com"
type input "Joe / Sara"
type input "MPA C/O ATLAS"
type input "1855 Dornoch Ct Suite 300"
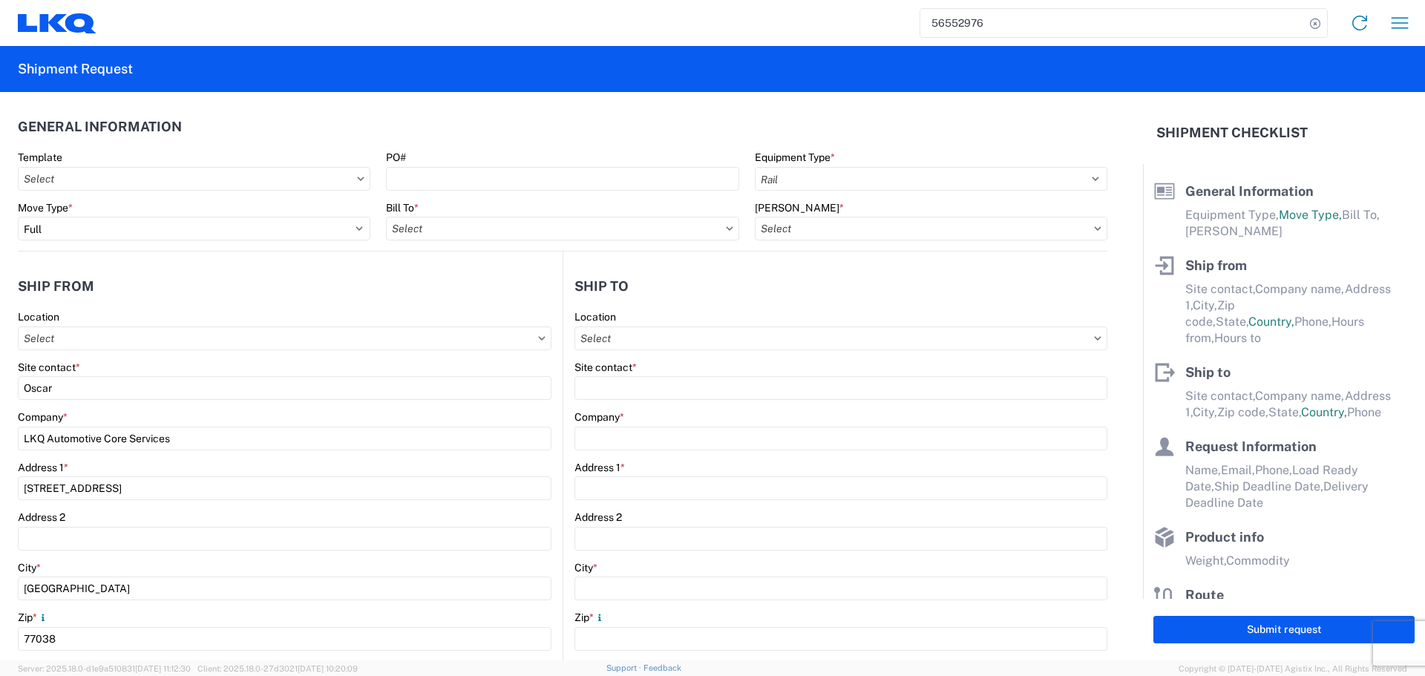
type input "San Diego"
type input "92154"
type input "Oscar"
type input "oxdavila@lkqcorp.com"
type input "281-886-1028"
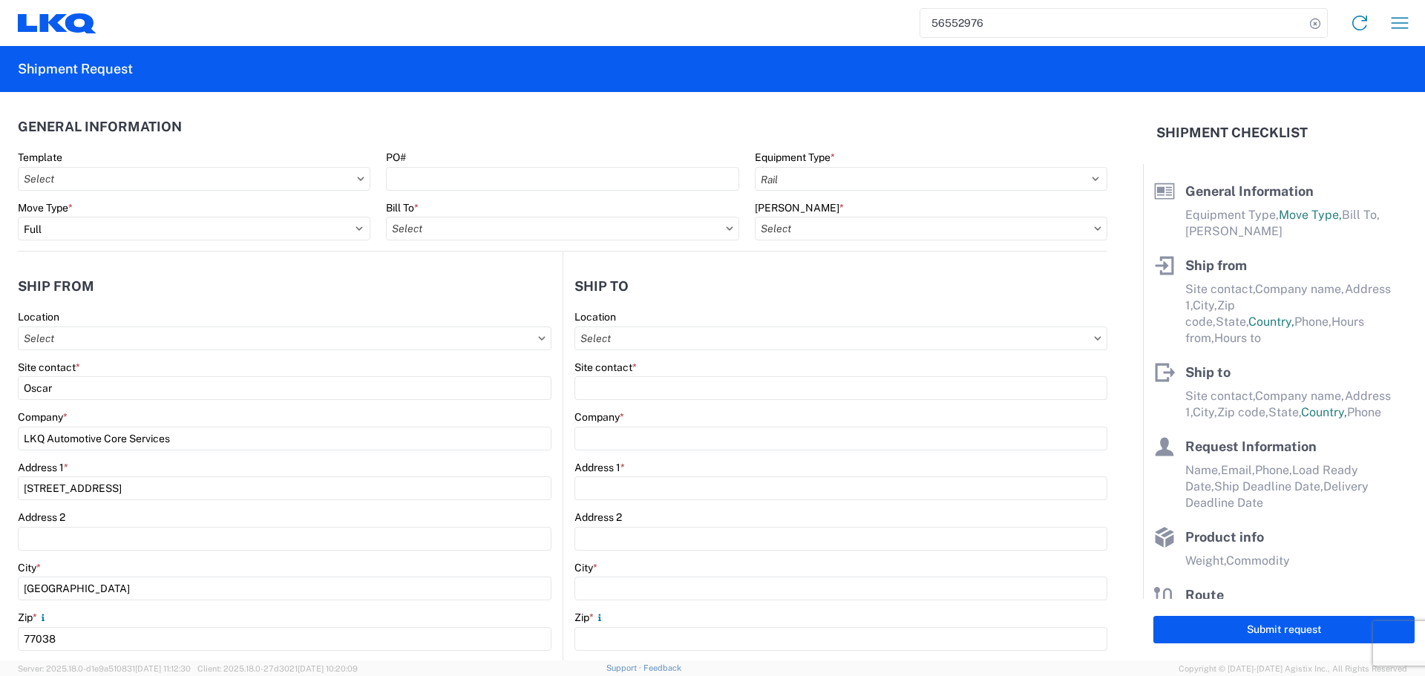
type input "2025-08-21"
type input "2025-08-25"
type textarea "NO APPT NEEDED"
type input "42500"
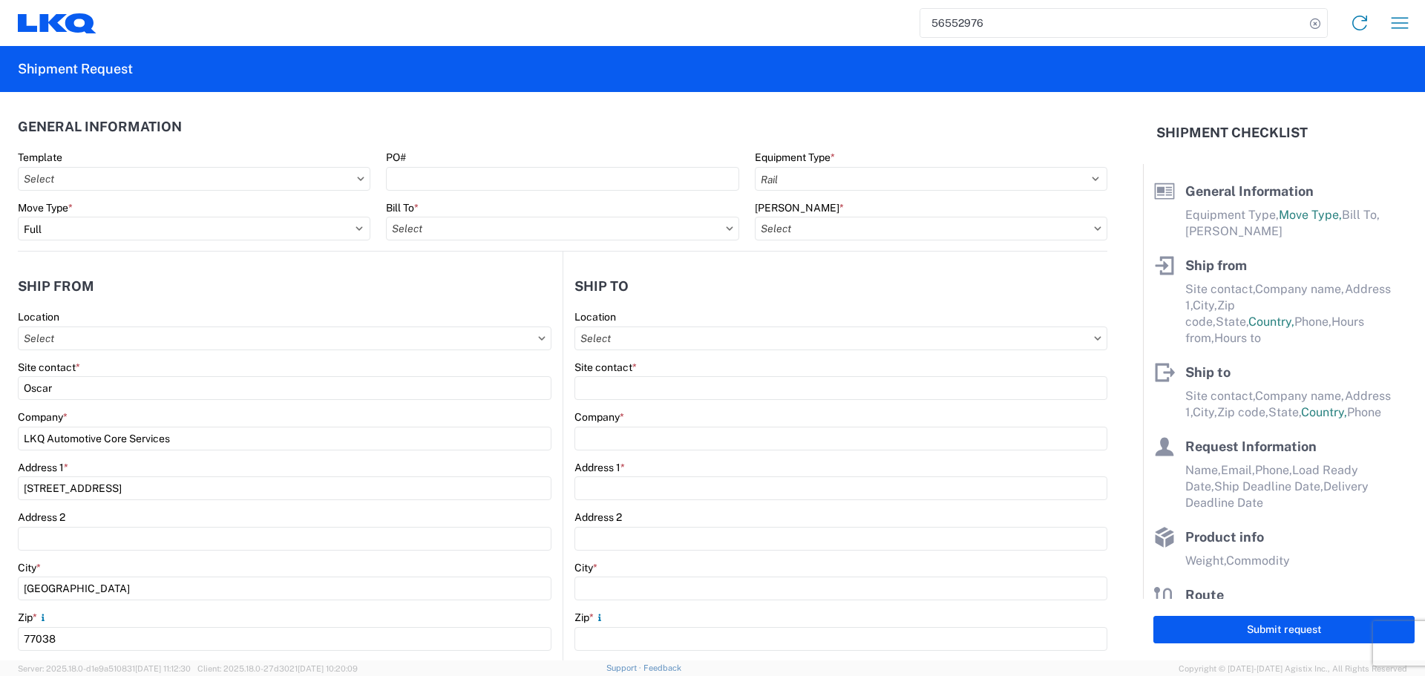
type input "General Auto Parts (dry)"
type input "18"
type input "0"
type input "40"
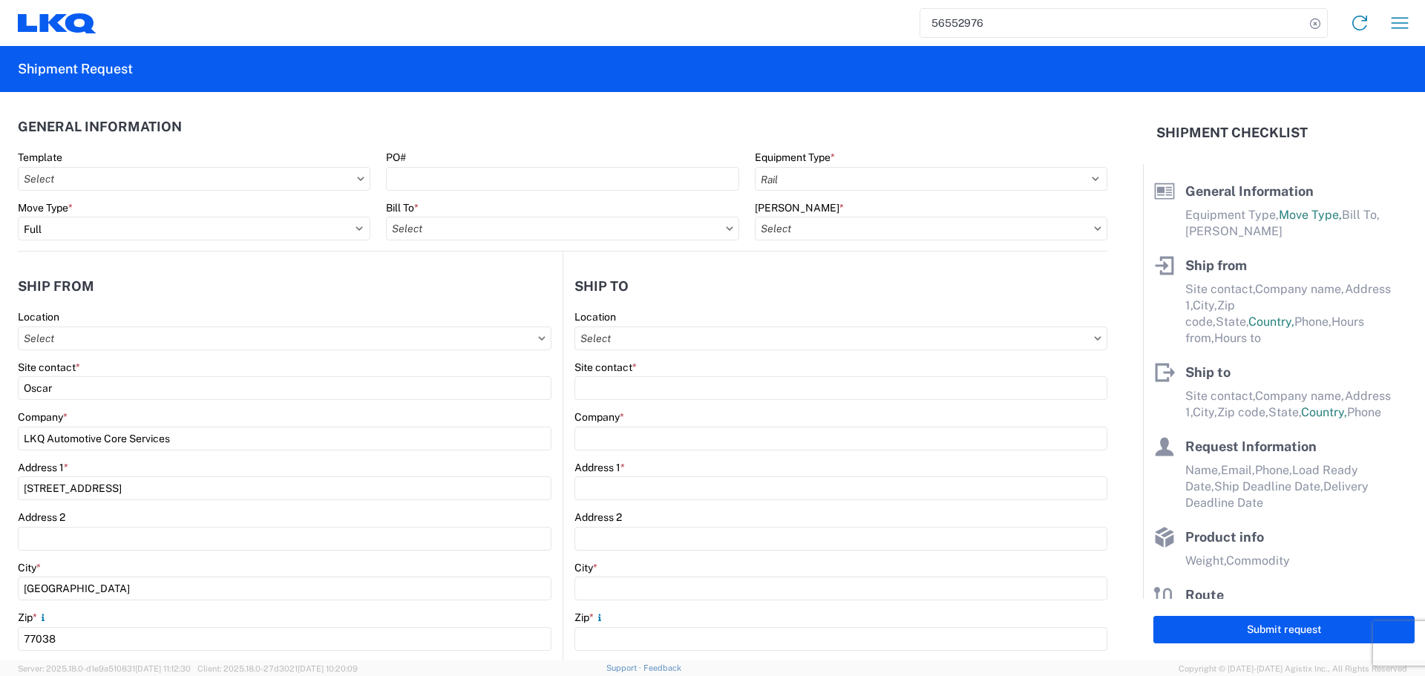
type input "36"
select select "US"
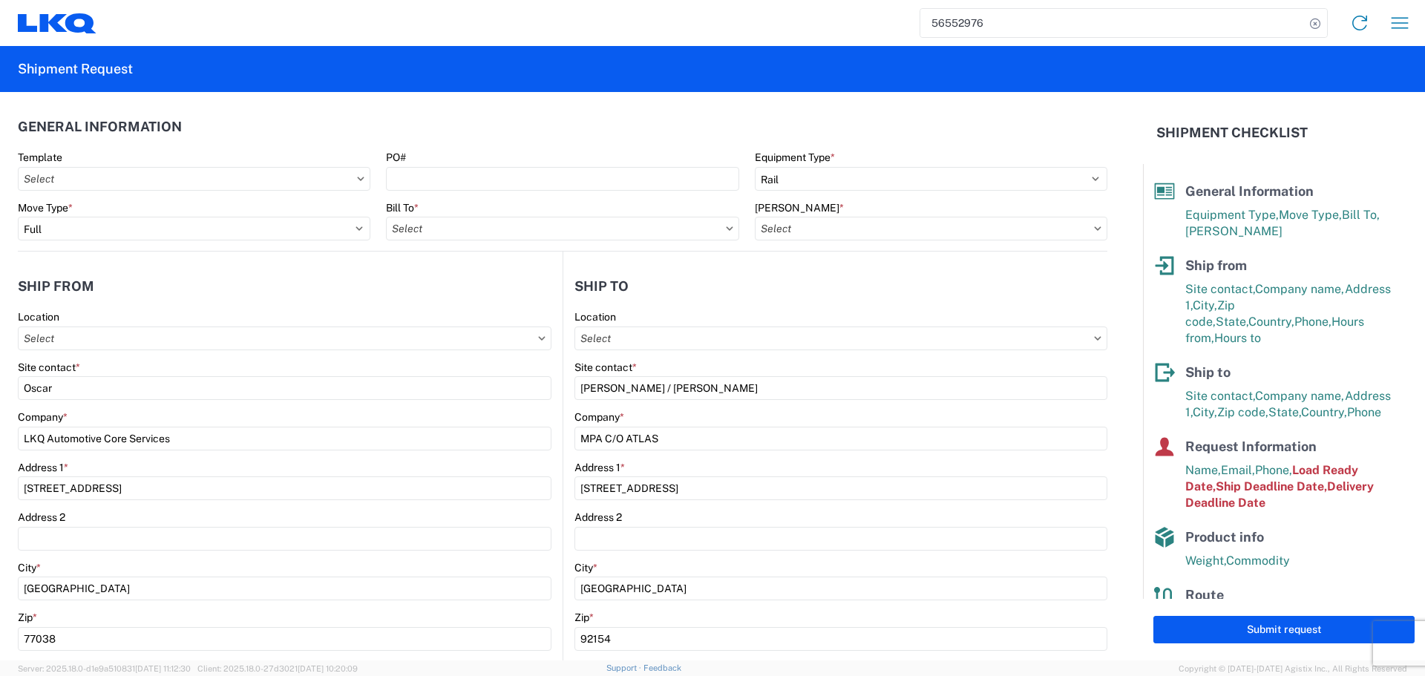
type input "1760 - LKQ Best Core"
type input "1760-6300-66000-0000 - 1760 Freight Out"
type input "1760 - LKQ Best Core"
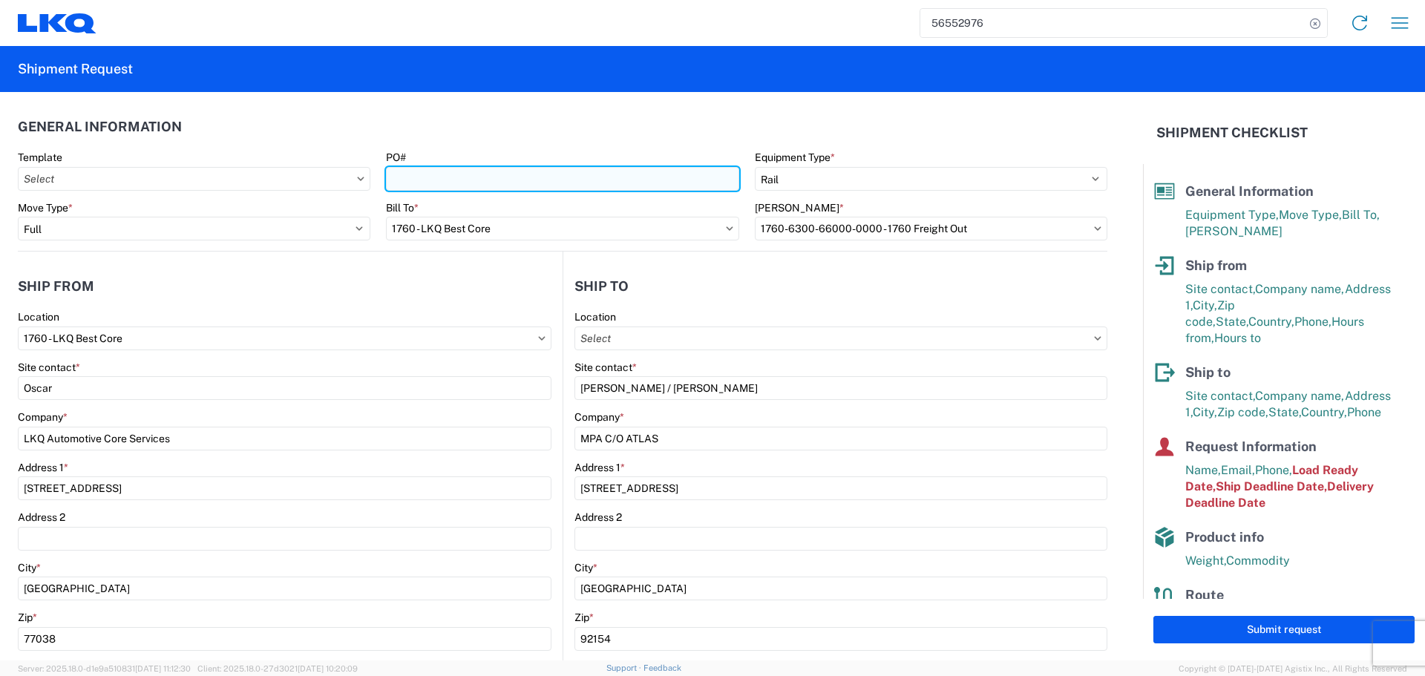
drag, startPoint x: 574, startPoint y: 179, endPoint x: 564, endPoint y: 180, distance: 9.7
click at [574, 179] on input "PO#" at bounding box center [562, 179] width 353 height 24
type input "AUTO PARTS"
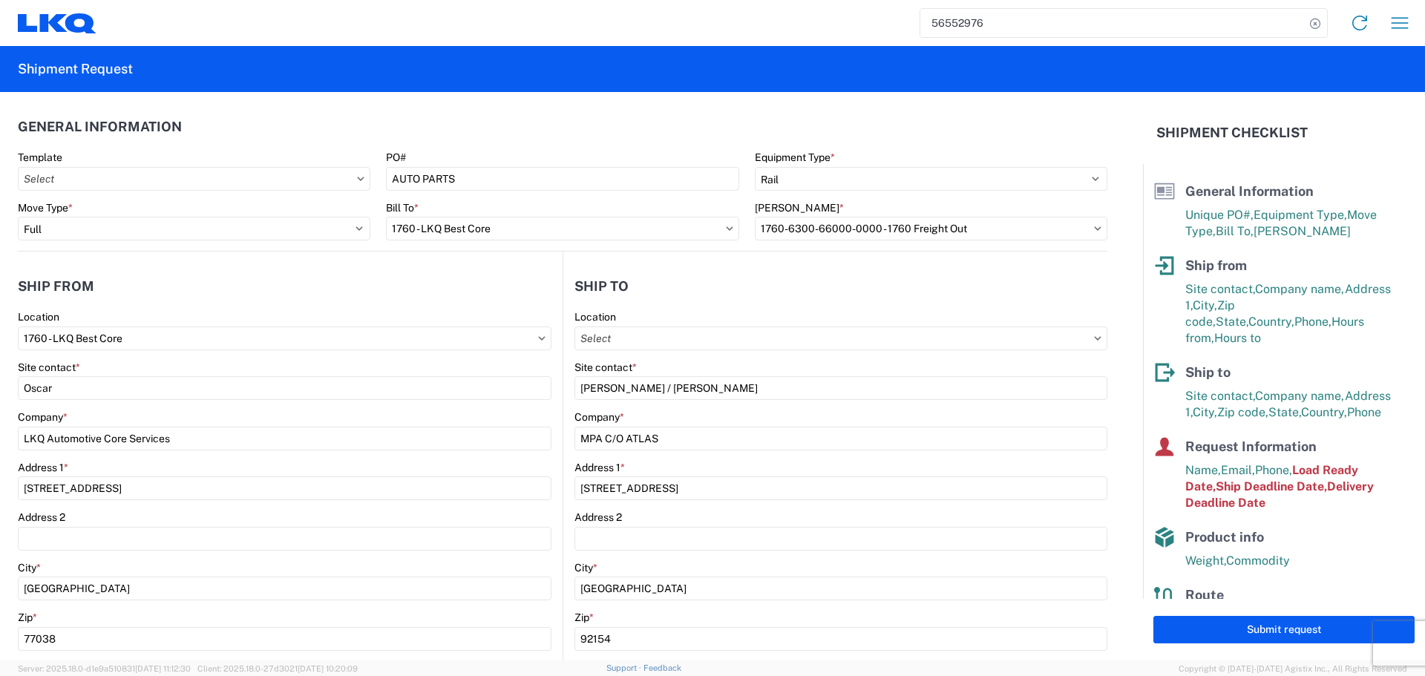
click at [490, 137] on header "General Information" at bounding box center [563, 126] width 1090 height 33
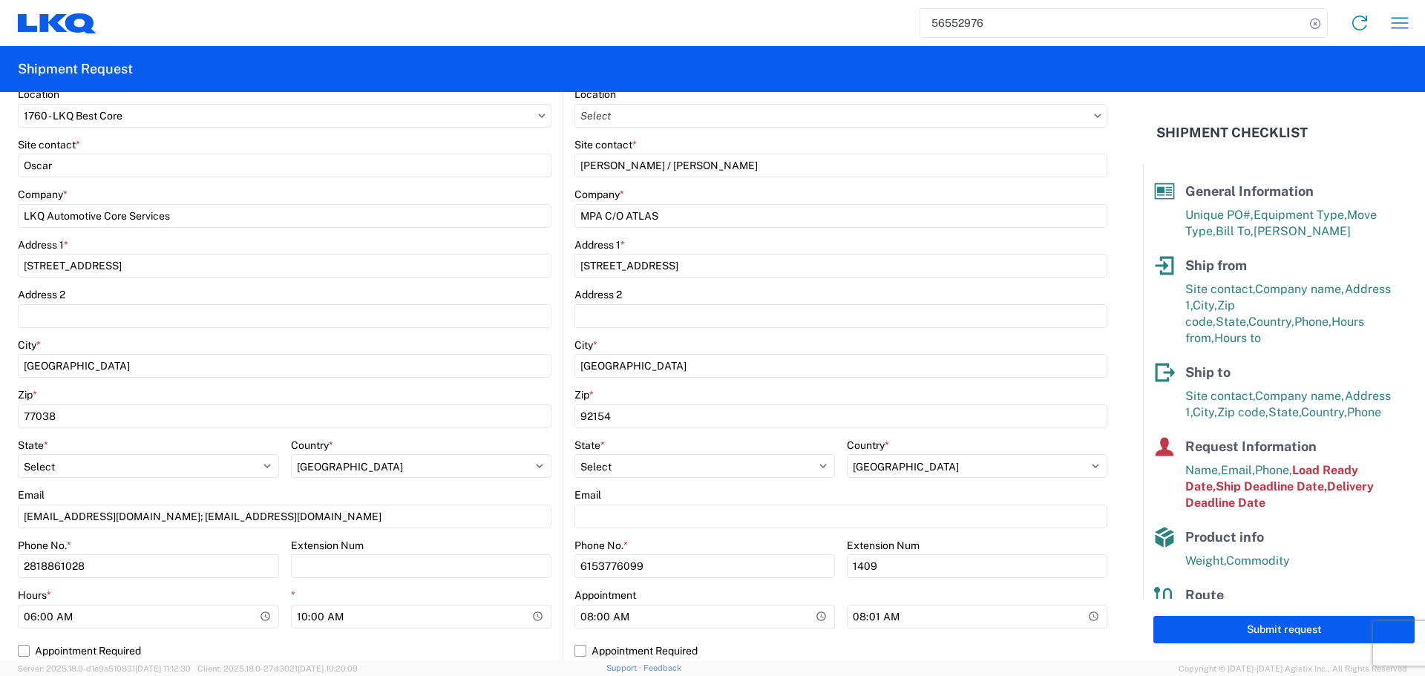
scroll to position [520, 0]
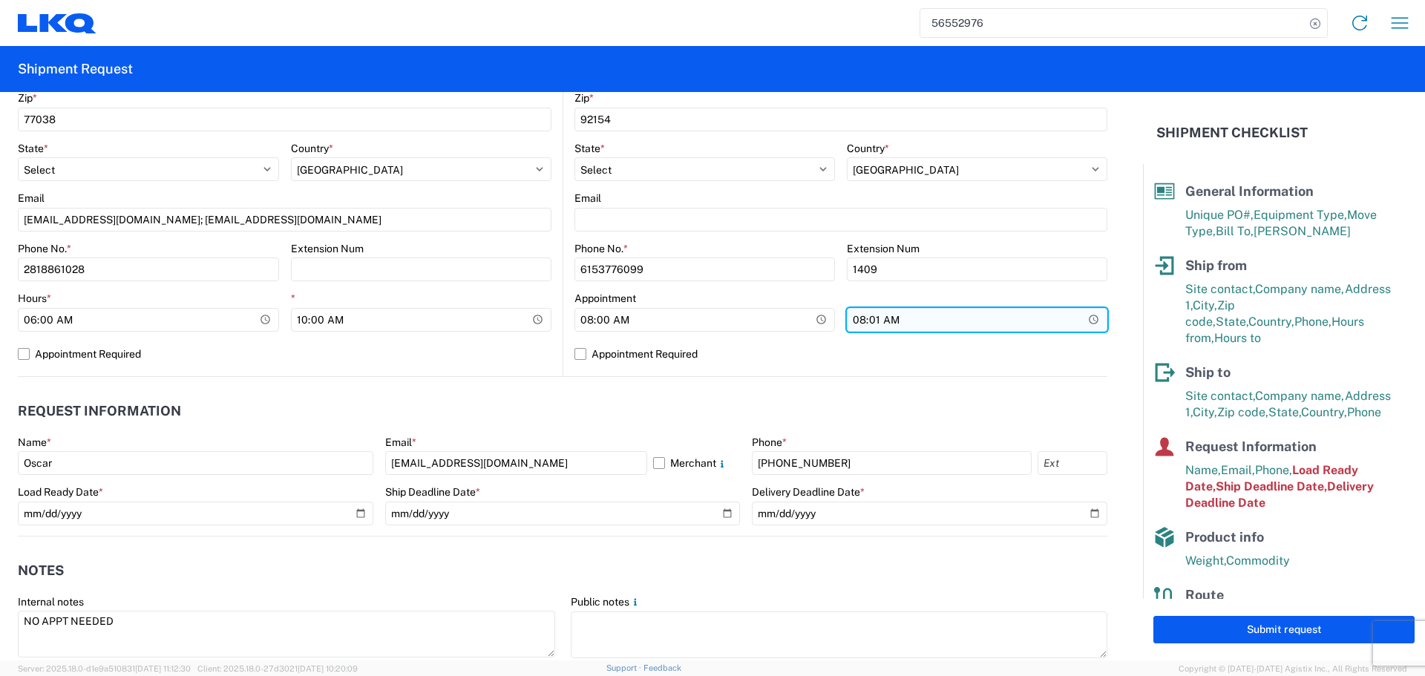
click at [1076, 318] on input "08:01:00" at bounding box center [977, 320] width 261 height 24
type input "13:00"
click at [739, 359] on label "Appointment Required" at bounding box center [841, 354] width 533 height 24
click at [0, 0] on input "Appointment Required" at bounding box center [0, 0] width 0 height 0
select select "US"
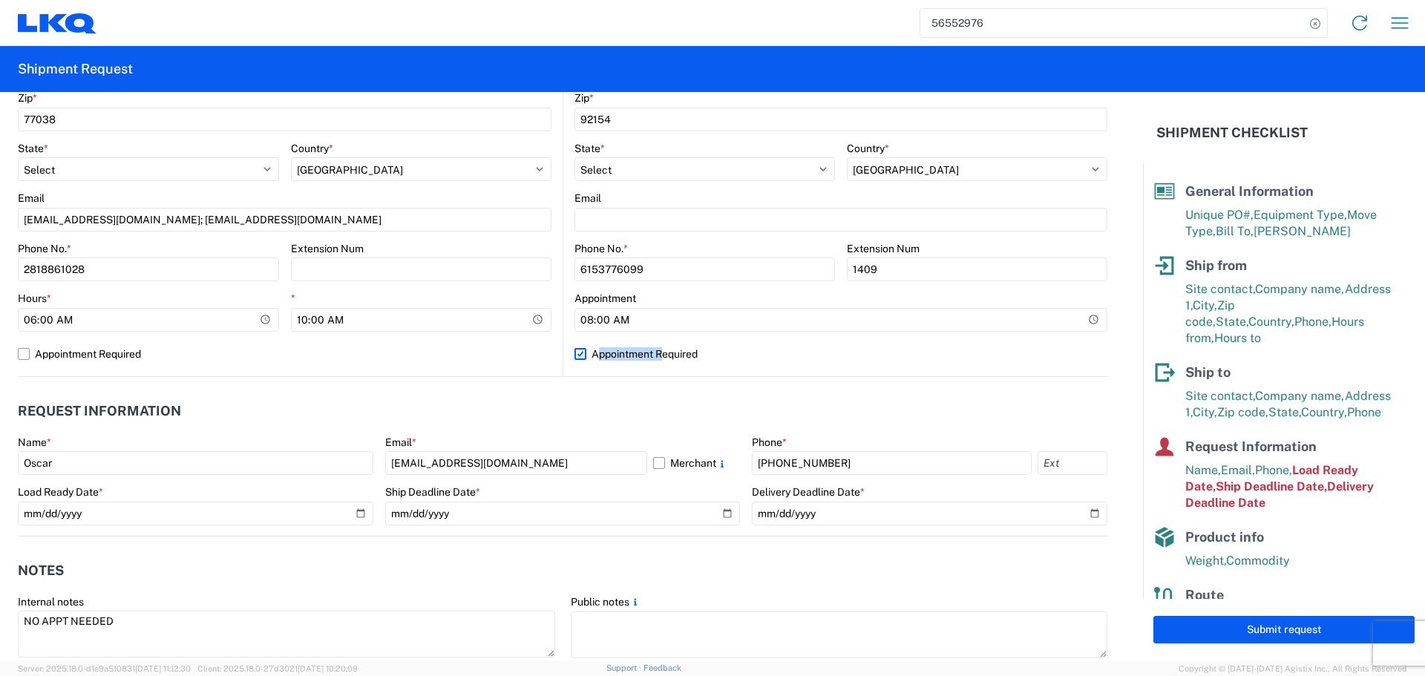
click at [739, 359] on label "Appointment Required" at bounding box center [841, 354] width 533 height 24
click at [0, 0] on input "Appointment Required" at bounding box center [0, 0] width 0 height 0
select select "US"
click at [409, 393] on agx-request-info "Request Information Name * Oscar Email * oxdavila@lkqcorp.com Merchant Phone * …" at bounding box center [563, 457] width 1090 height 160
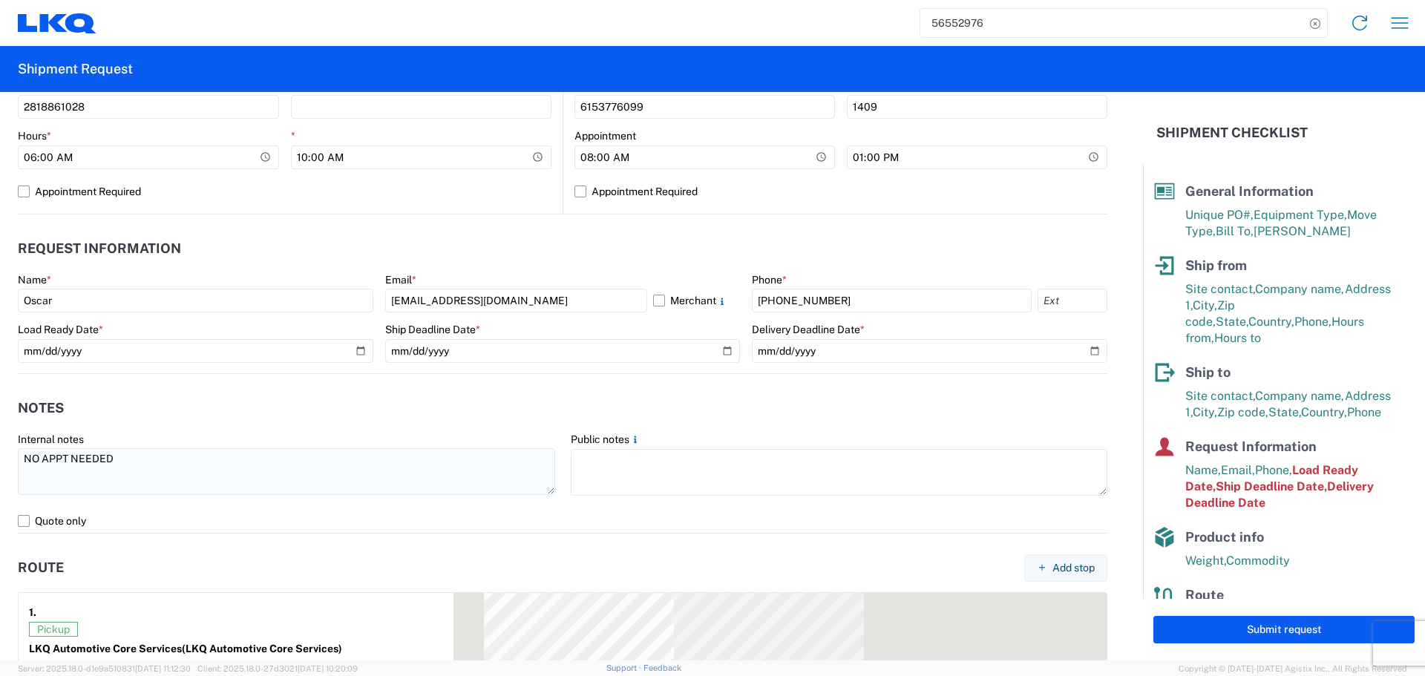
scroll to position [742, 0]
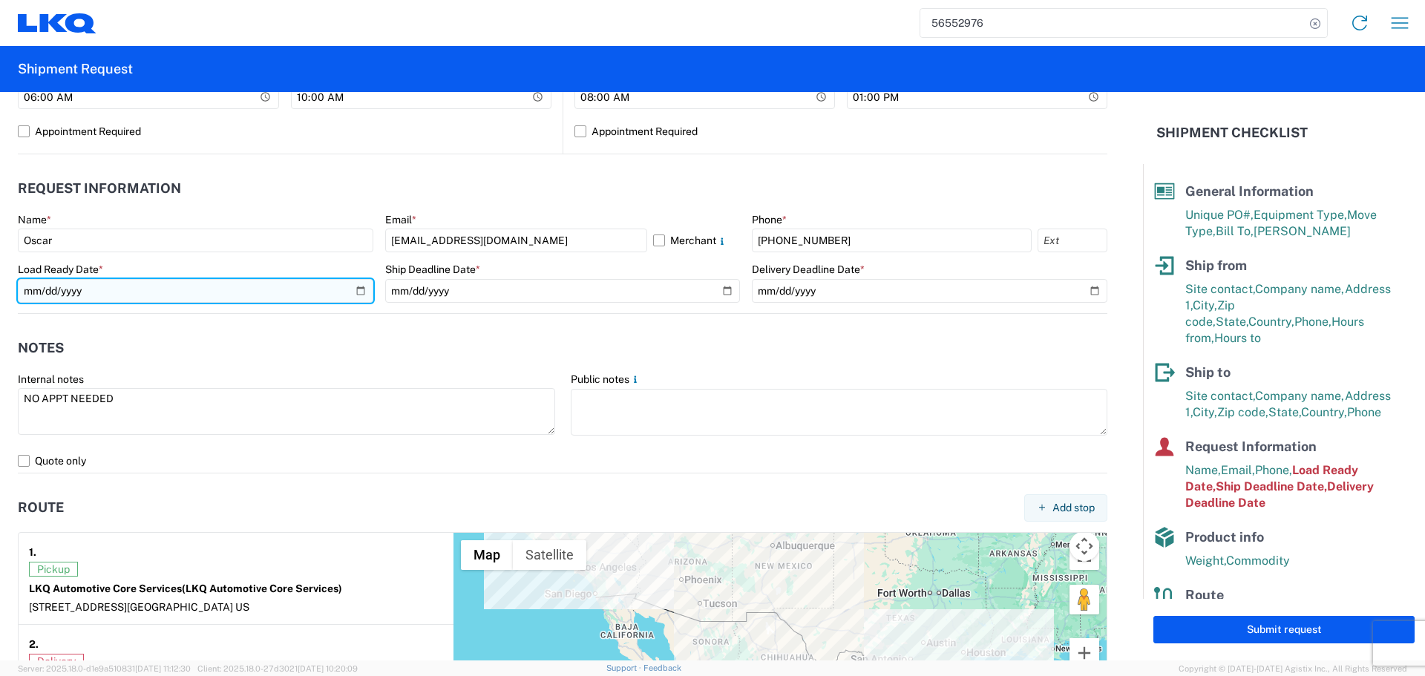
click at [360, 295] on input "2025-08-21" at bounding box center [196, 291] width 356 height 24
type input "2025-09-12"
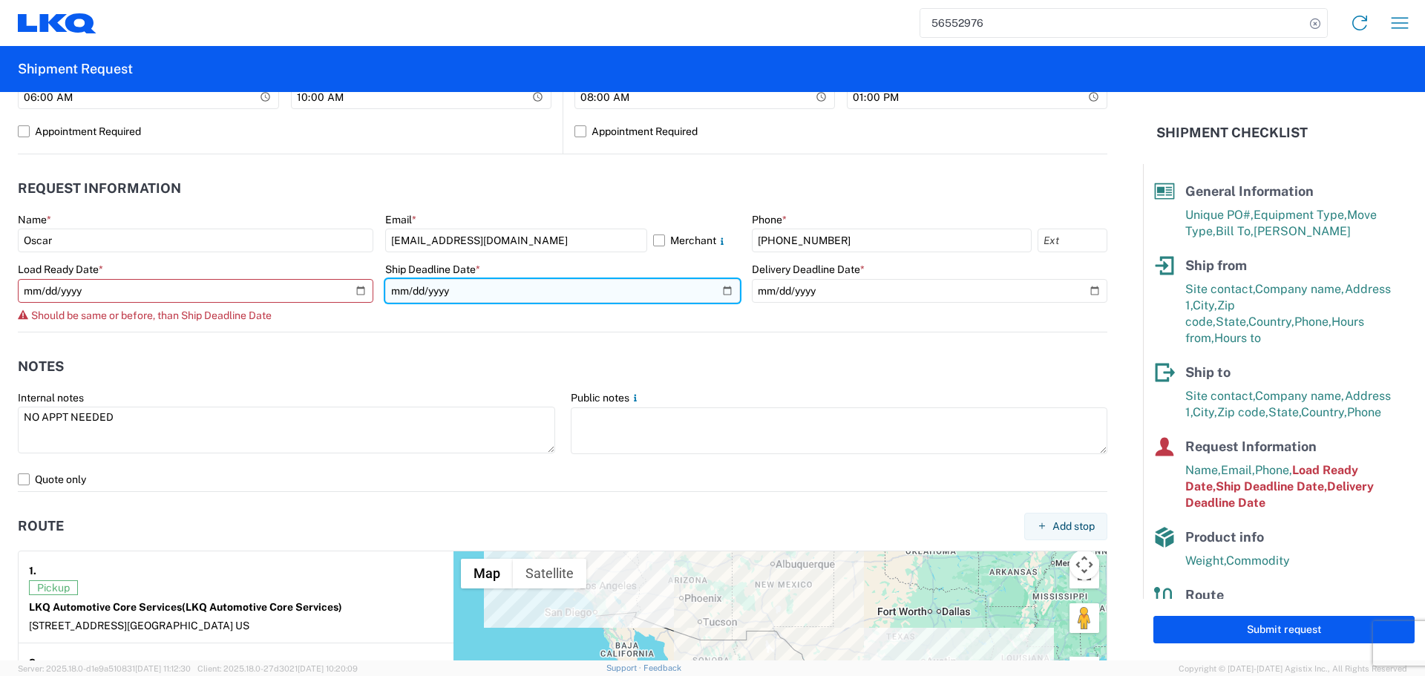
click at [718, 291] on input "2025-08-21" at bounding box center [563, 291] width 356 height 24
type input "2025-09-12"
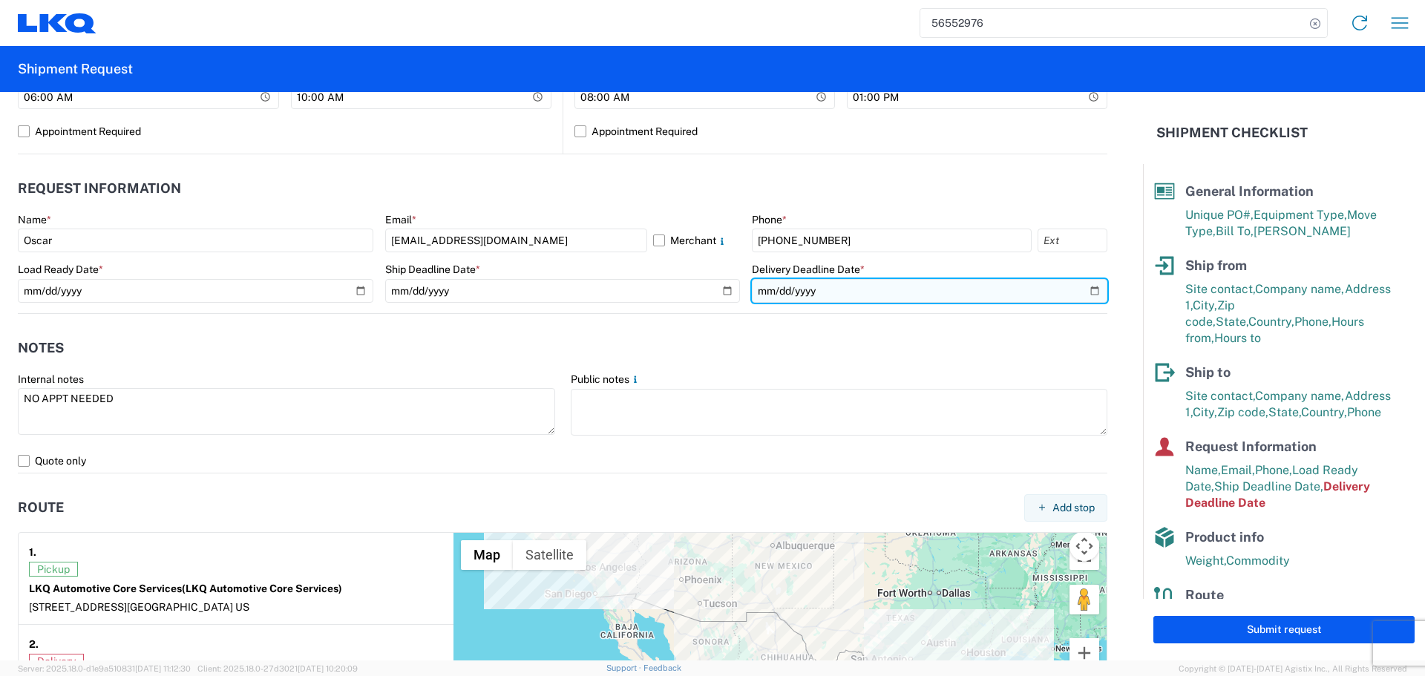
click at [1093, 296] on input "2025-08-25" at bounding box center [930, 291] width 356 height 24
click at [1063, 296] on input "2025-08-25" at bounding box center [930, 291] width 356 height 24
click at [1077, 294] on input "2025-08-25" at bounding box center [930, 291] width 356 height 24
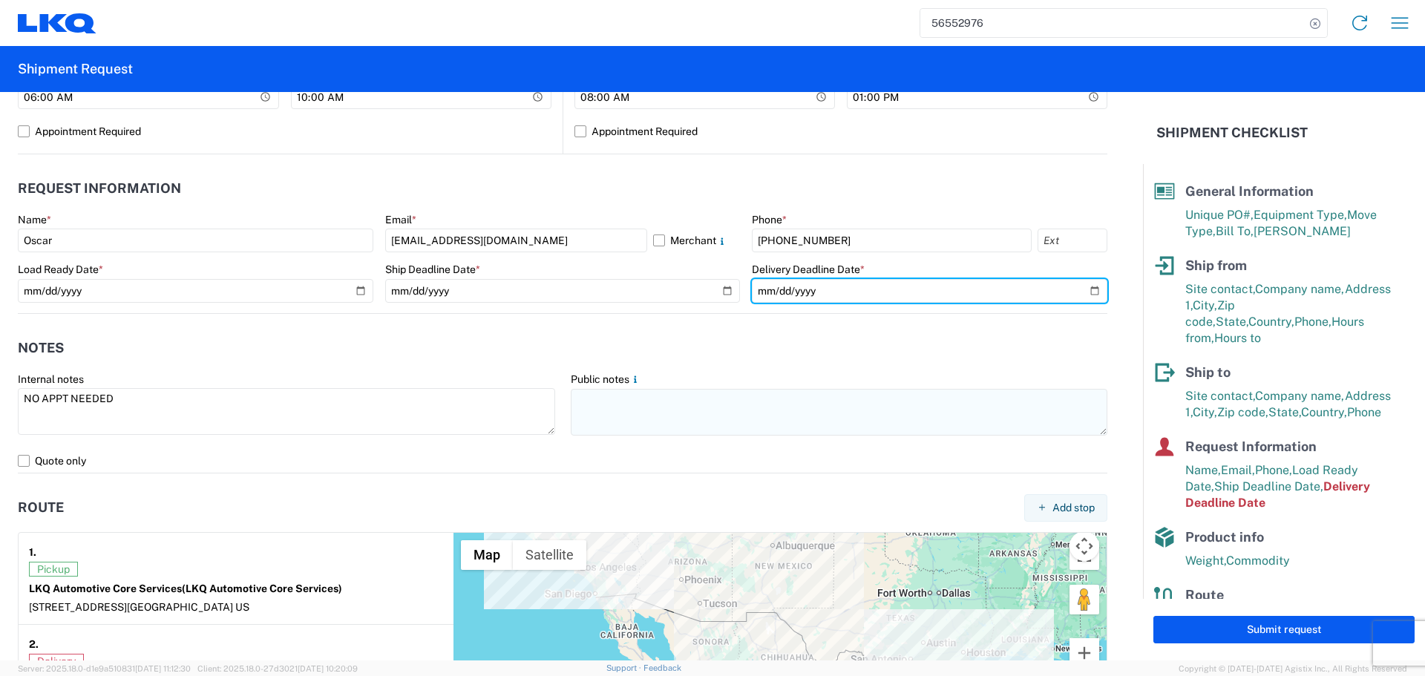
type input "2025-09-15"
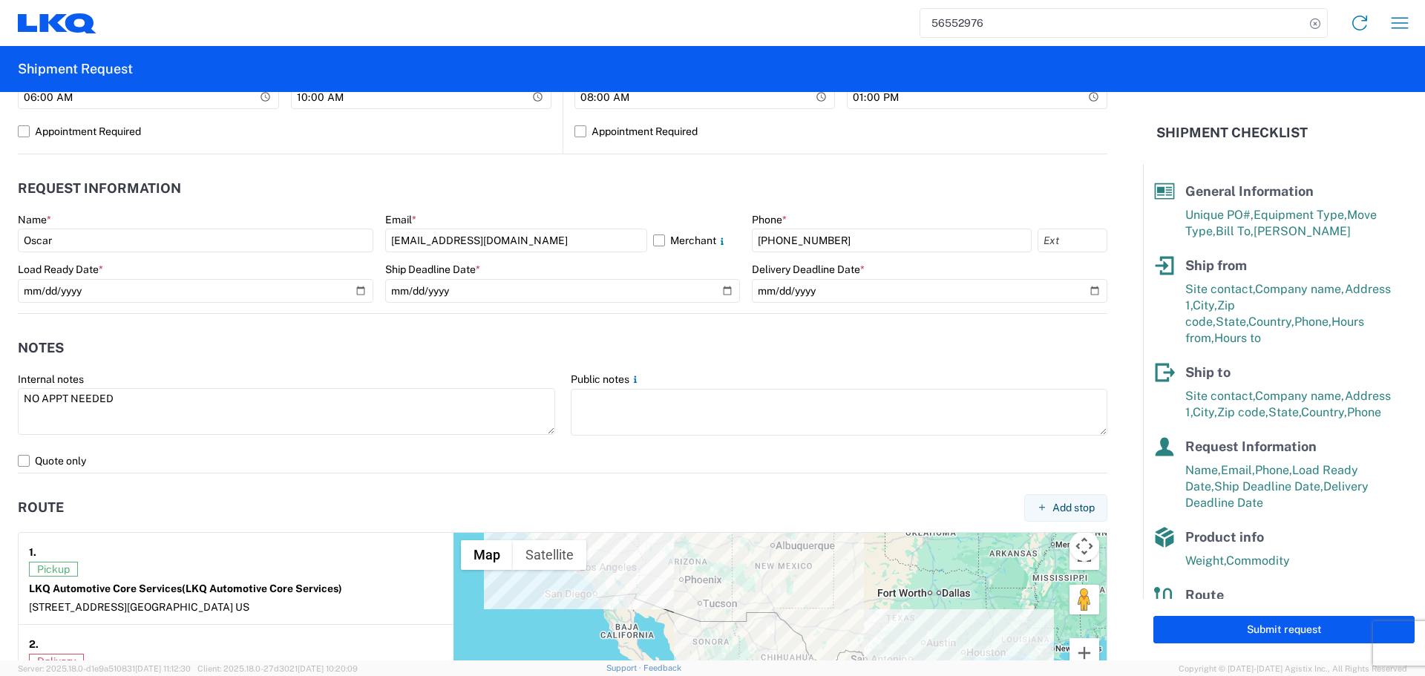
click at [494, 336] on header "Notes" at bounding box center [563, 348] width 1090 height 33
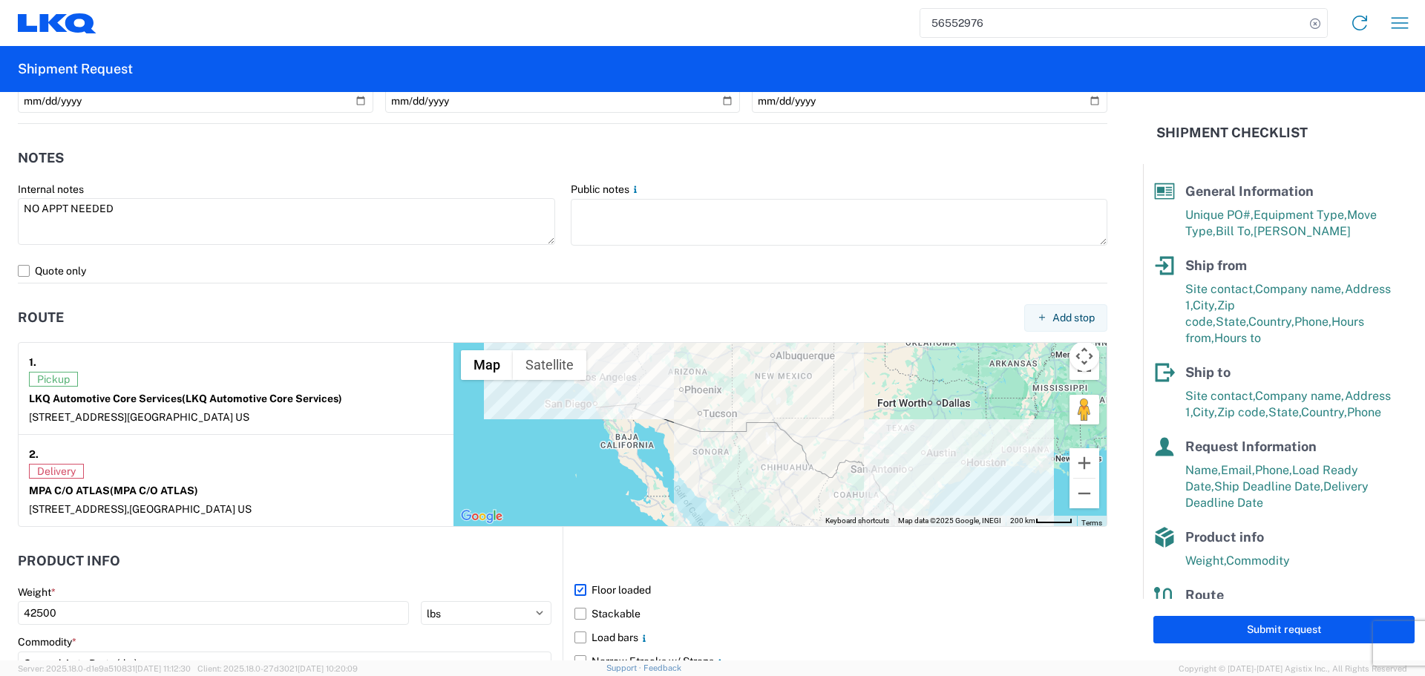
scroll to position [891, 0]
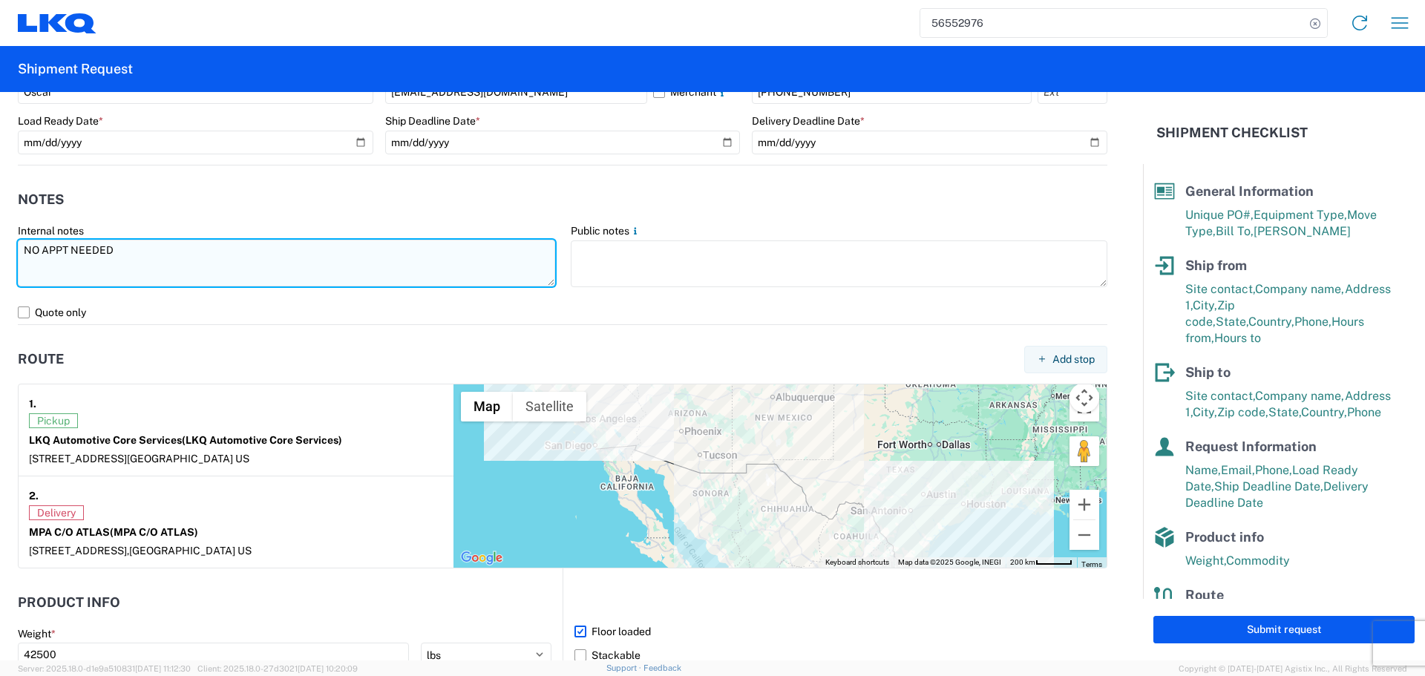
click at [121, 252] on textarea "NO APPT NEEDED" at bounding box center [286, 263] width 537 height 47
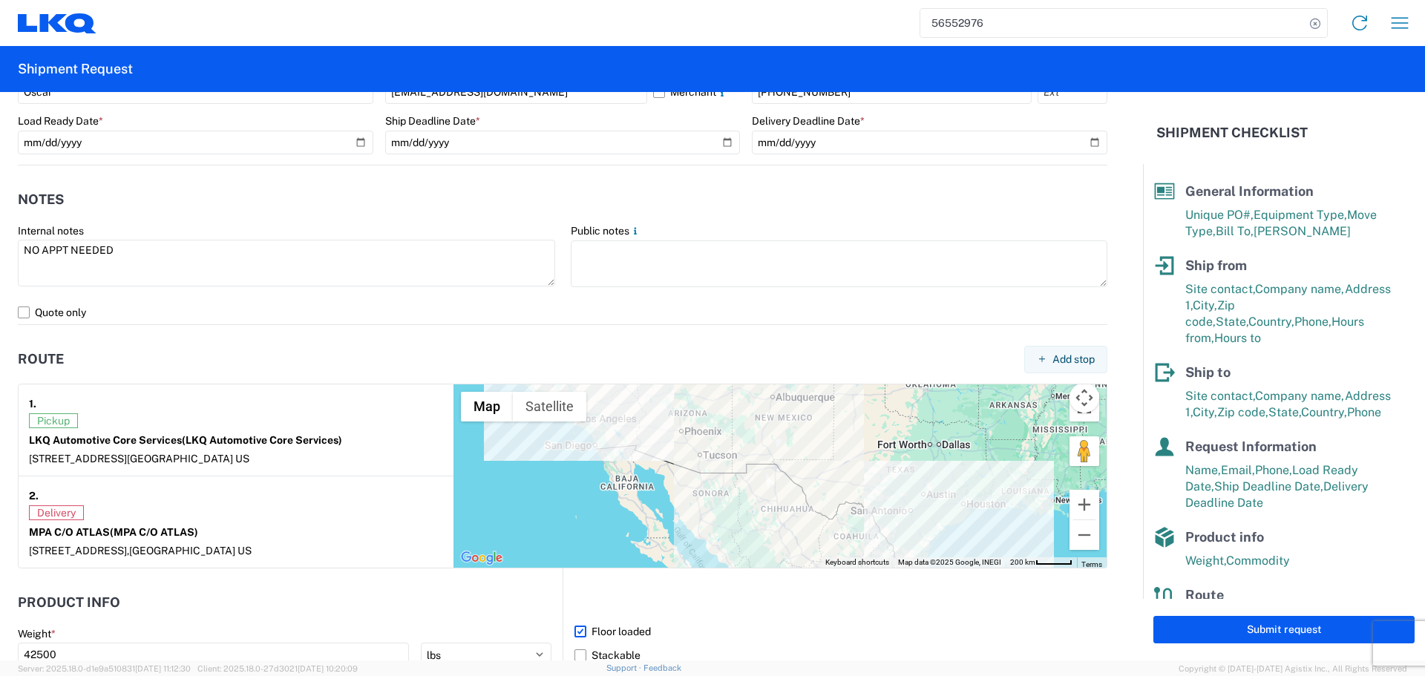
click at [257, 204] on header "Notes" at bounding box center [563, 199] width 1090 height 33
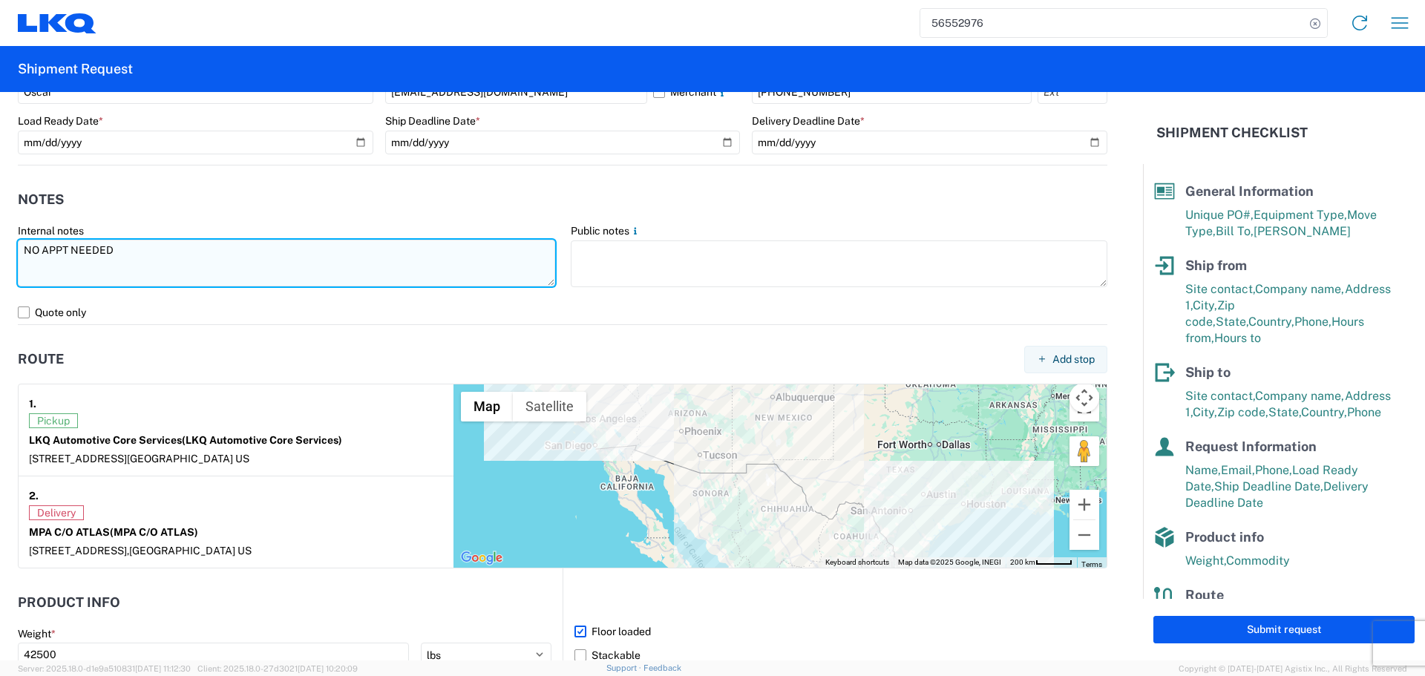
drag, startPoint x: 128, startPoint y: 255, endPoint x: 26, endPoint y: 261, distance: 102.6
click at [26, 261] on textarea "NO APPT NEEDED" at bounding box center [286, 263] width 537 height 47
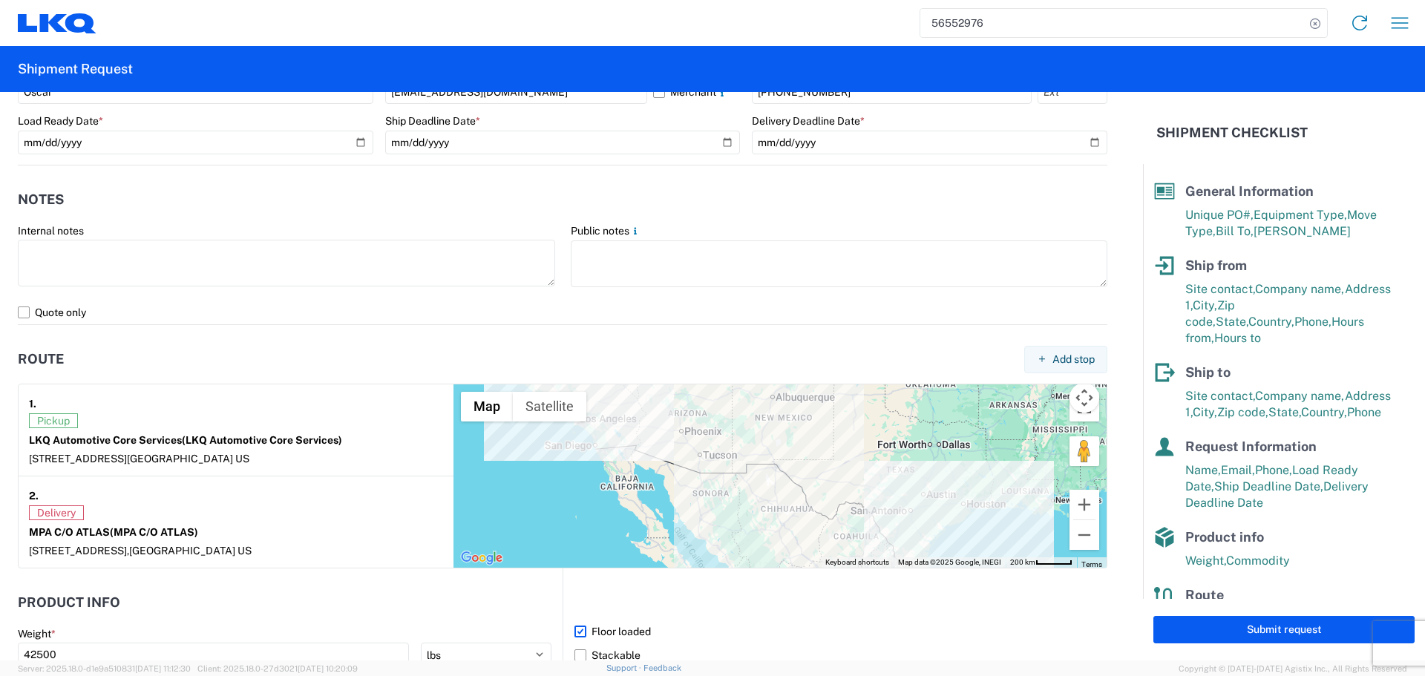
click at [185, 218] on agx-form-section "Notes Internal notes Public notes Quote only" at bounding box center [563, 253] width 1090 height 141
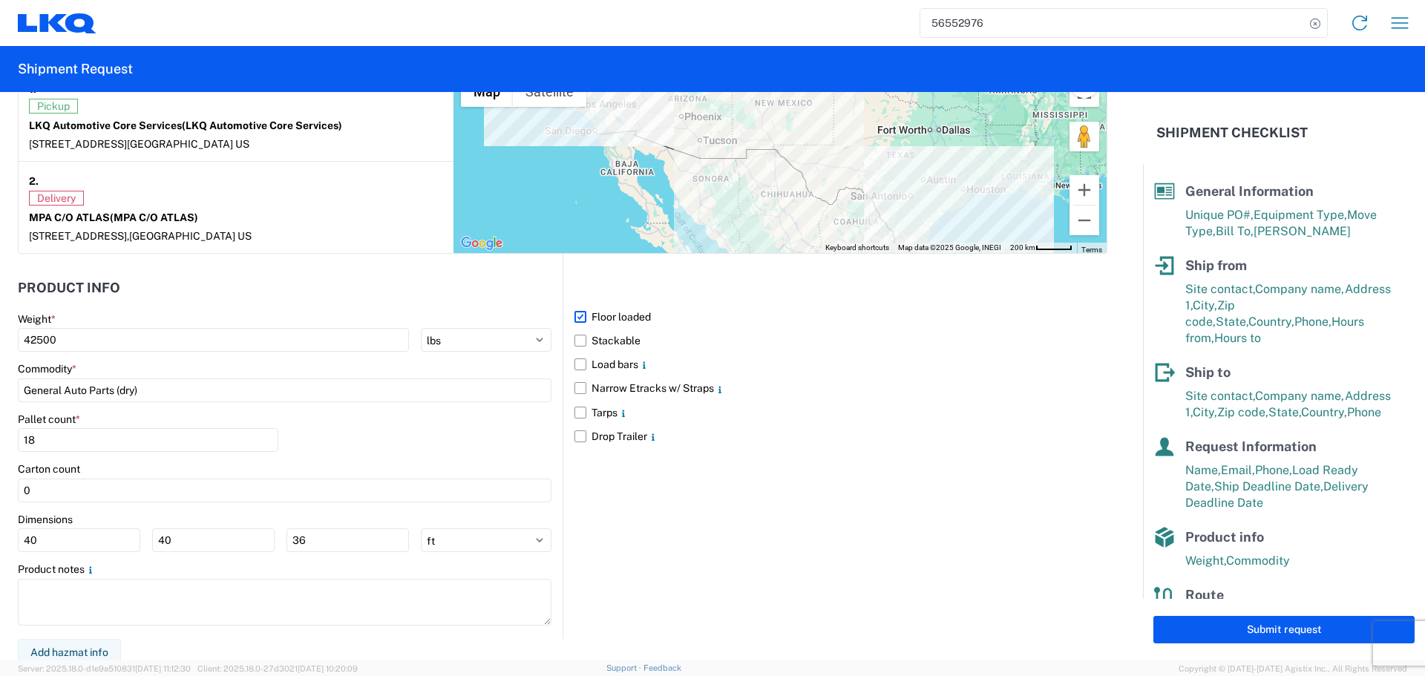
scroll to position [1211, 0]
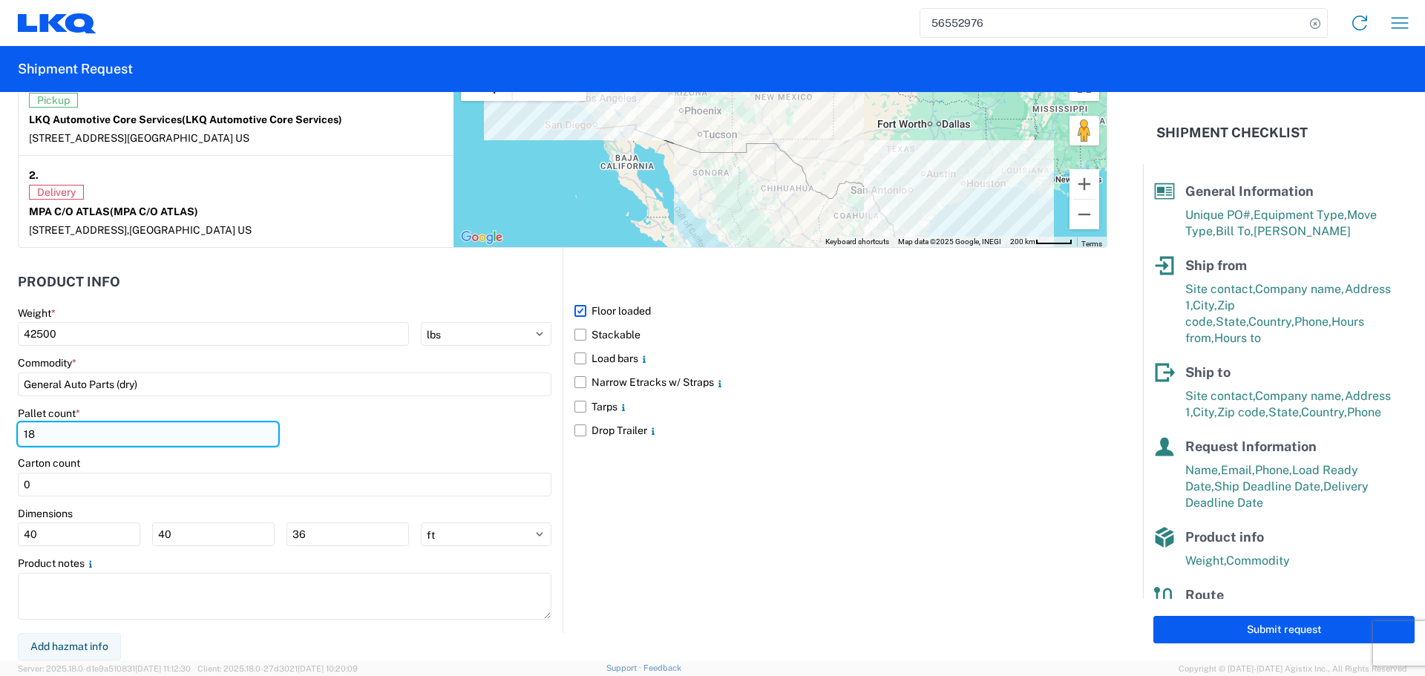
click at [123, 442] on input "18" at bounding box center [148, 434] width 261 height 24
type input "1"
type input "16"
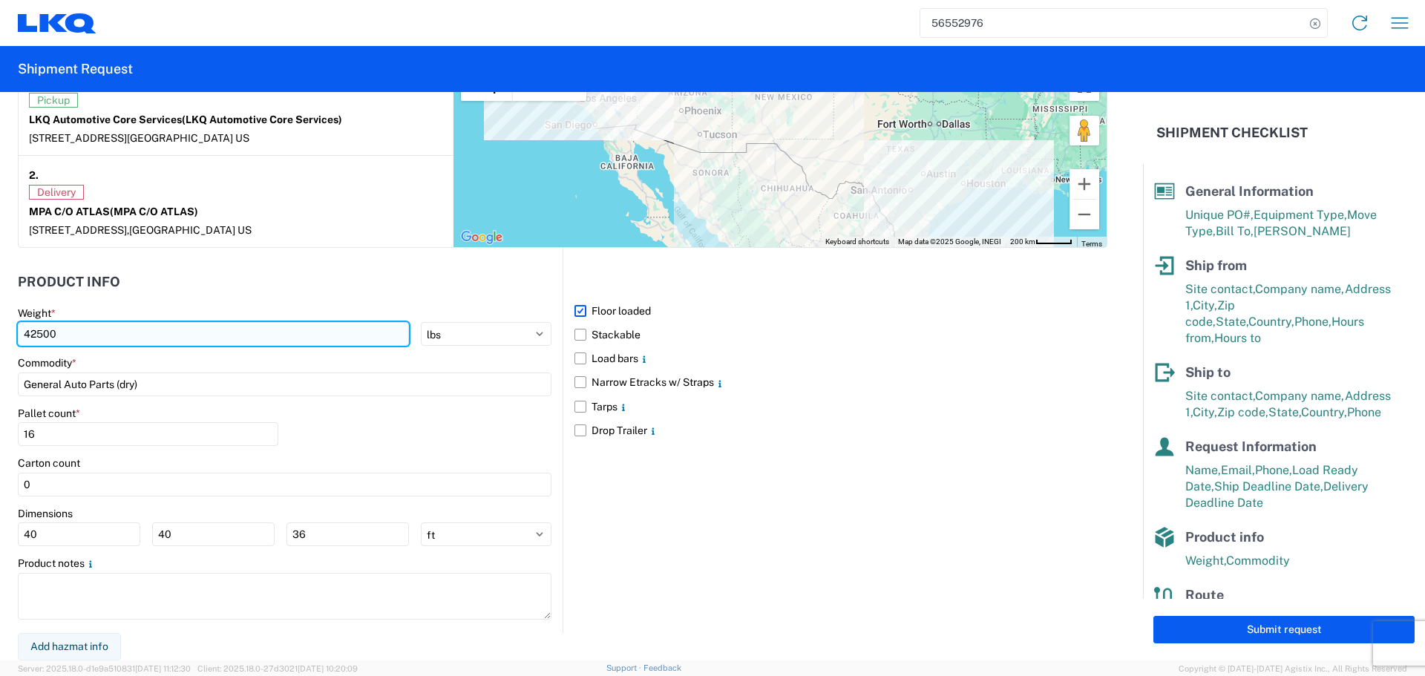
click at [62, 329] on input "42500" at bounding box center [213, 334] width 391 height 24
type input "4"
type input "3"
type input "31685"
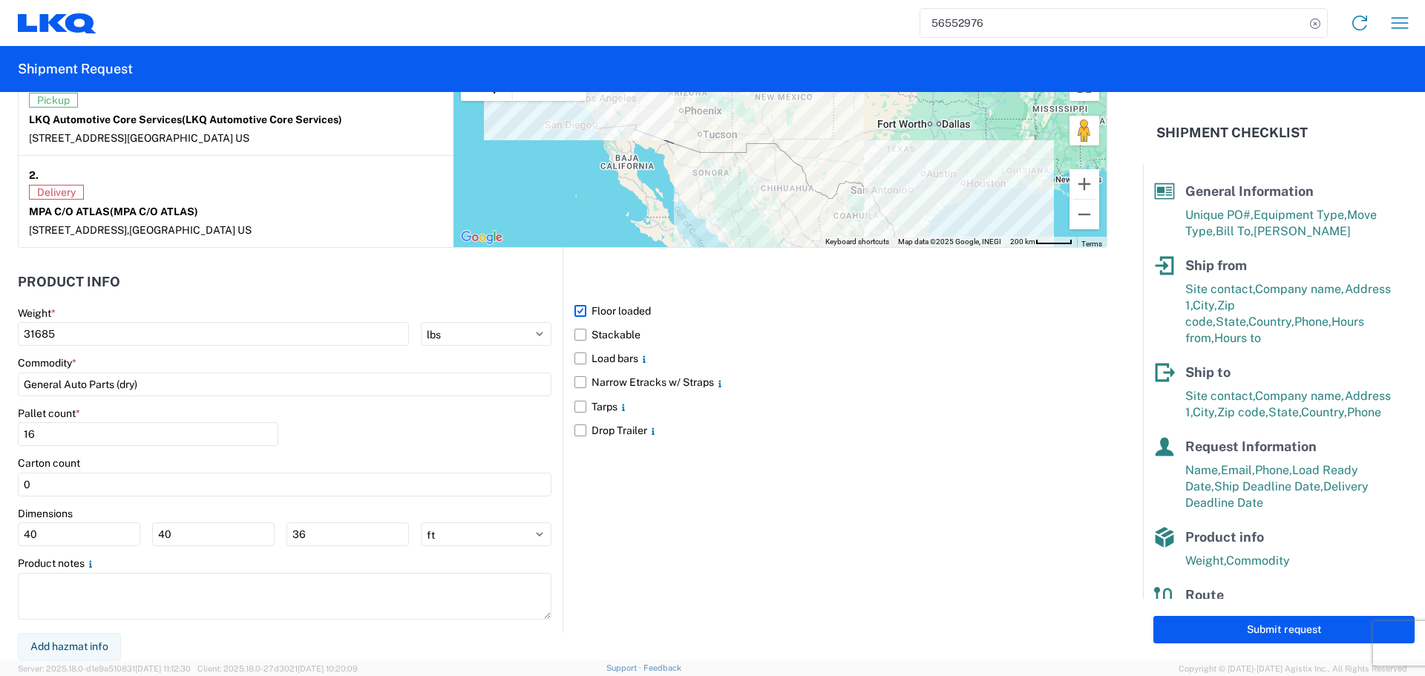
click at [132, 292] on header "Product Info" at bounding box center [290, 282] width 545 height 33
click at [220, 318] on div "Weight *" at bounding box center [285, 313] width 534 height 13
click at [206, 300] on agx-form-section "Product Info Weight * 31685 kgs lbs Commodity * General Auto Parts (dry) Pallet…" at bounding box center [290, 449] width 545 height 367
click at [267, 293] on header "Product Info" at bounding box center [290, 282] width 545 height 33
click at [331, 285] on header "Product Info" at bounding box center [290, 282] width 545 height 33
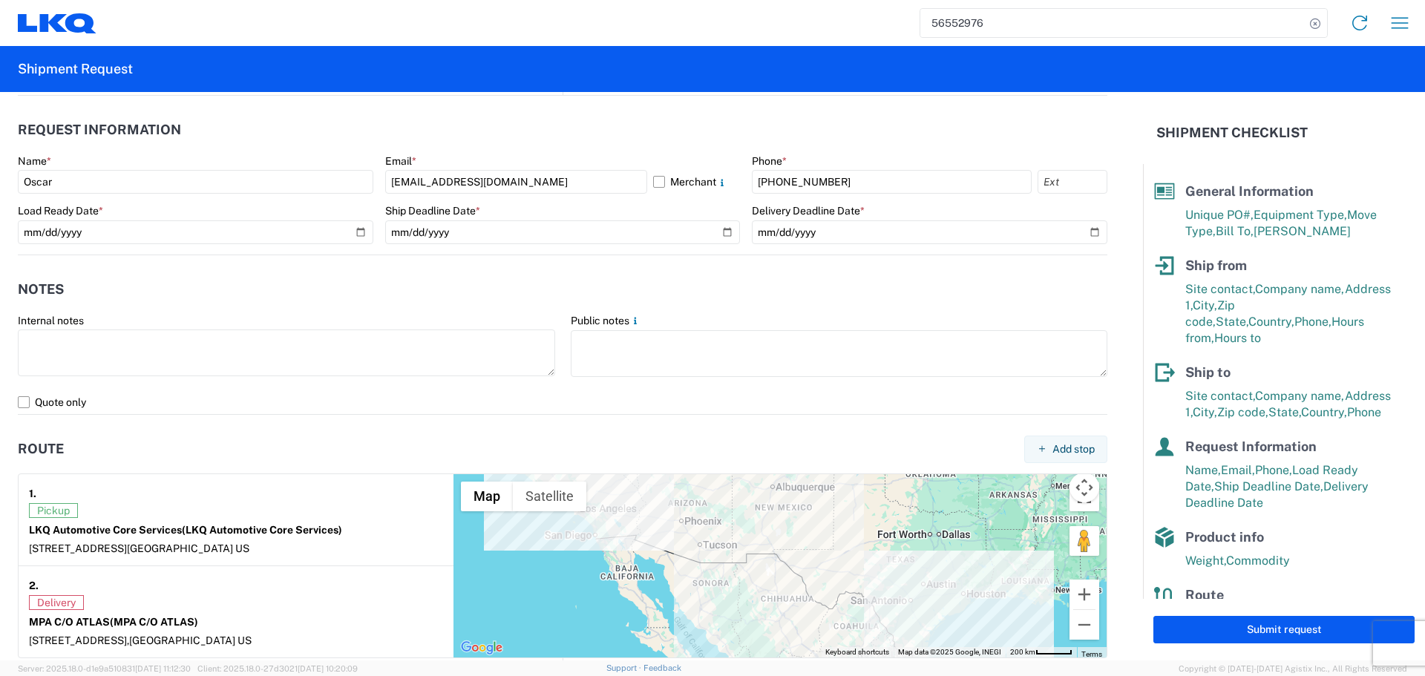
scroll to position [766, 0]
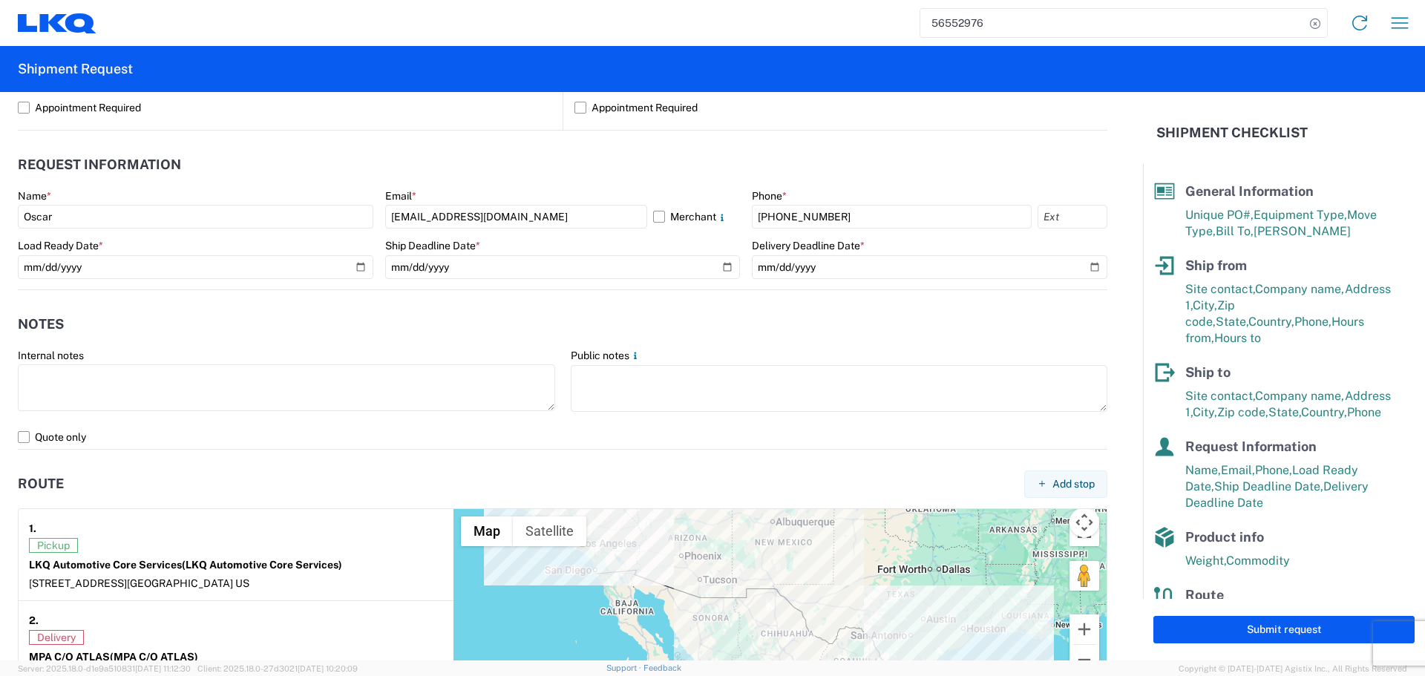
click at [397, 336] on header "Notes" at bounding box center [563, 324] width 1090 height 33
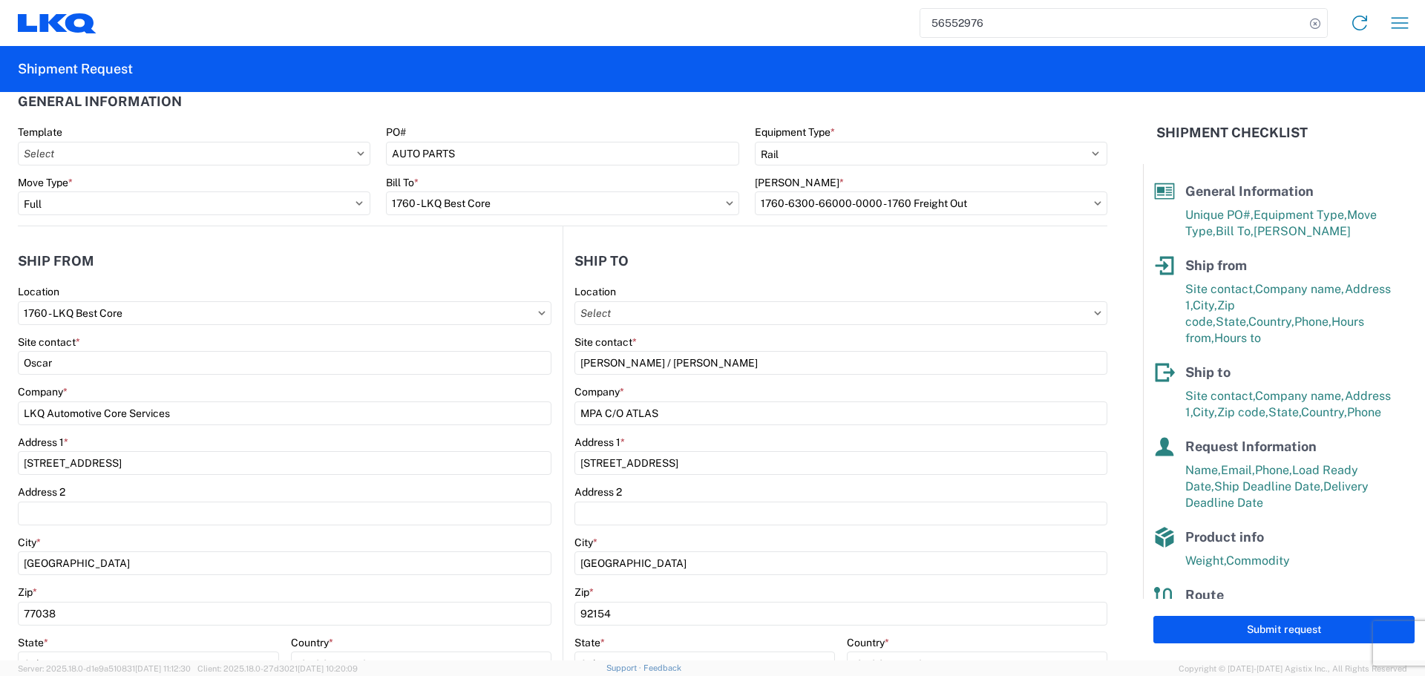
scroll to position [24, 0]
click at [1278, 632] on button "Submit request" at bounding box center [1284, 629] width 261 height 27
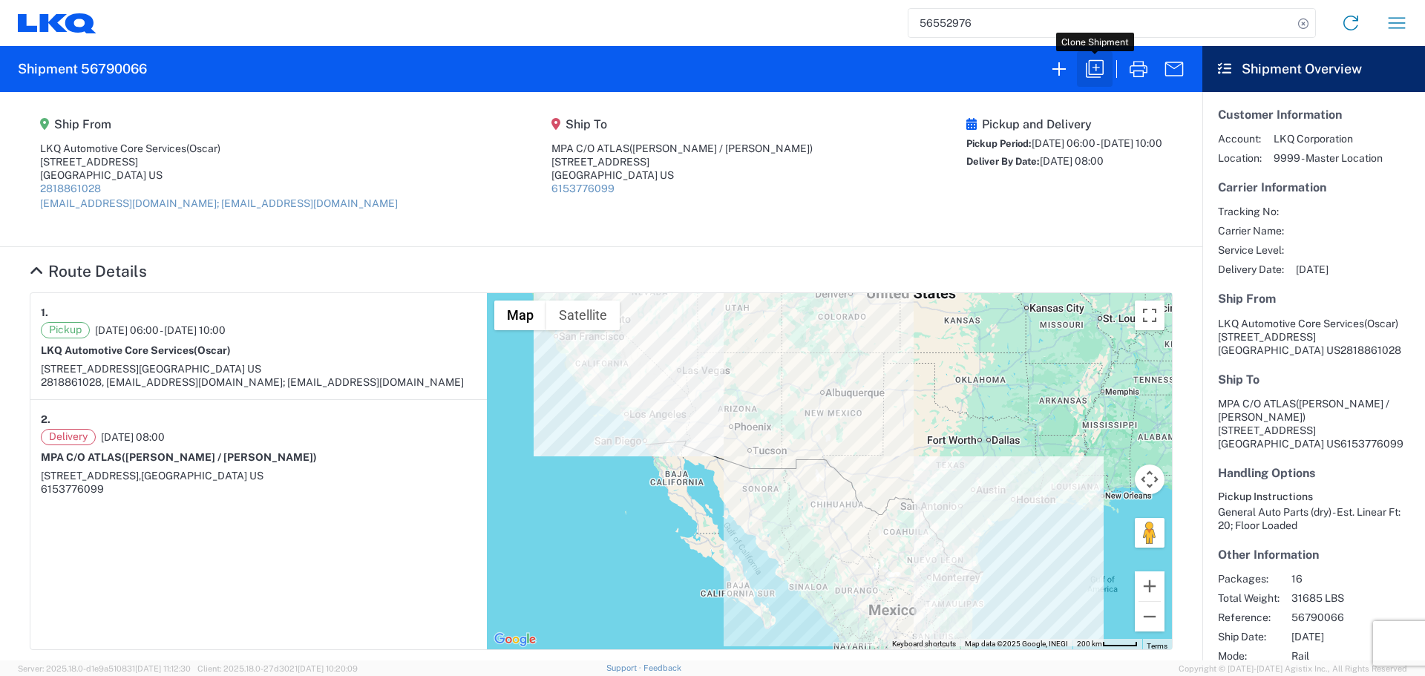
click at [1091, 67] on icon "button" at bounding box center [1095, 69] width 24 height 24
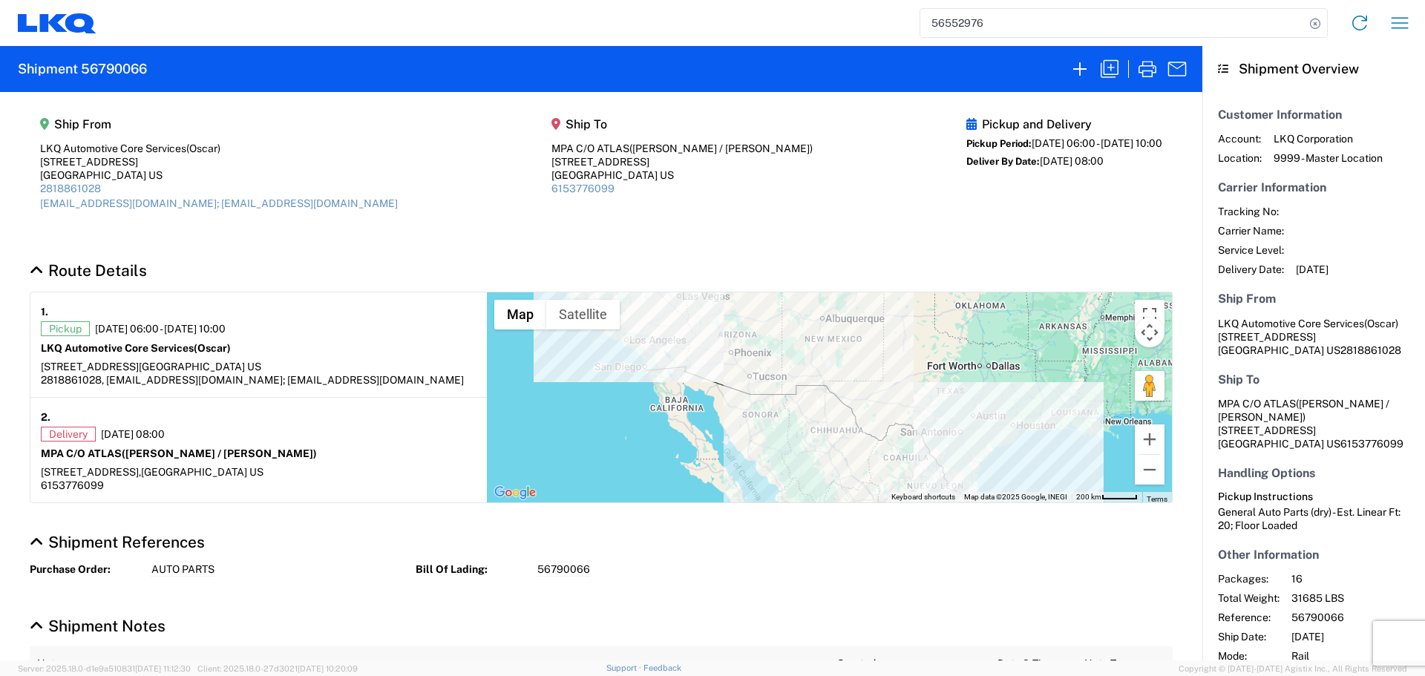
select select "BCAR"
select select "FULL"
select select "US"
select select "LBS"
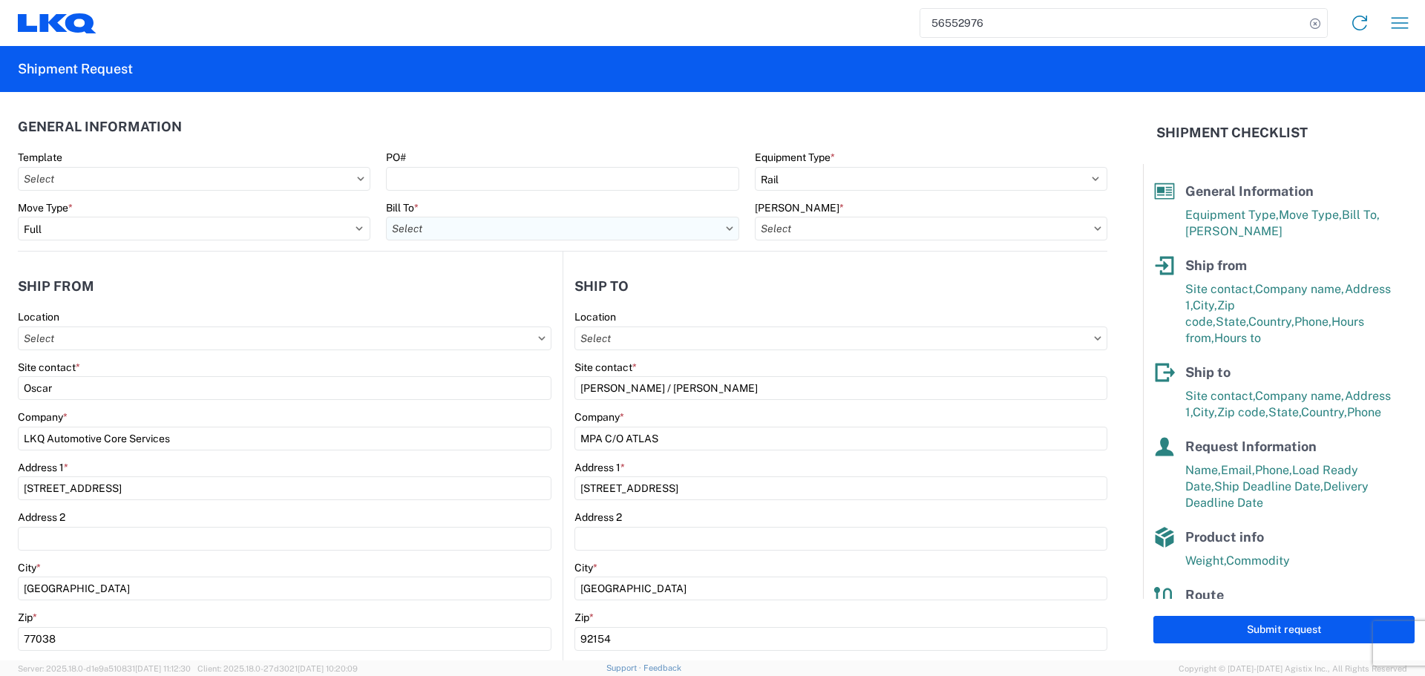
type input "1760 - LKQ Best Core"
type input "1760-6300-66000-0000 - 1760 Freight Out"
type input "1760 - LKQ Best Core"
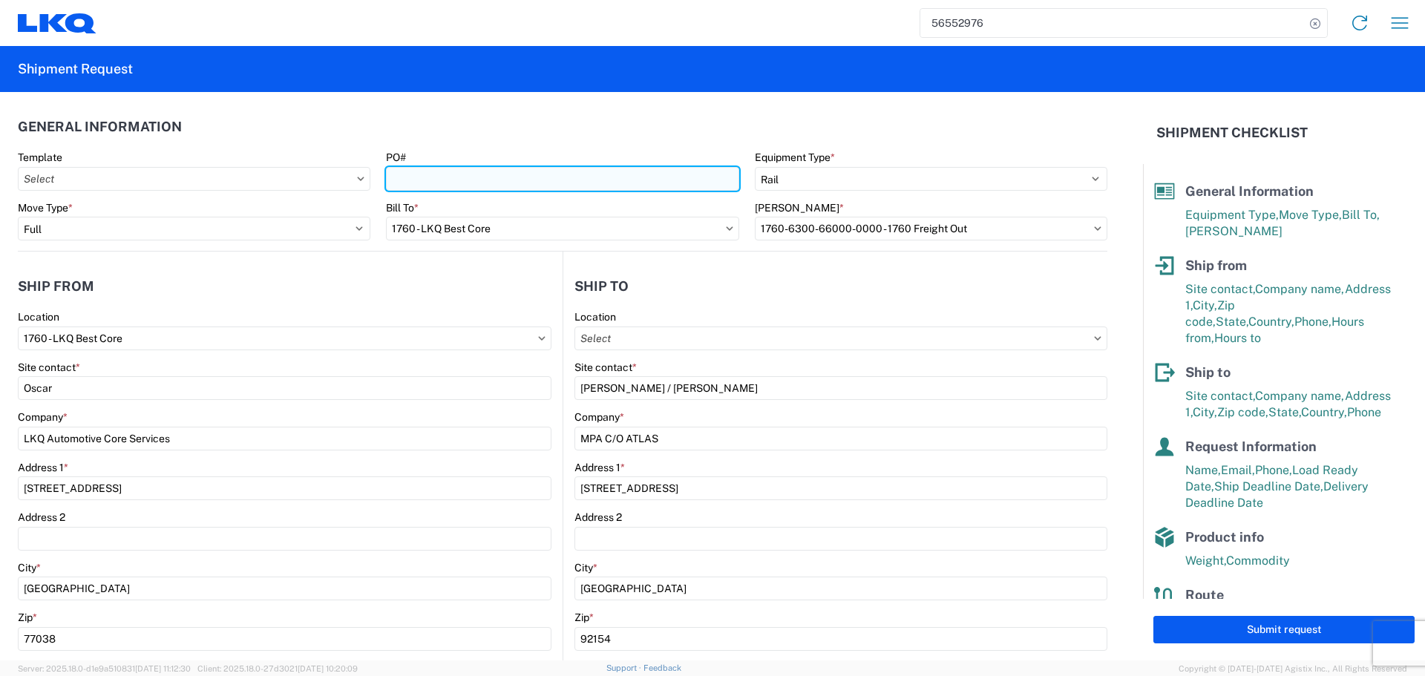
click at [442, 177] on input "PO#" at bounding box center [562, 179] width 353 height 24
type input "AUTO PARTS"
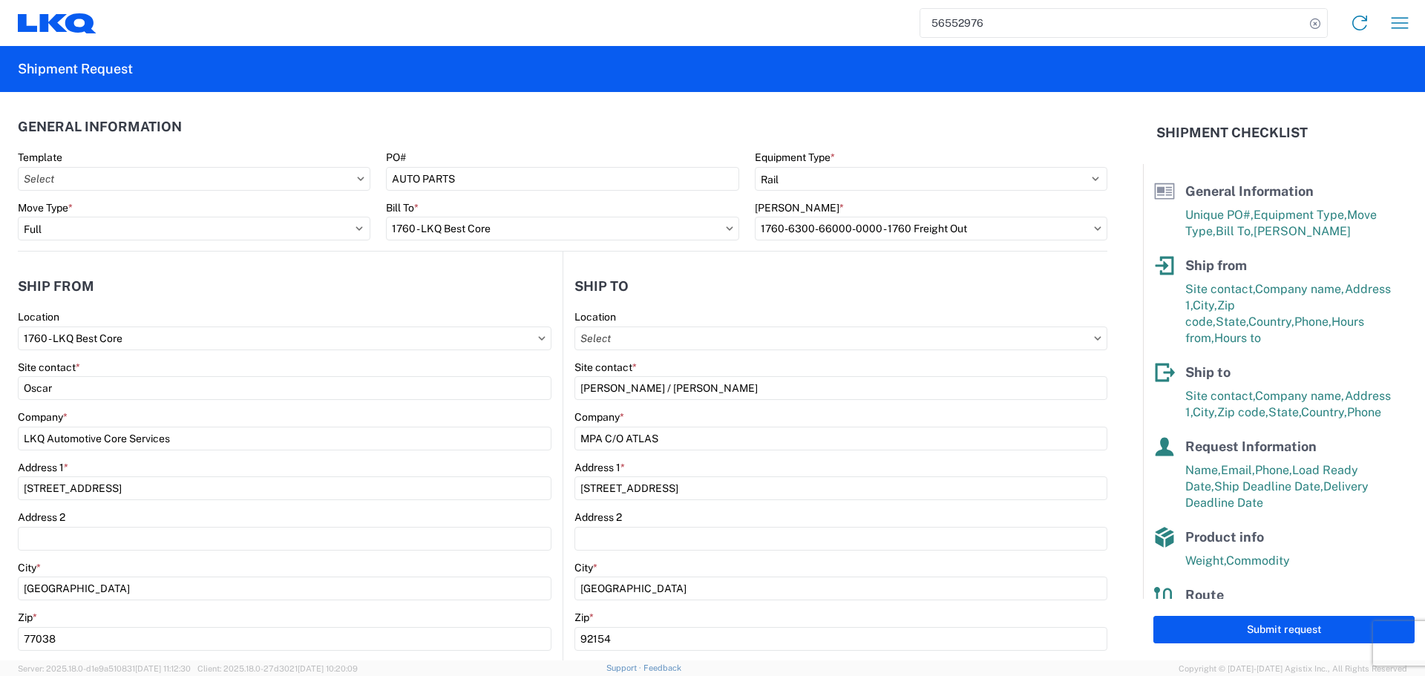
click at [487, 121] on header "General Information" at bounding box center [563, 126] width 1090 height 33
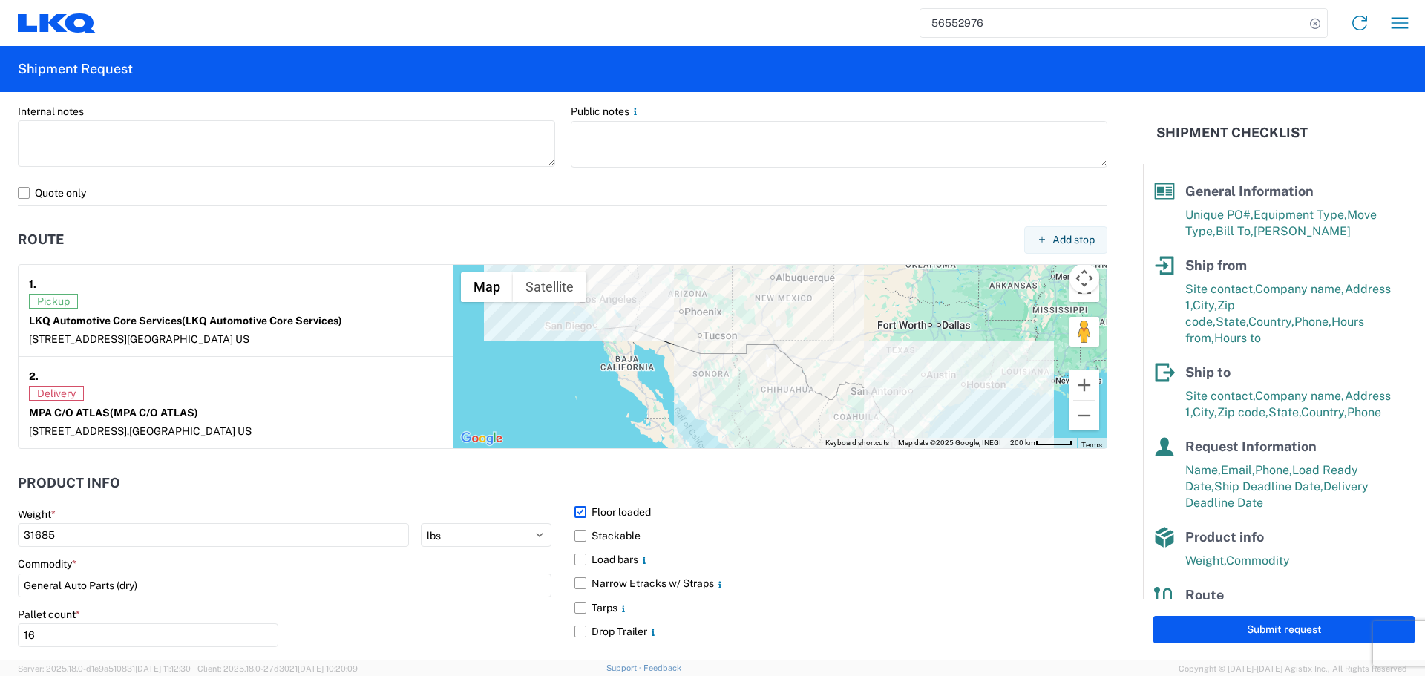
scroll to position [1211, 0]
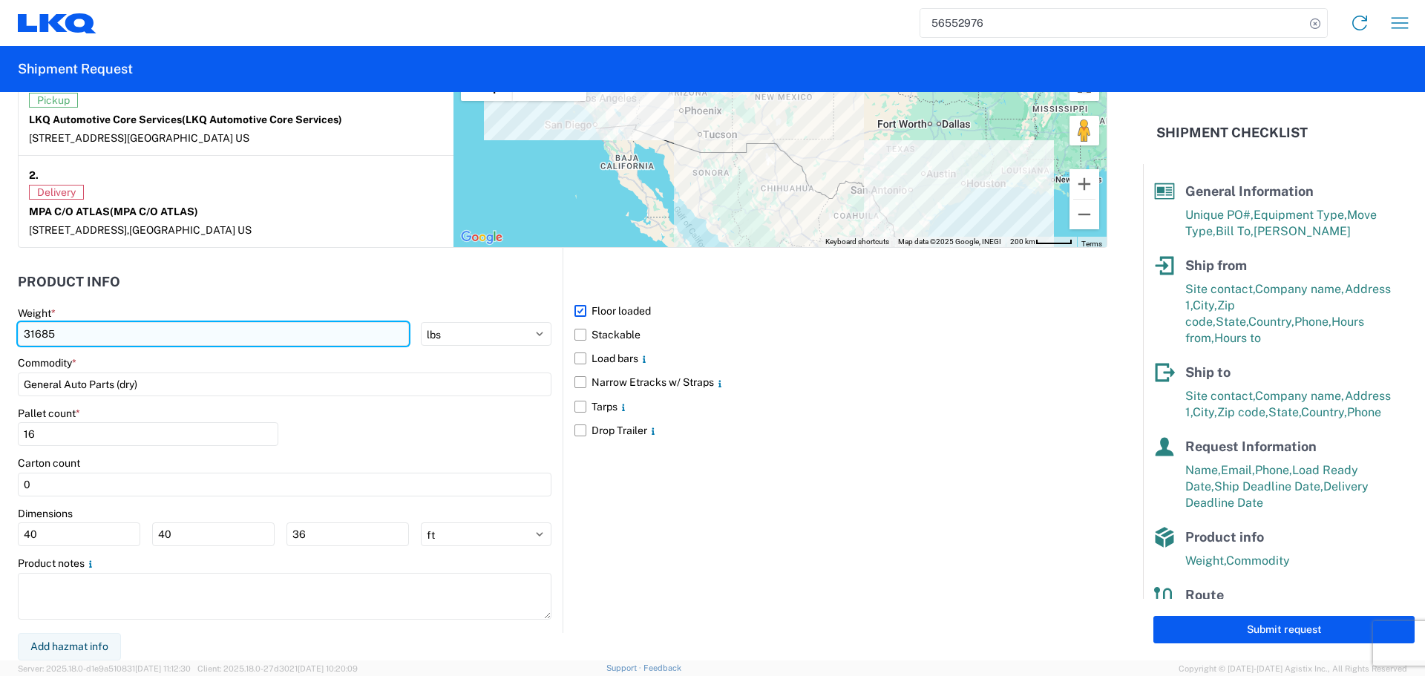
click at [84, 337] on input "31685" at bounding box center [213, 334] width 391 height 24
type input "3"
type input "28350"
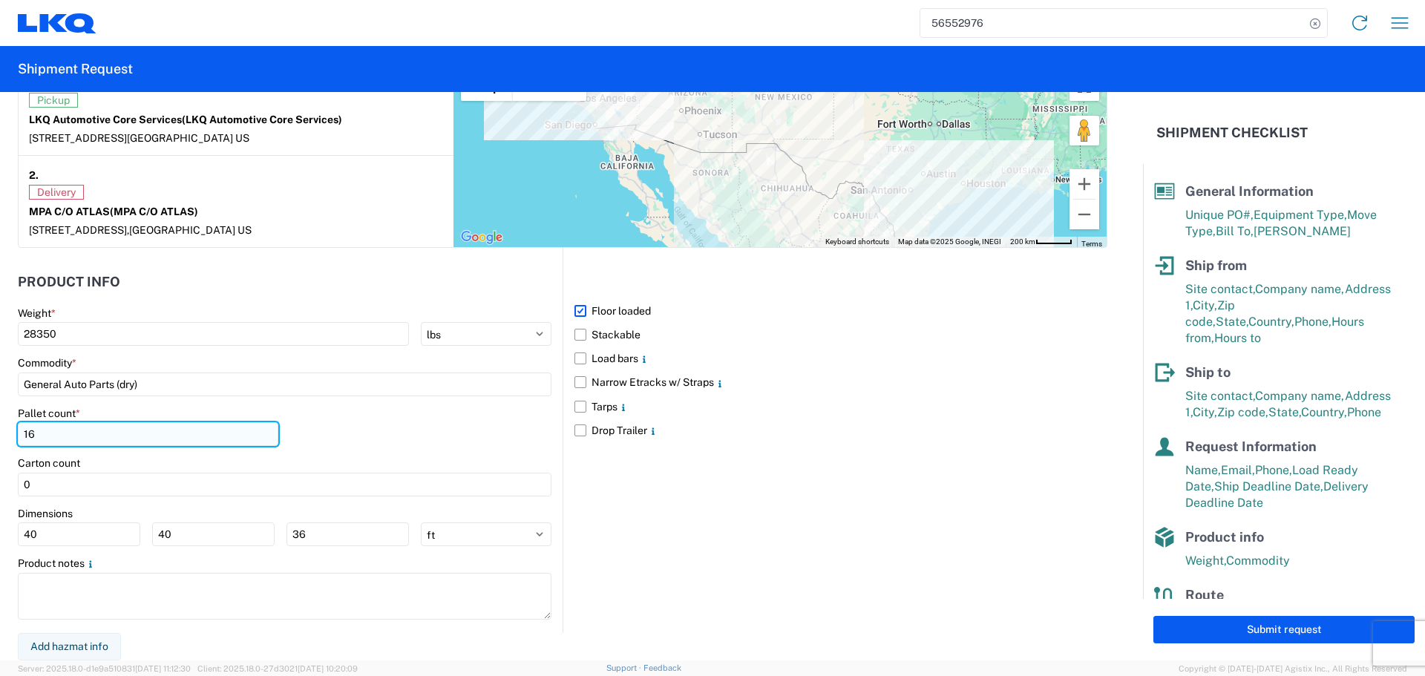
click at [105, 441] on input "16" at bounding box center [148, 434] width 261 height 24
click at [348, 419] on div "Pallet count * 16" at bounding box center [285, 432] width 534 height 50
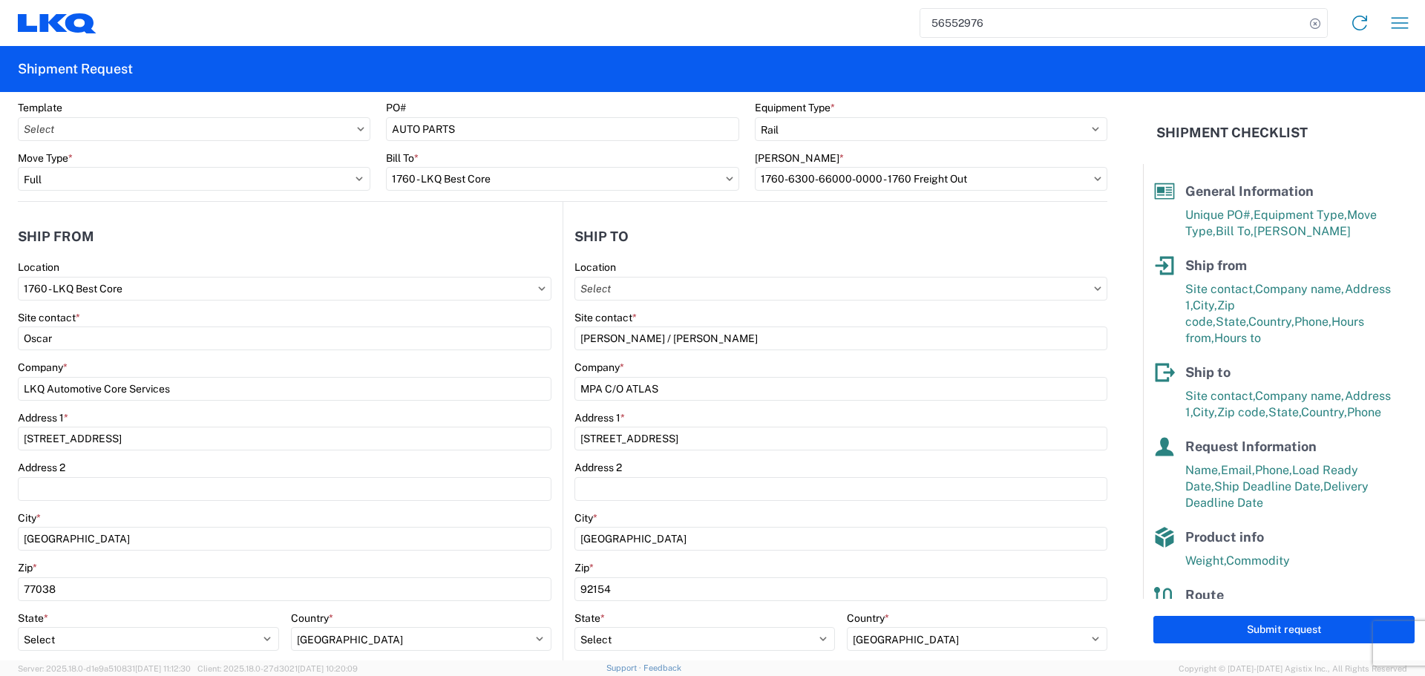
scroll to position [0, 0]
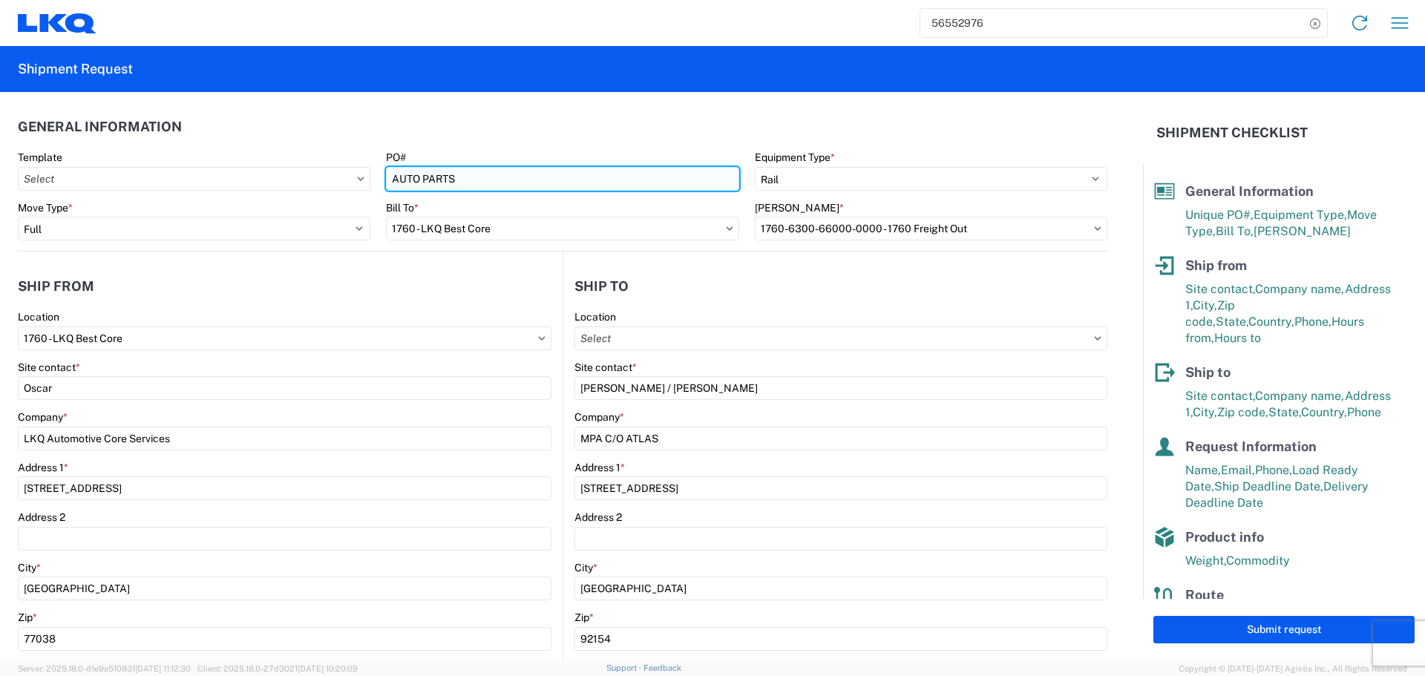
click at [442, 168] on input "AUTO PARTS" at bounding box center [562, 179] width 353 height 24
type input "A"
type input "CAL-PO#315609"
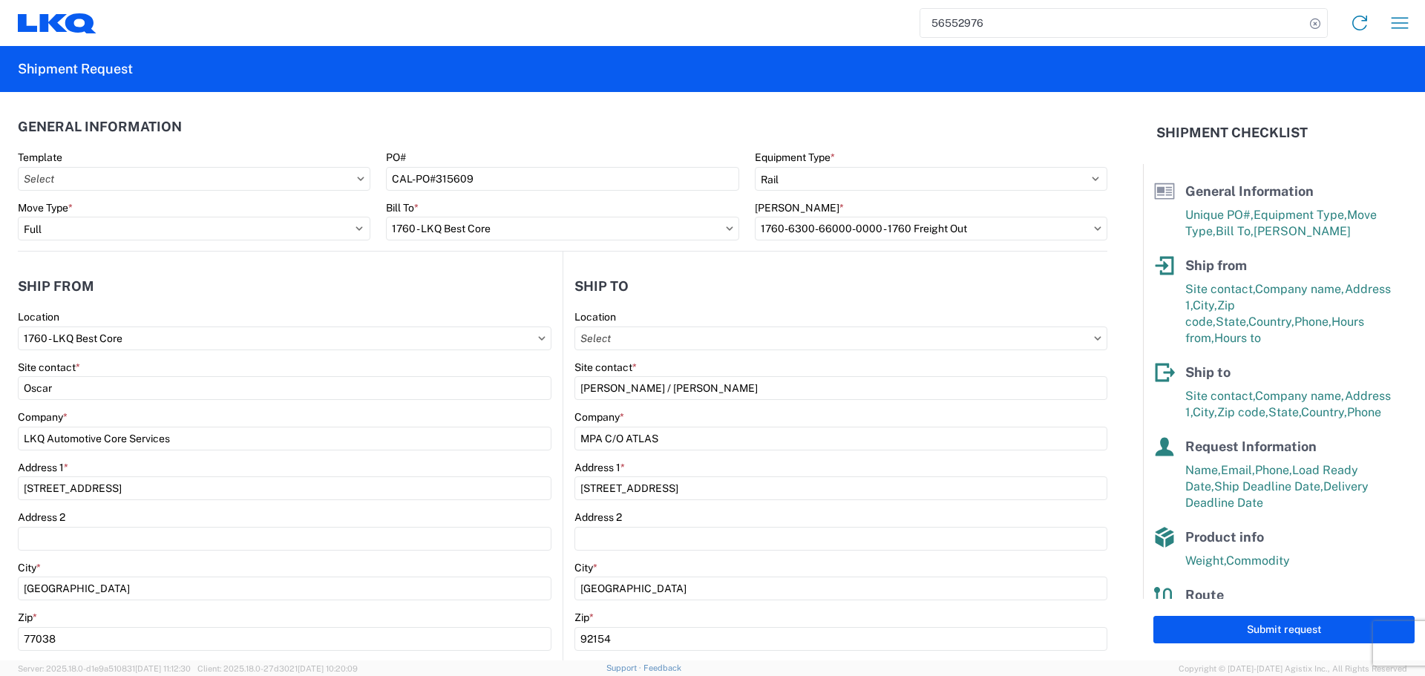
click at [464, 155] on div "PO#" at bounding box center [562, 157] width 353 height 13
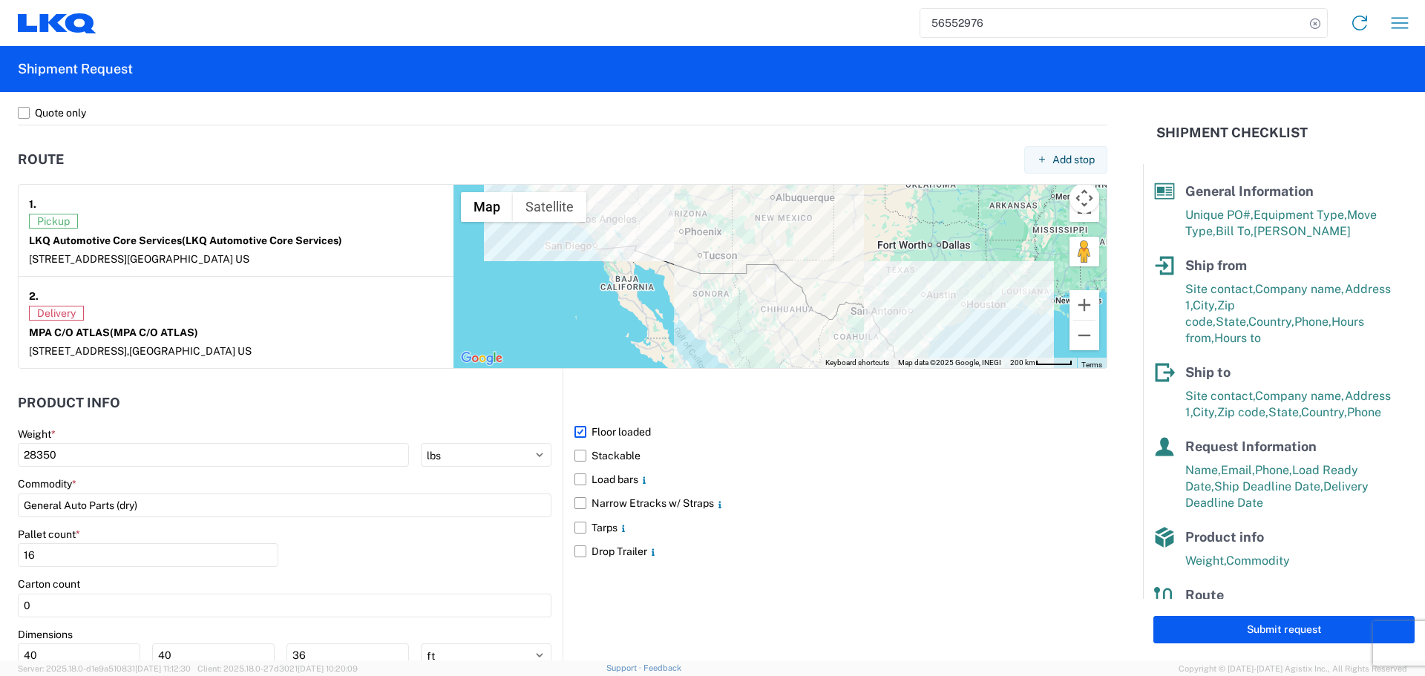
scroll to position [1211, 0]
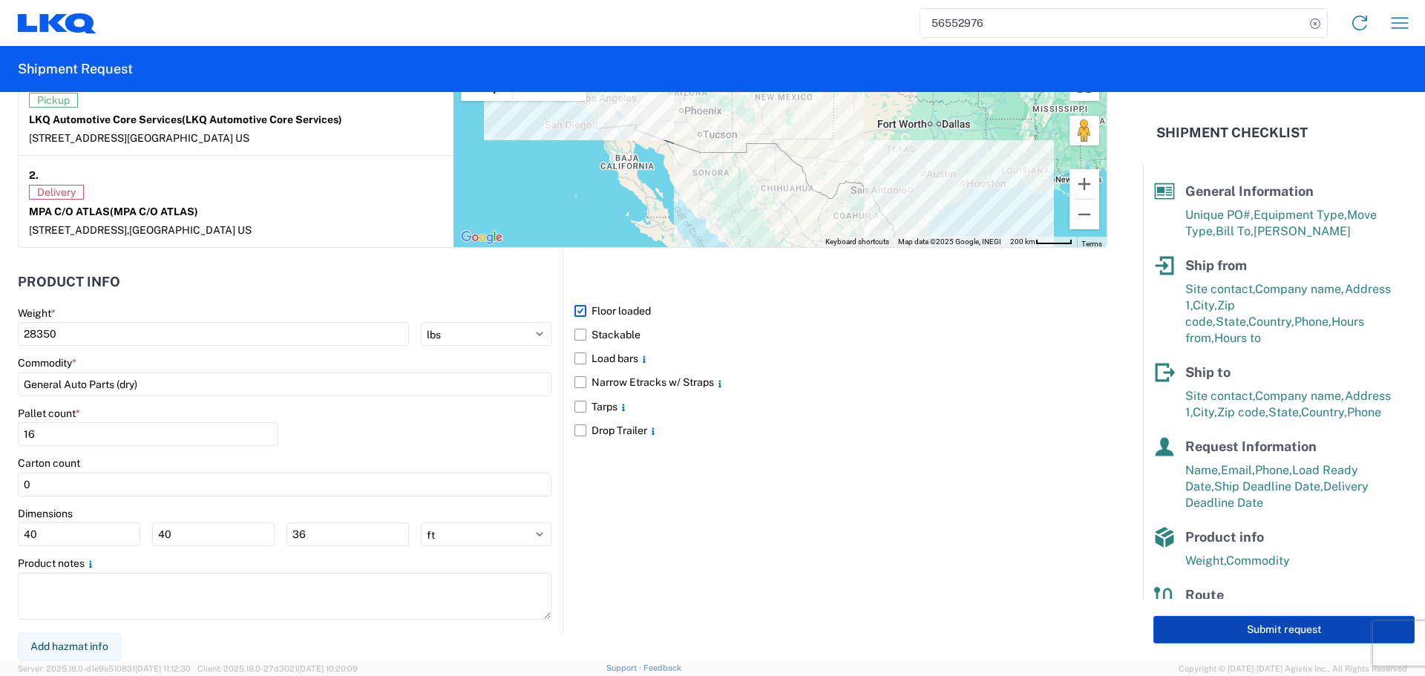
click at [1249, 629] on button "Submit request" at bounding box center [1284, 629] width 261 height 27
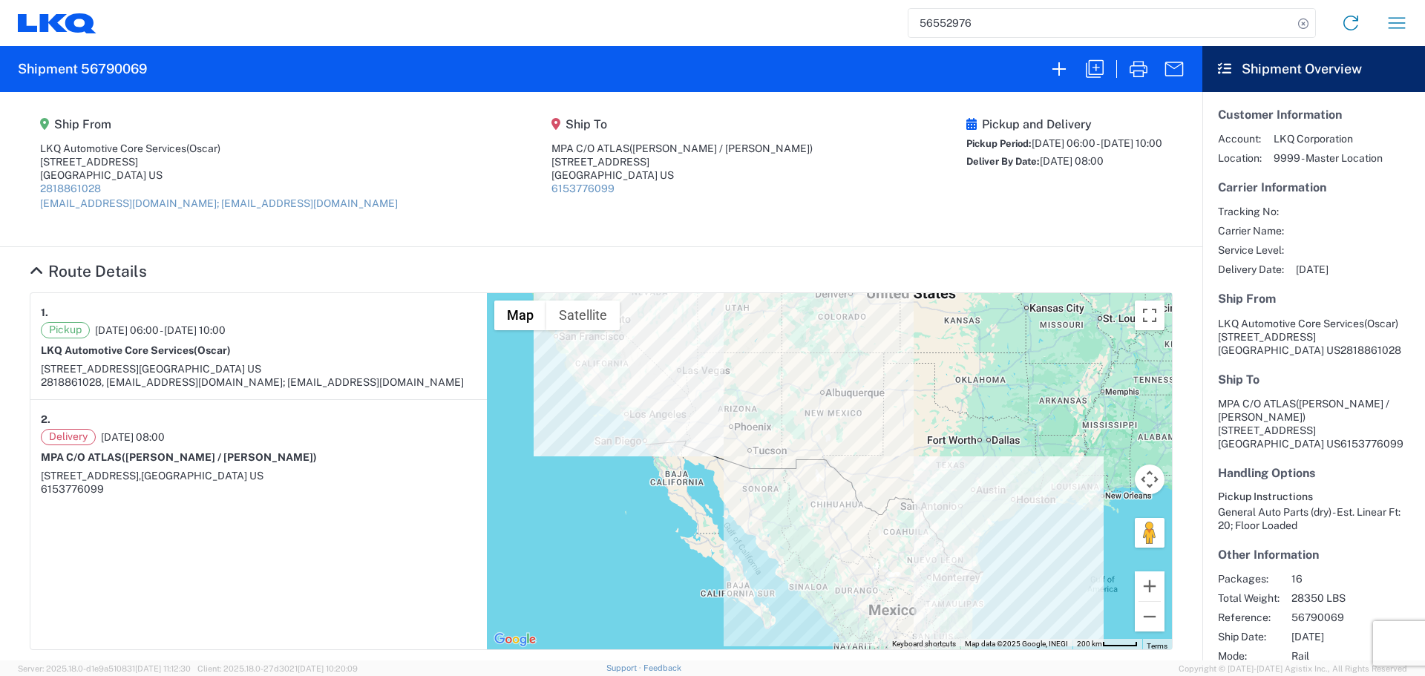
click at [960, 22] on input "56552976" at bounding box center [1101, 23] width 385 height 28
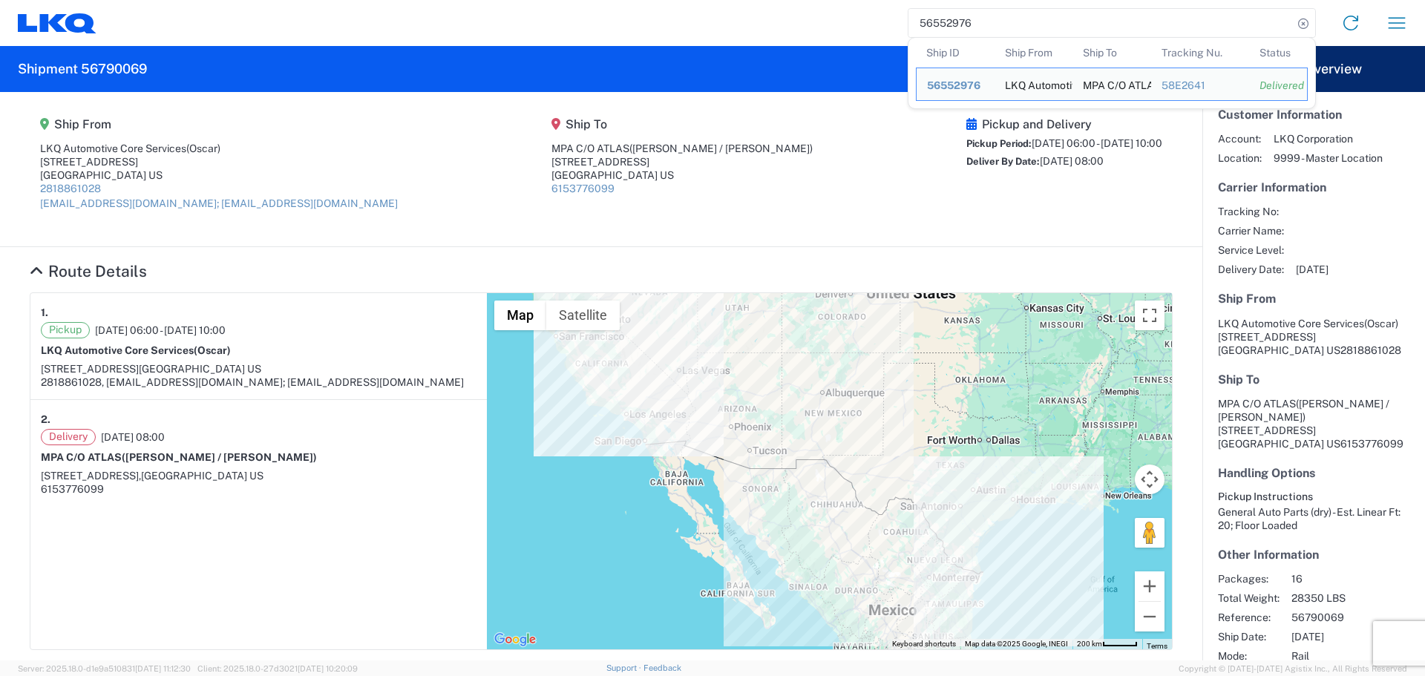
click at [960, 22] on input "56552976" at bounding box center [1101, 23] width 385 height 28
paste input "717623"
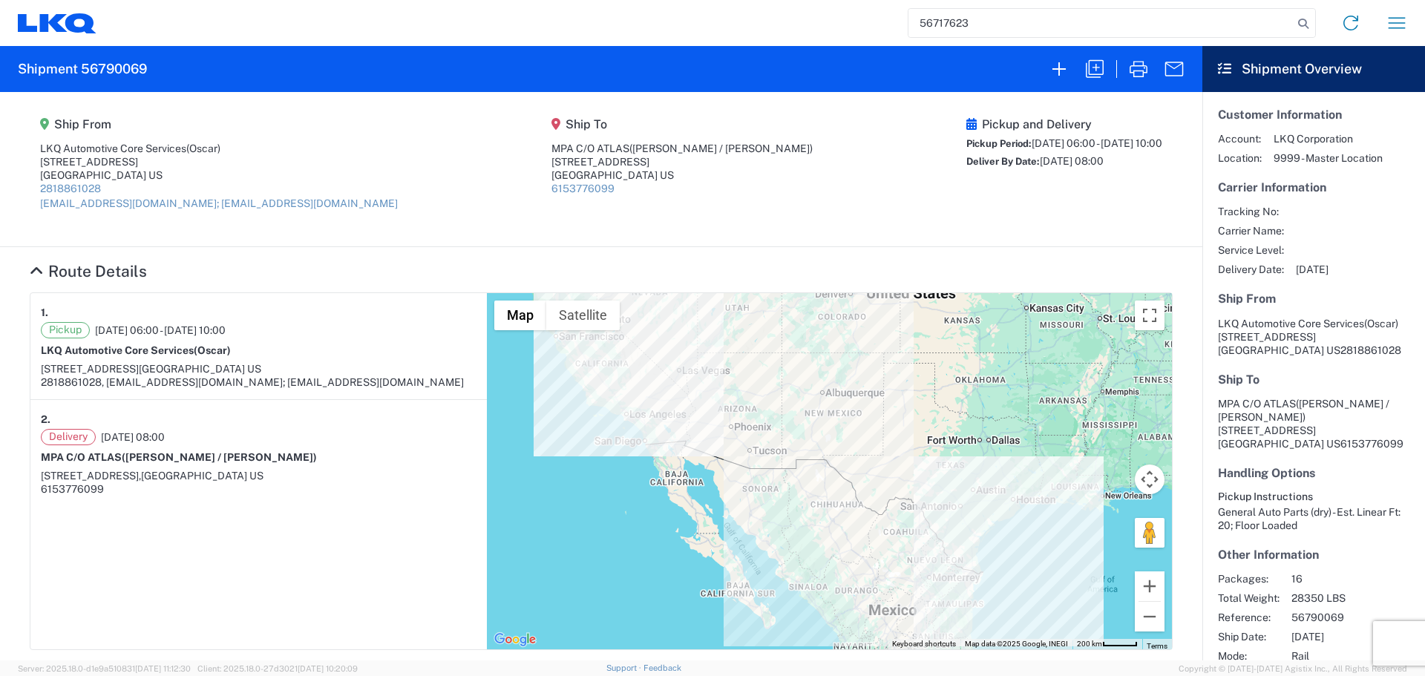
type input "56717623"
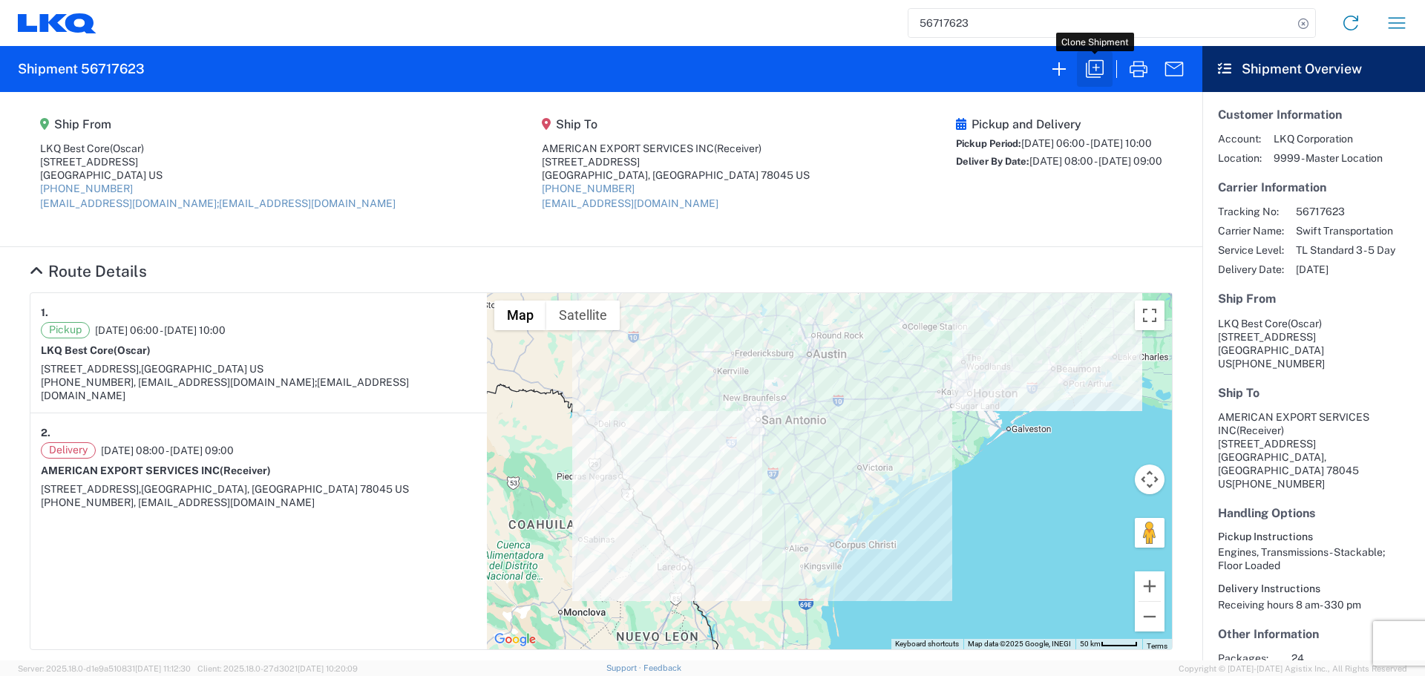
click at [1082, 73] on button "button" at bounding box center [1095, 69] width 36 height 36
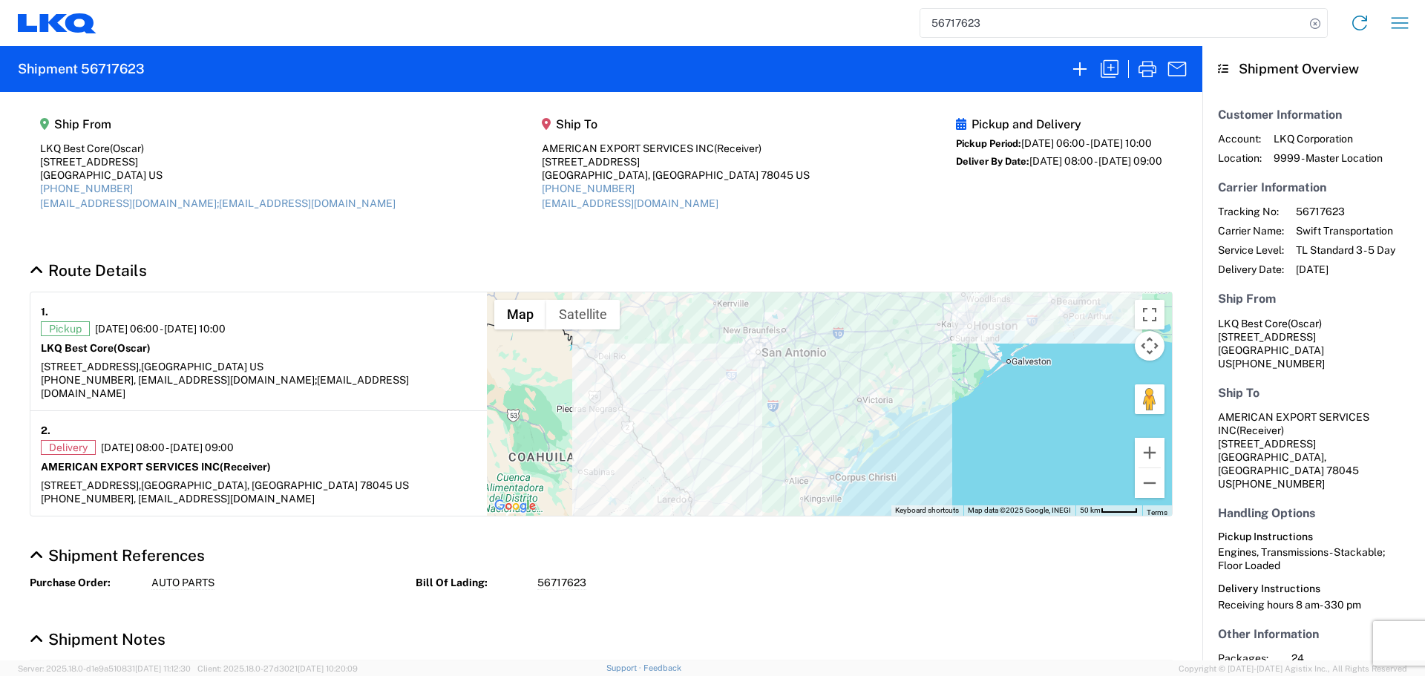
select select "FULL"
select select "LBS"
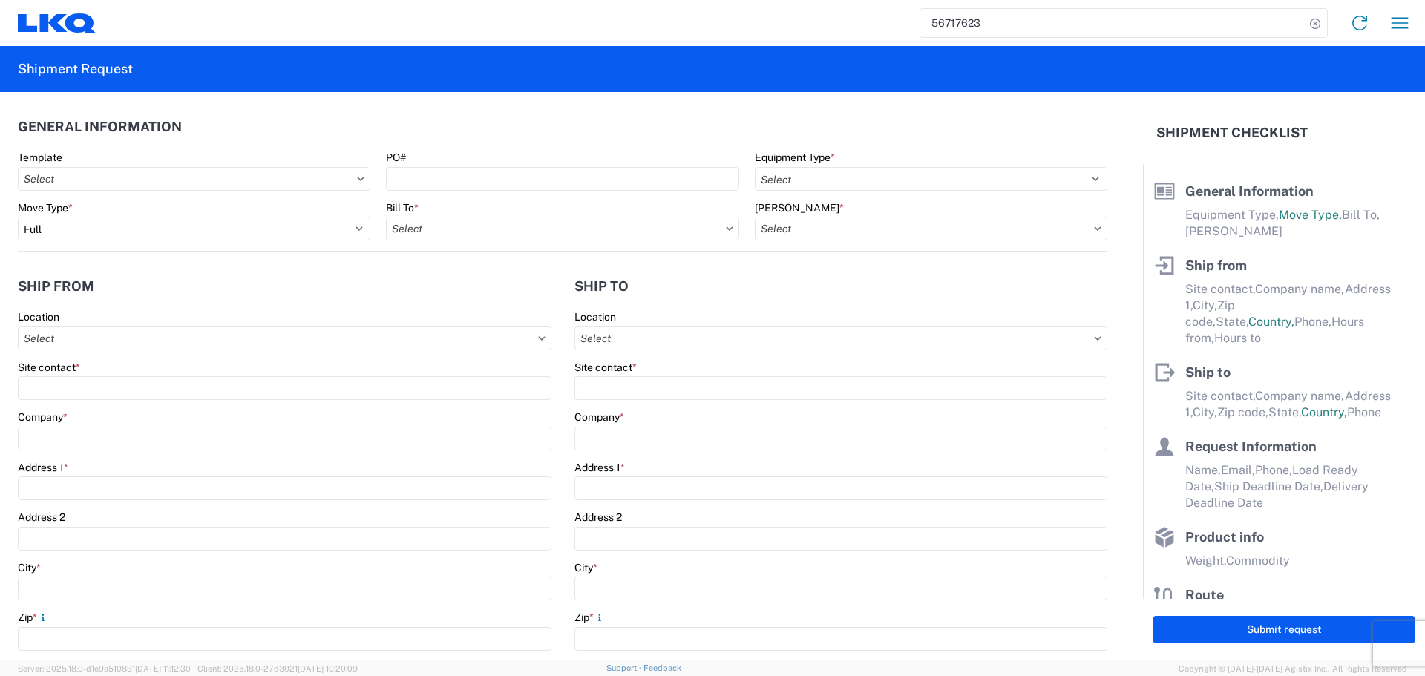
select select "STDV"
type input "Oscar"
type input "LKQ Best Core"
type input "1714 West Mount Houston Road"
type input "Houston"
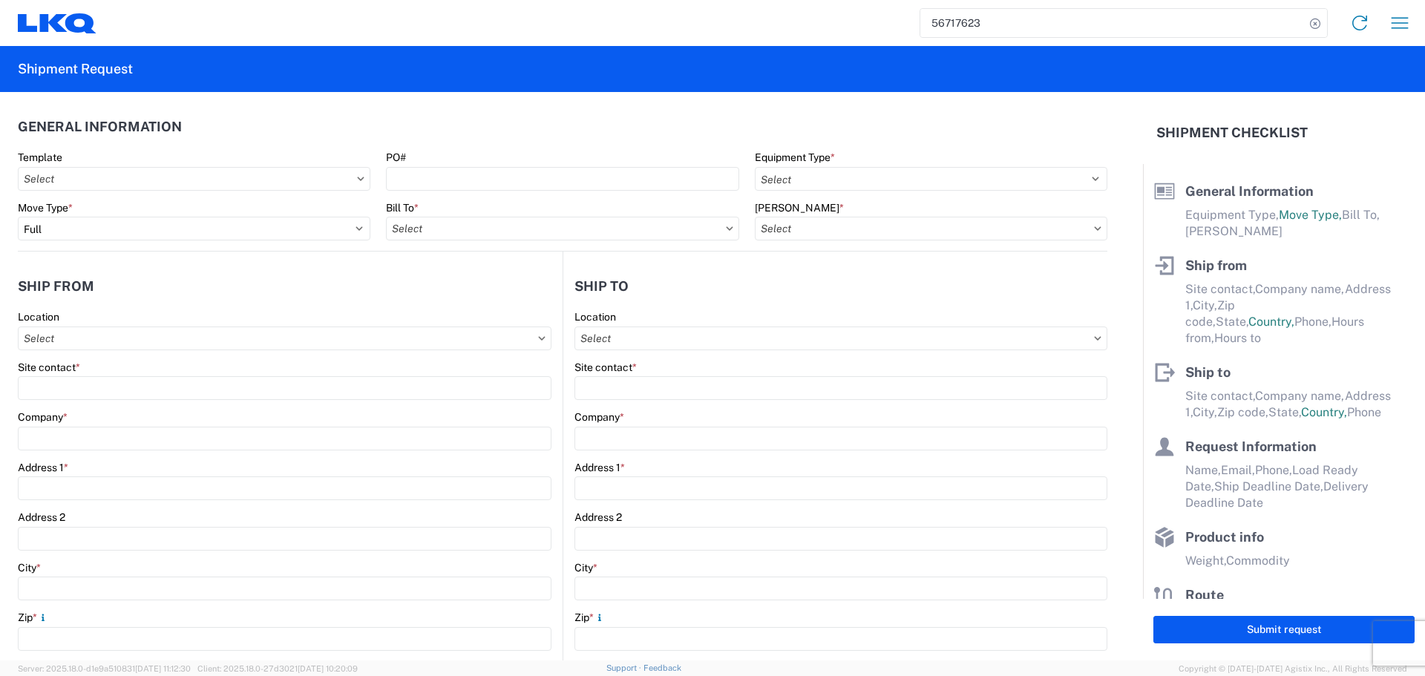
type input "77038"
type input "oxdavila@lkqcorp.com;acgarcia@lkqcorp.com"
type input "Receiver"
type input "AMERICAN EXPORT SERVICES INC"
type input "417 NAFTA BLVD"
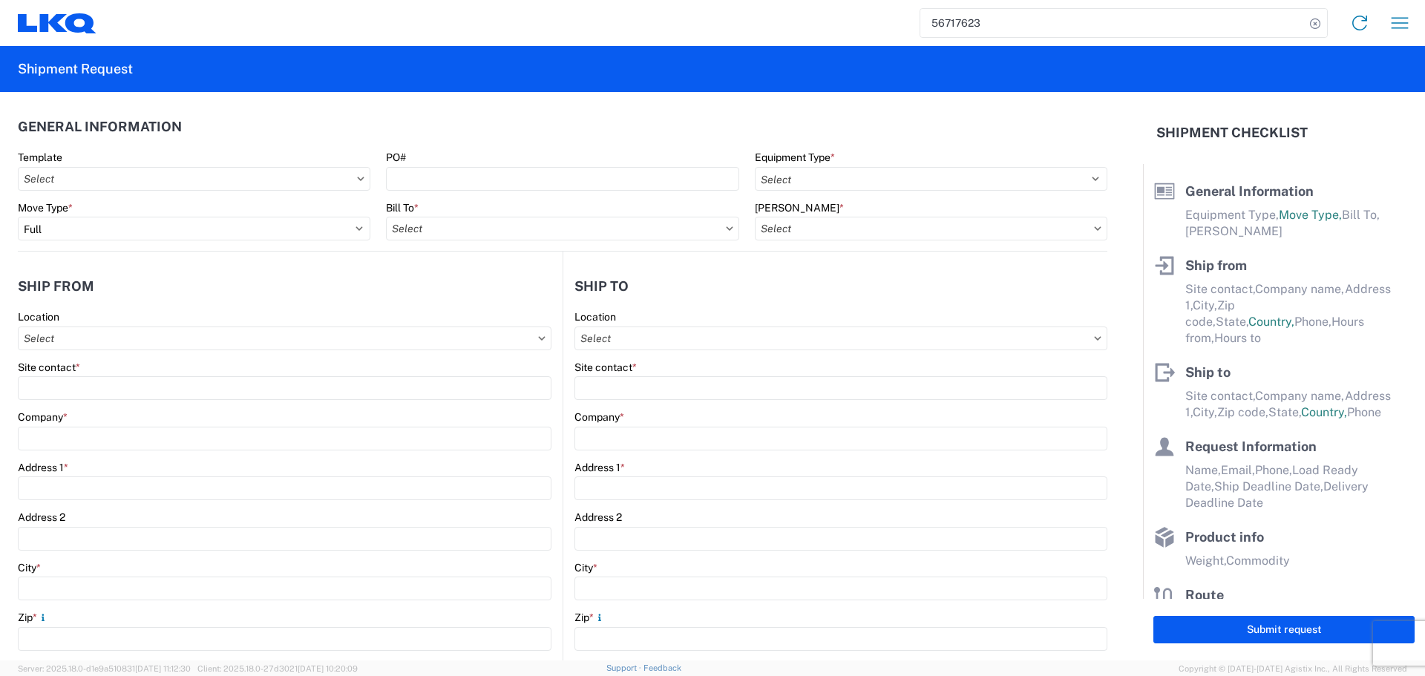
type input "Laredo"
type input "78045"
type input "mgutierrez@laser.com.mx"
type input "Oscar"
type input "oxdavila@lkqcorp.com"
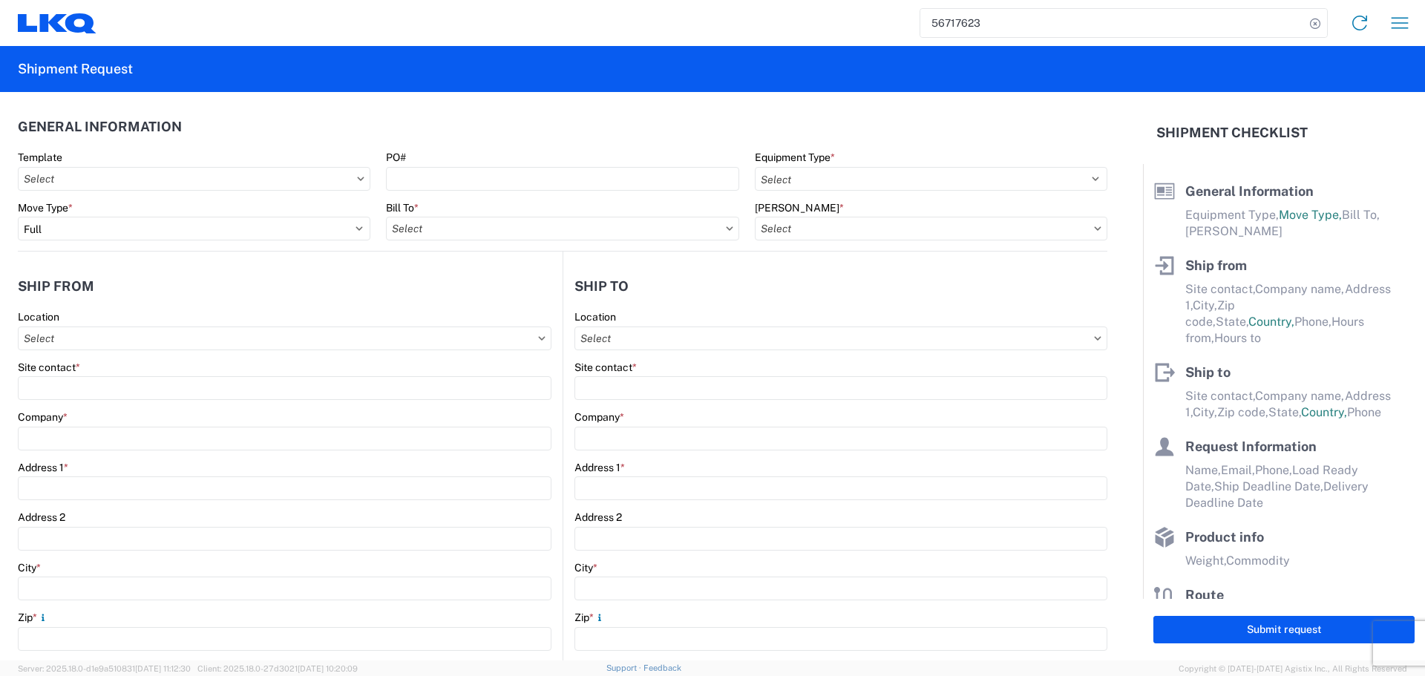
type input "281-886-1028"
type input "2025-09-16"
type input "2025-09-17"
type textarea "Receiving hours 8 am- 330 pm"
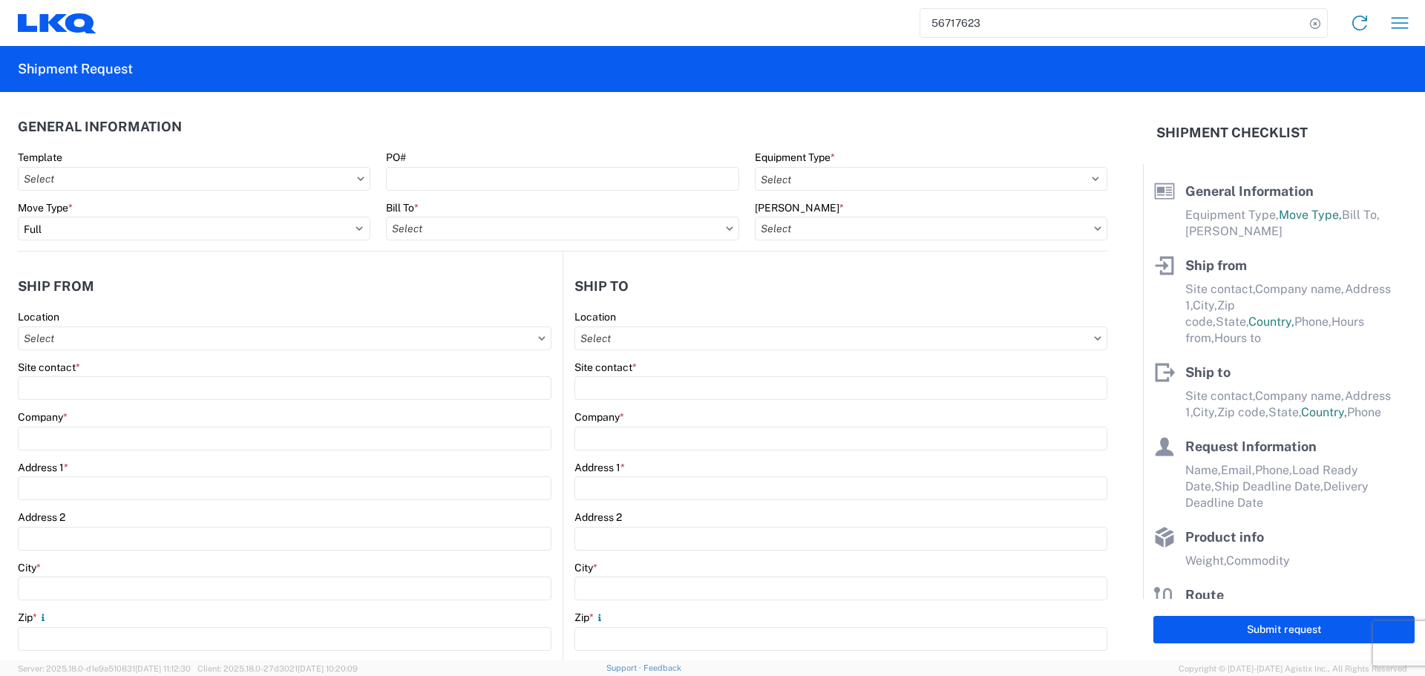
type input "42000"
type input "Engines, Transmissions"
type input "24"
type input "0"
type input "5760"
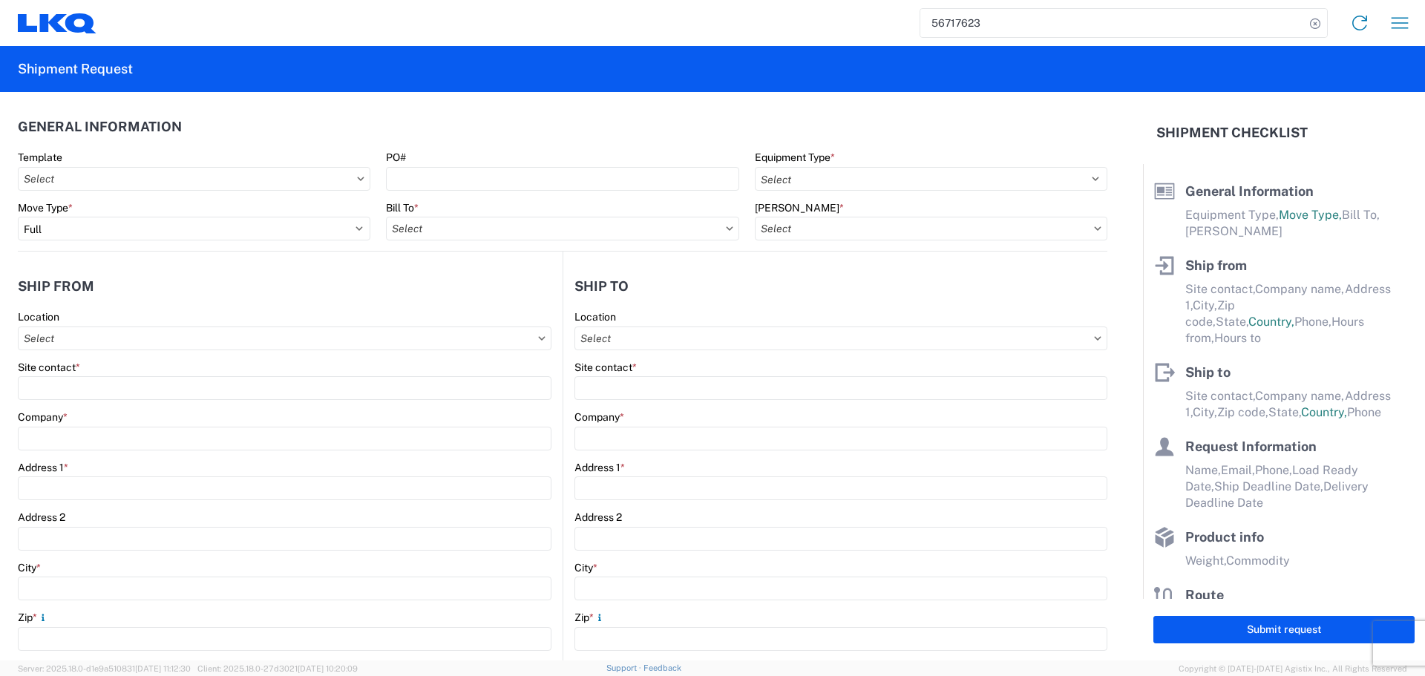
type input "5760"
type input "5184"
select select "IN"
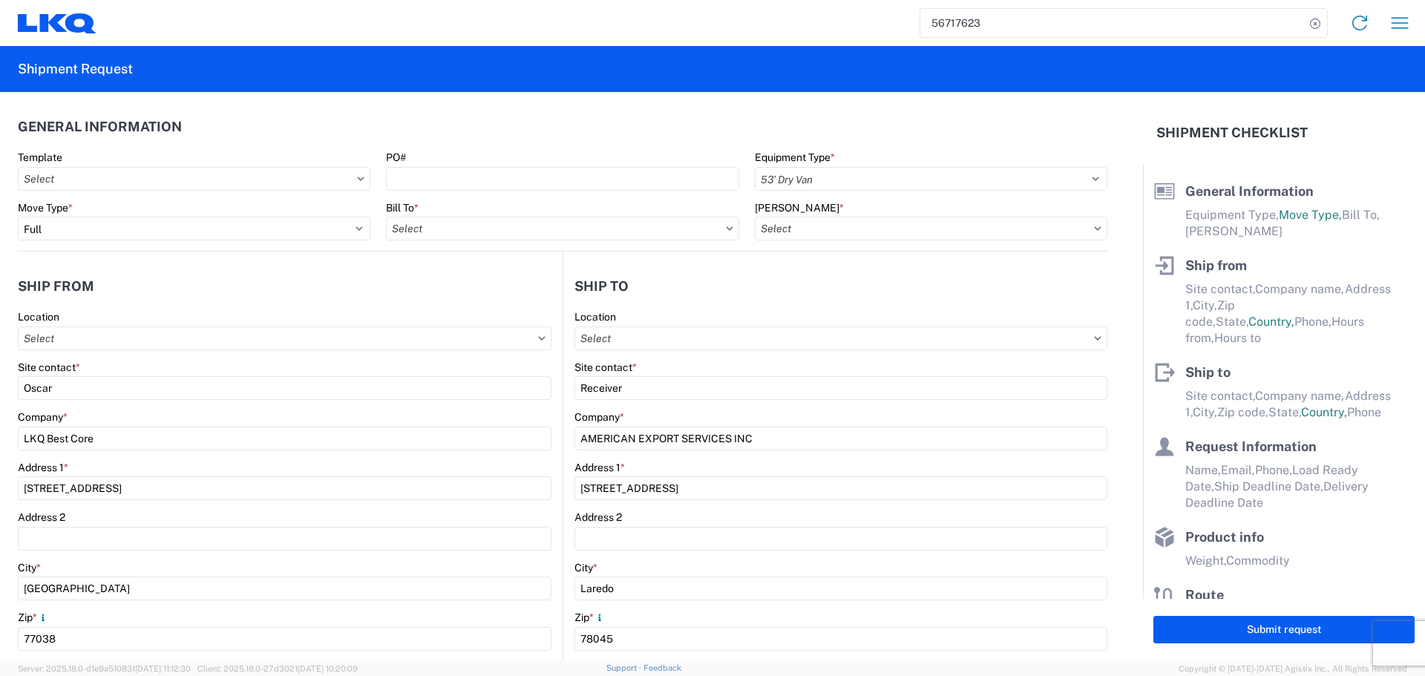
select select "US"
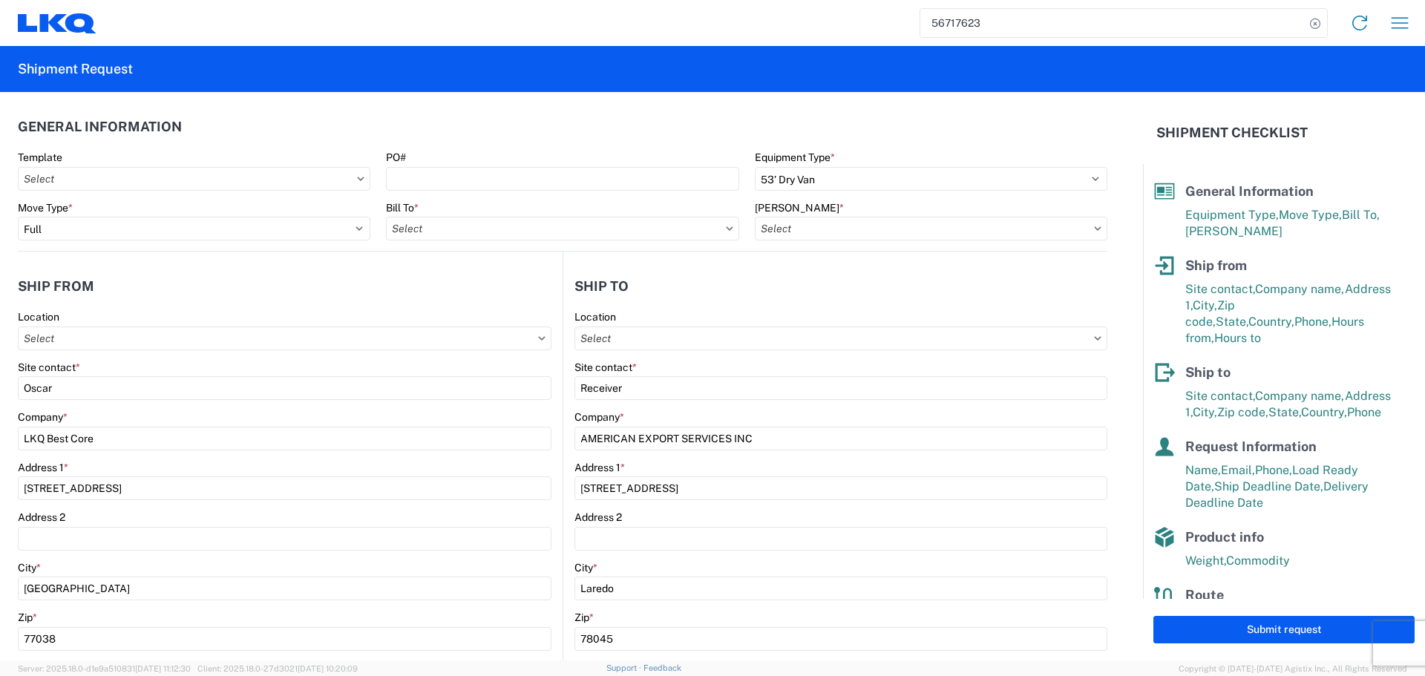
type input "1760 - LKQ Best Core"
type input "1760-6300-66000-0000 - 1760 Freight Out"
type input "1760 - LKQ Best Core"
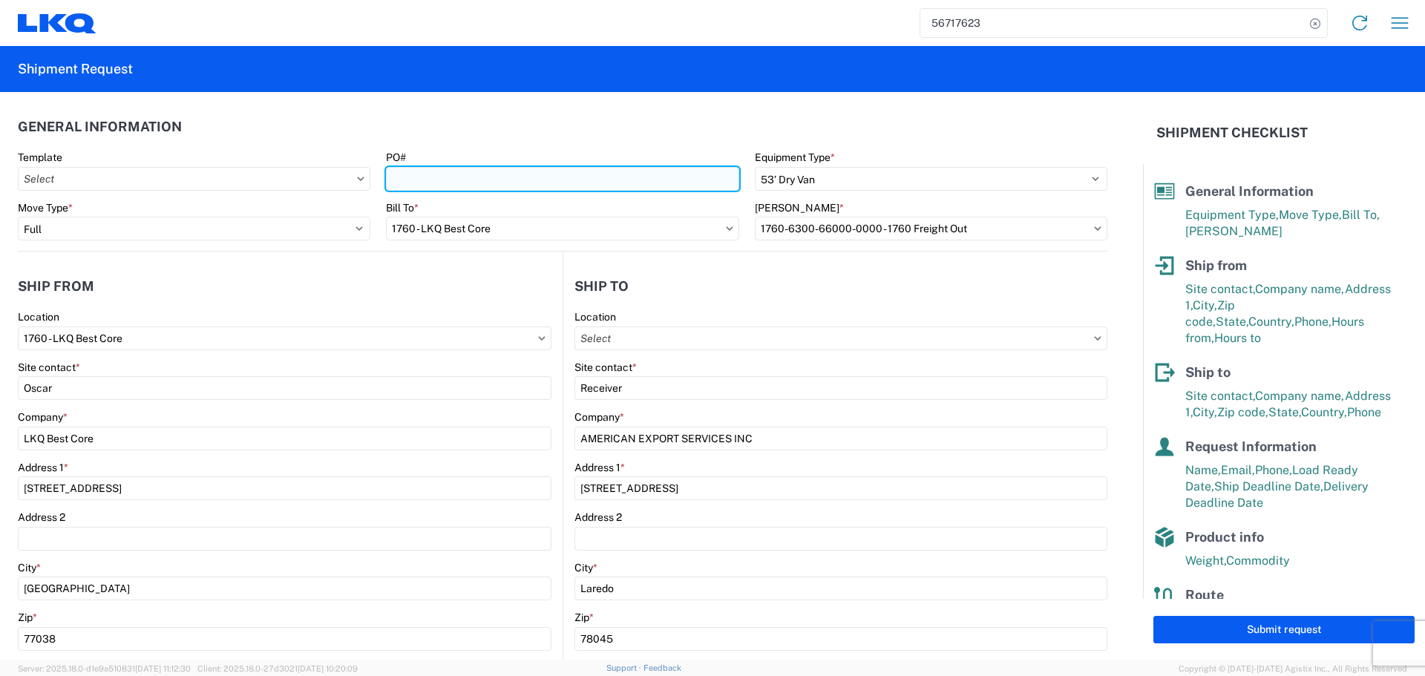
click at [462, 181] on input "PO#" at bounding box center [562, 179] width 353 height 24
type input "AUTO PARTS"
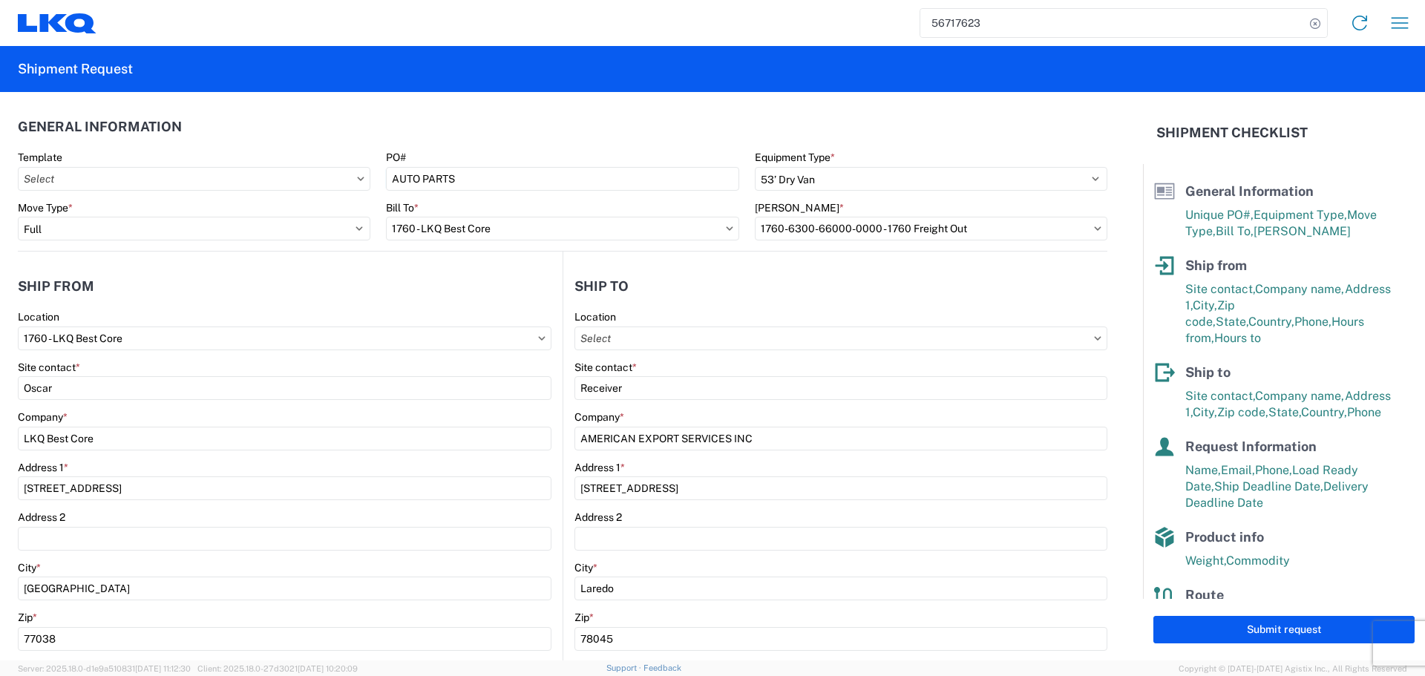
click at [478, 120] on header "General Information" at bounding box center [563, 126] width 1090 height 33
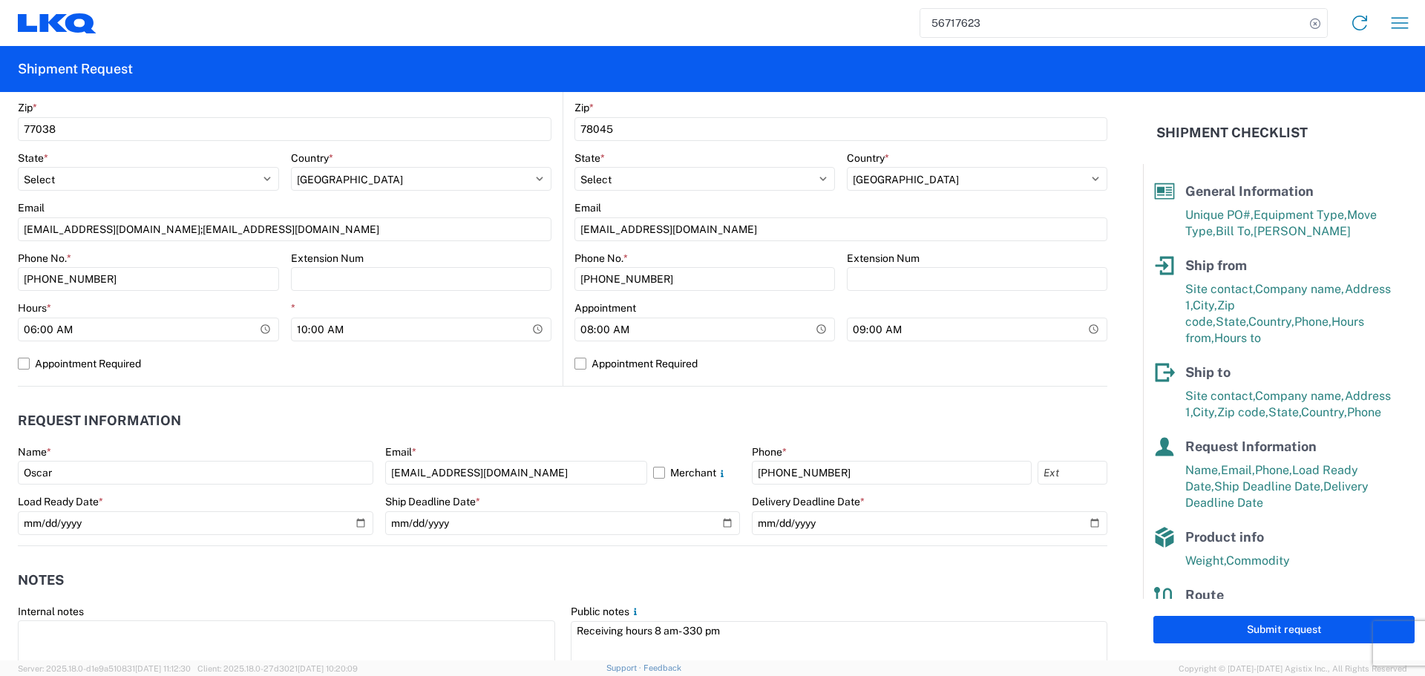
scroll to position [520, 0]
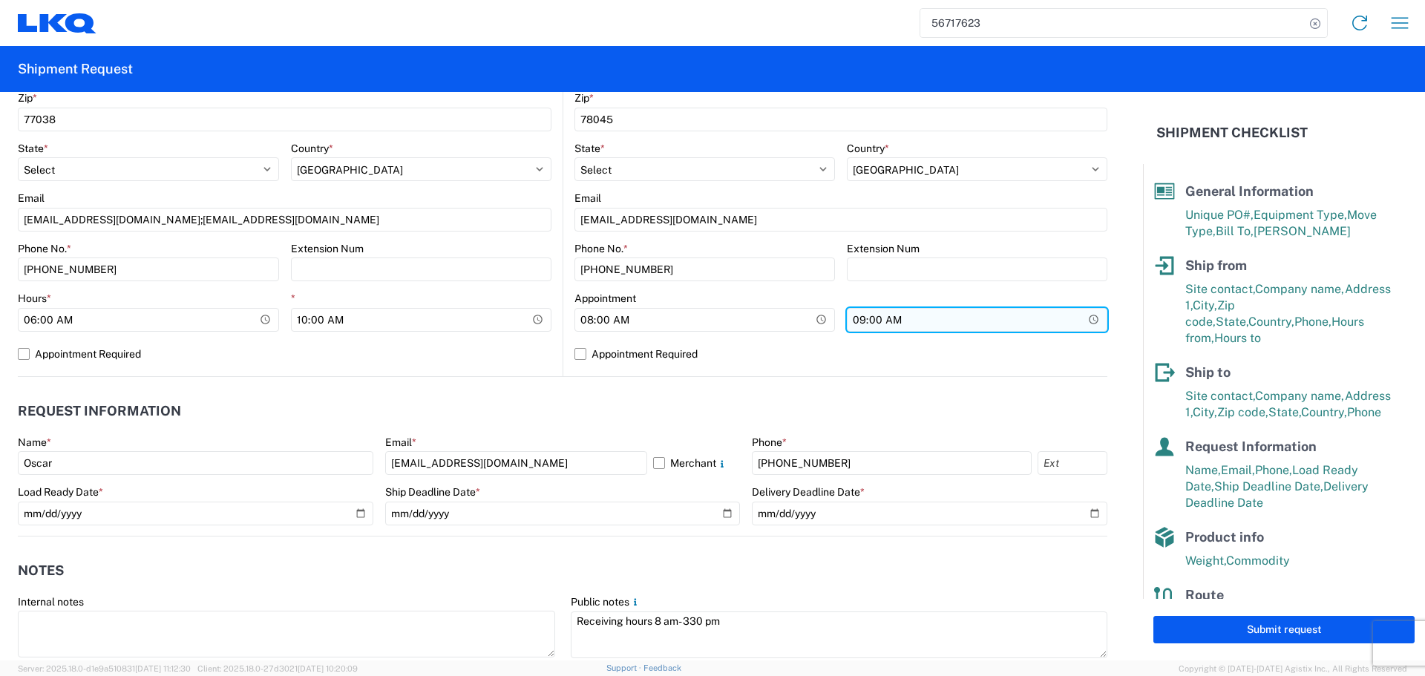
click at [1084, 321] on input "09:00:00" at bounding box center [977, 320] width 261 height 24
type input "13:00"
click at [753, 363] on label "Appointment Required" at bounding box center [841, 354] width 533 height 24
click at [0, 0] on input "Appointment Required" at bounding box center [0, 0] width 0 height 0
select select "US"
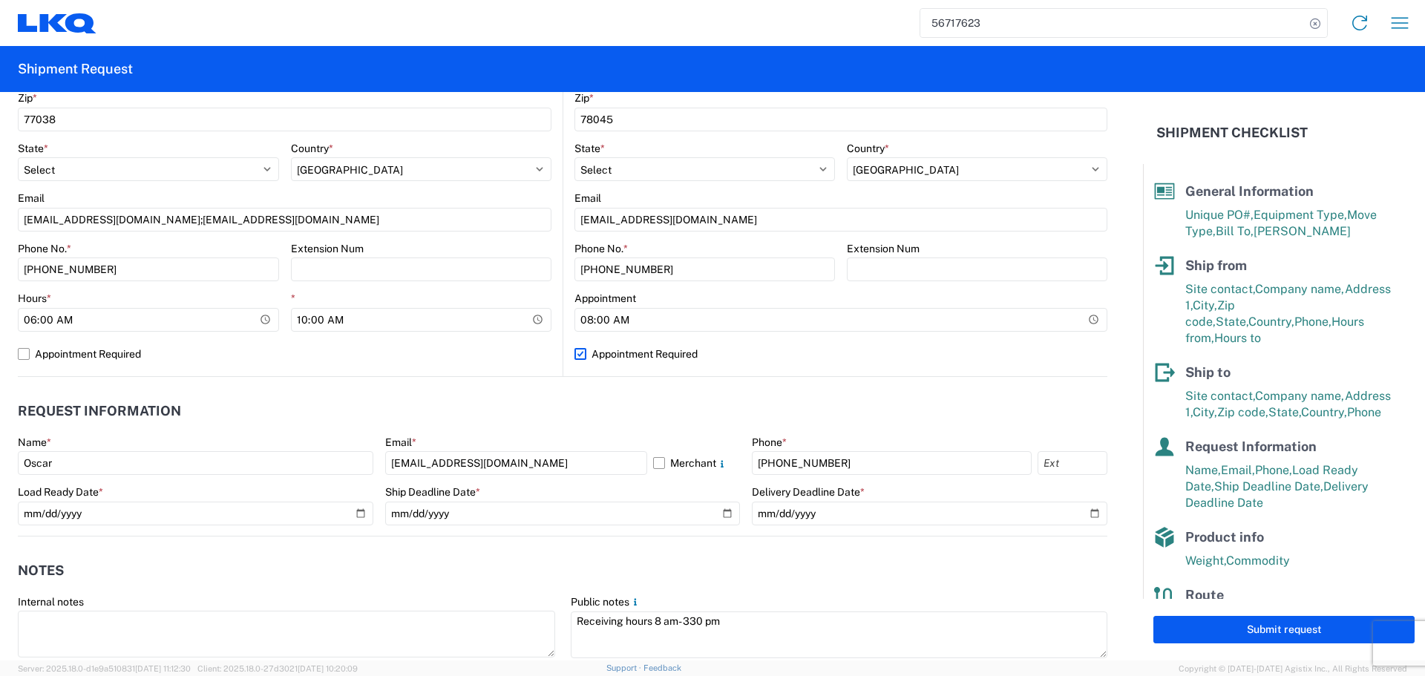
click at [753, 363] on label "Appointment Required" at bounding box center [841, 354] width 533 height 24
click at [0, 0] on input "Appointment Required" at bounding box center [0, 0] width 0 height 0
select select "US"
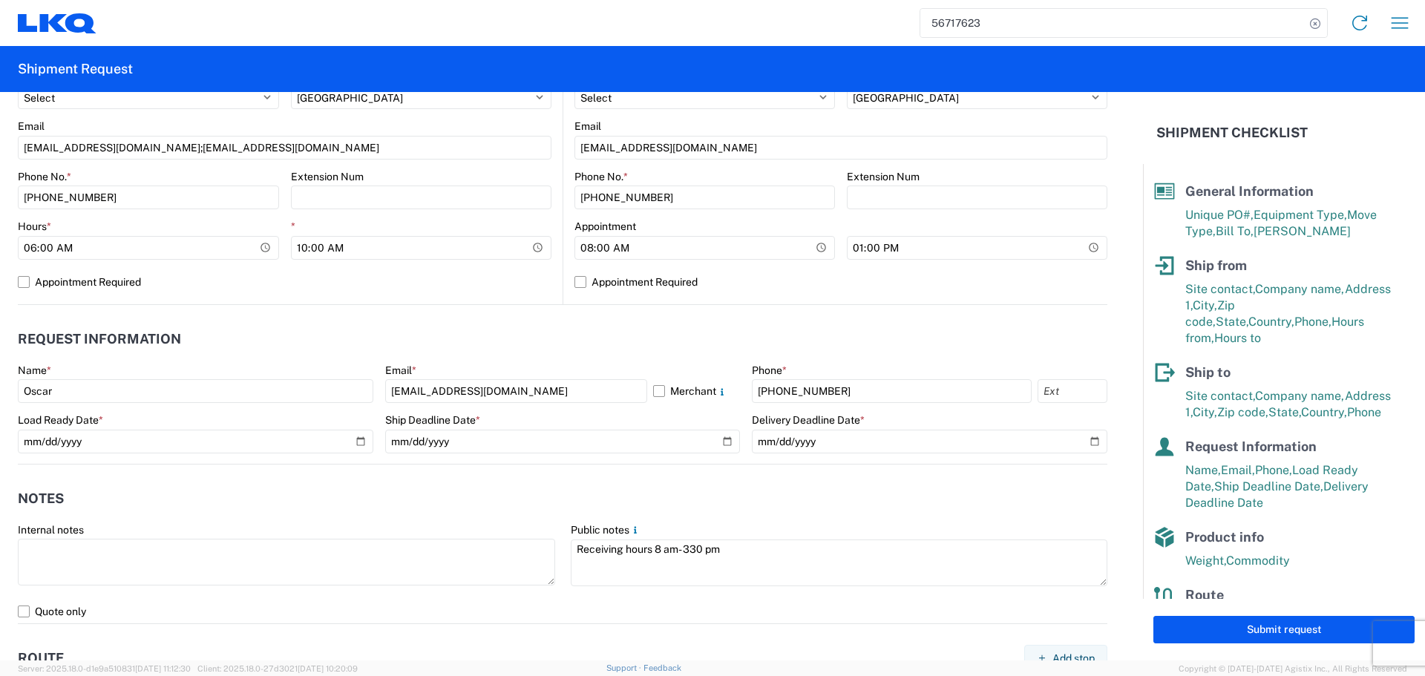
scroll to position [742, 0]
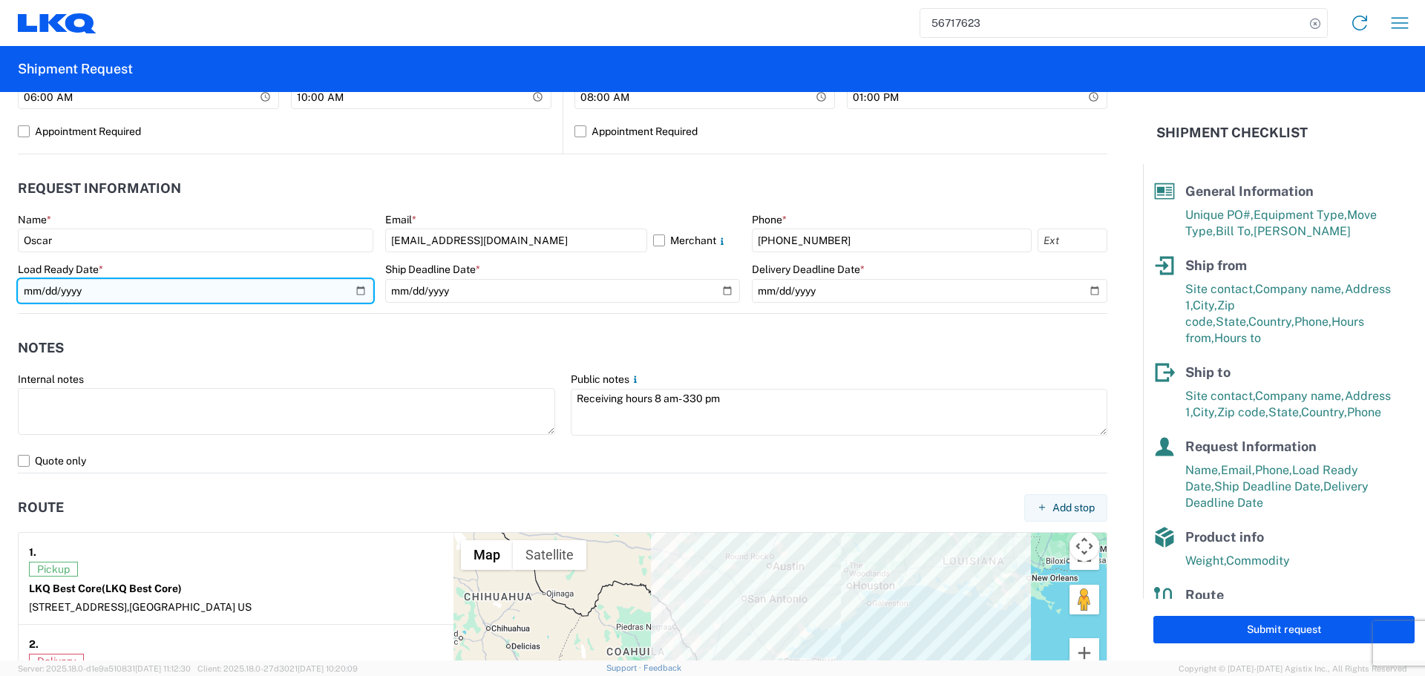
click at [355, 297] on input "2025-09-16" at bounding box center [196, 291] width 356 height 24
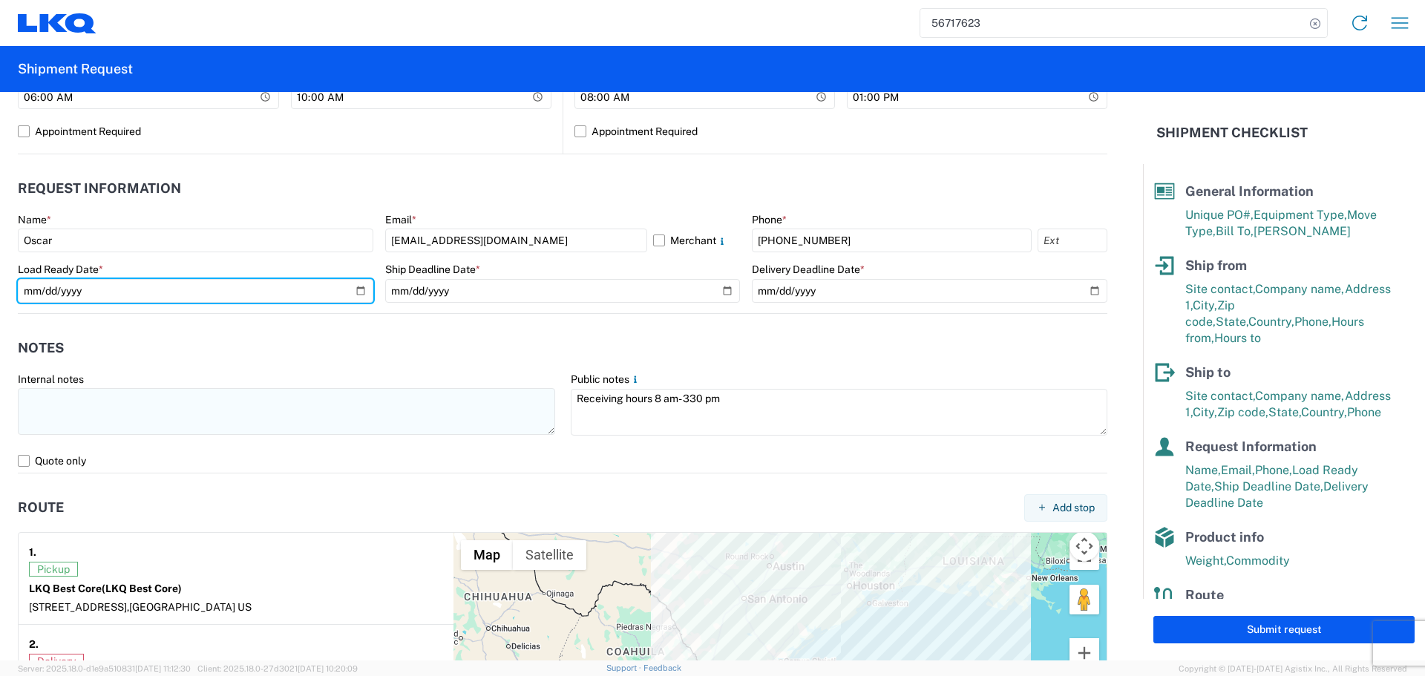
type input "2025-09-12"
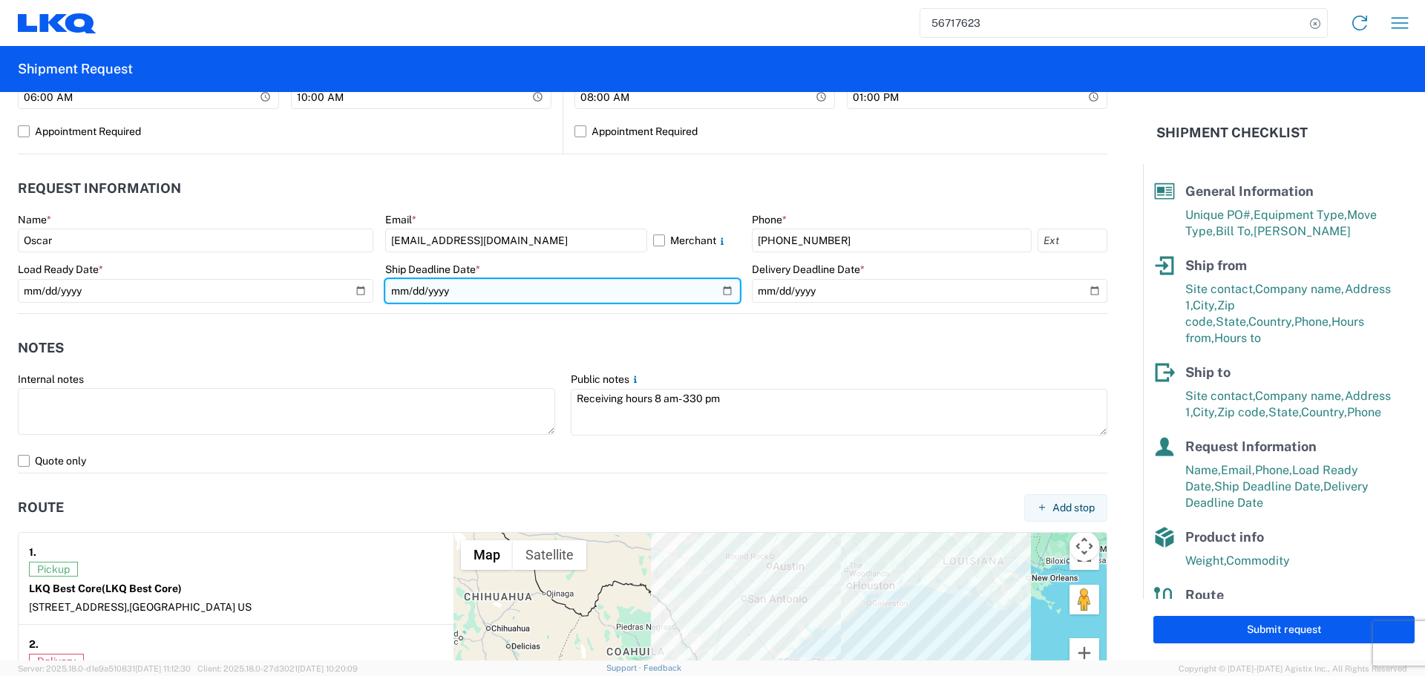
click at [714, 291] on input "2025-09-16" at bounding box center [563, 291] width 356 height 24
type input "2025-09-12"
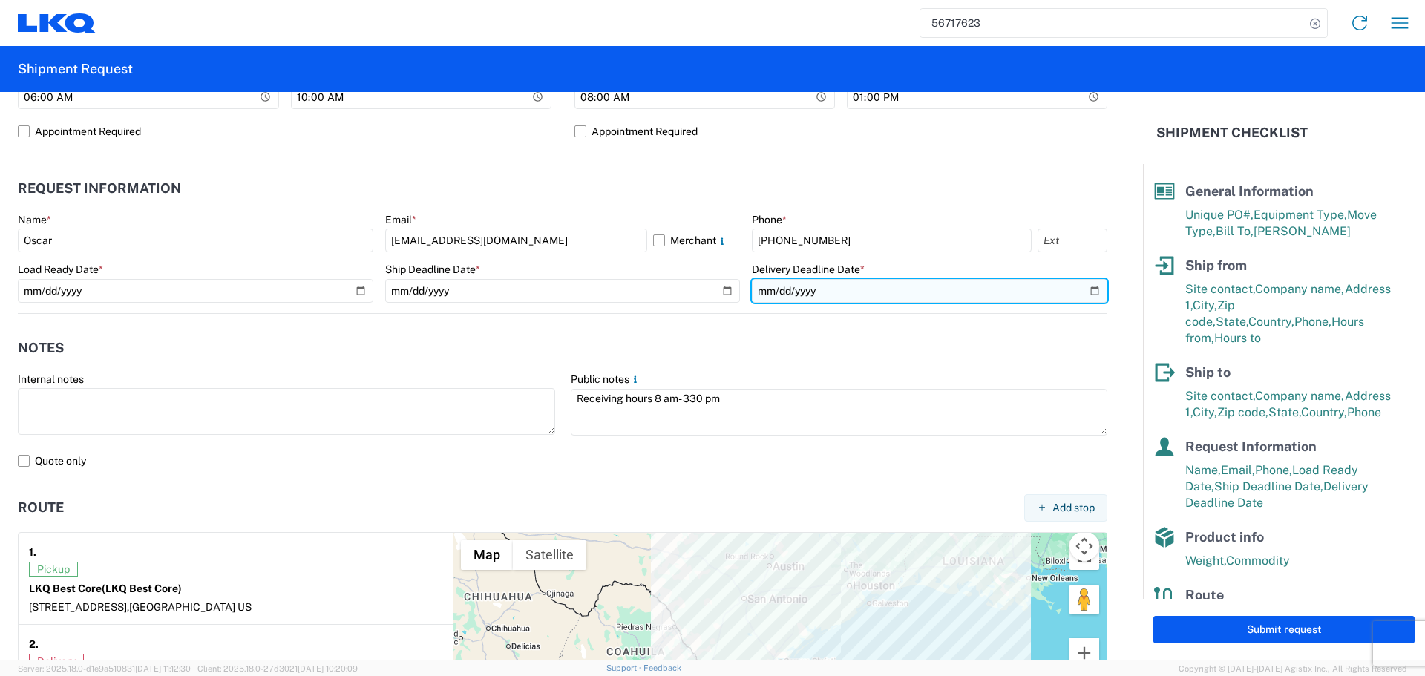
click at [1092, 285] on input "2025-09-17" at bounding box center [930, 291] width 356 height 24
click at [1085, 287] on input "2025-09-17" at bounding box center [930, 291] width 356 height 24
type input "2025-09-15"
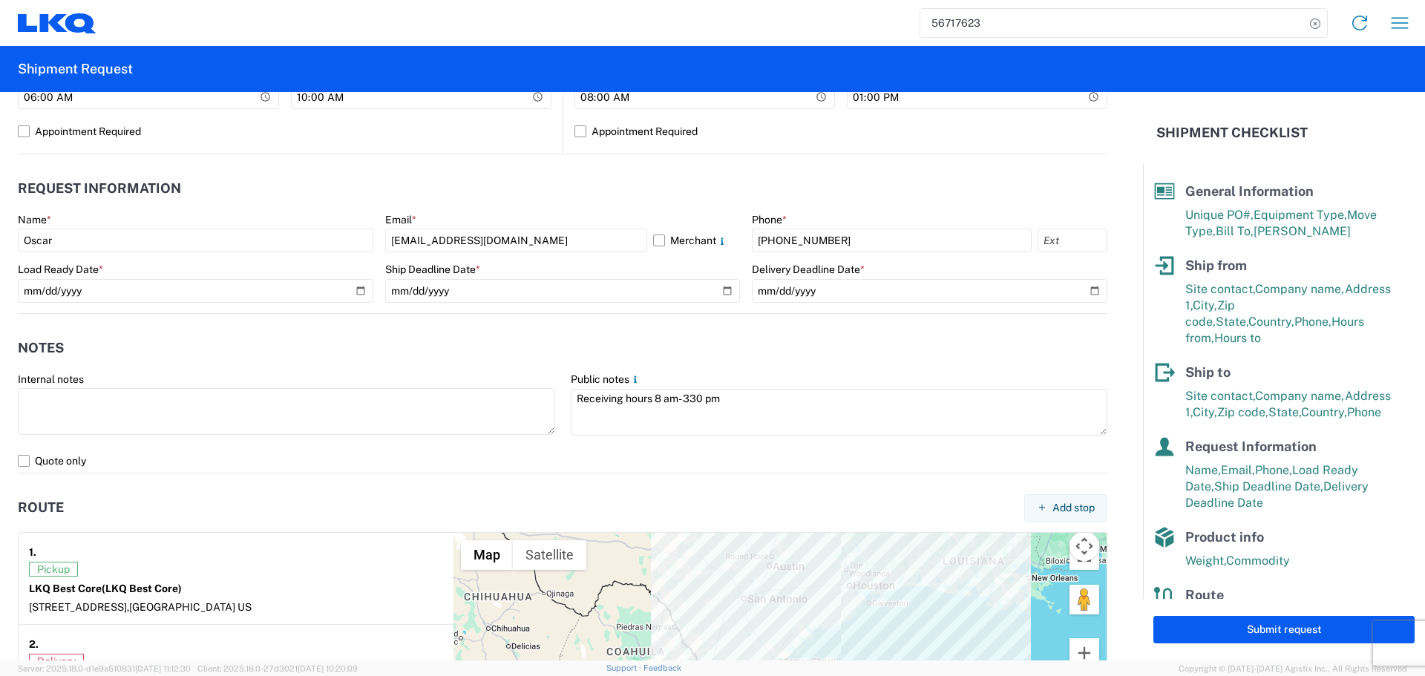
click at [595, 352] on header "Notes" at bounding box center [563, 348] width 1090 height 33
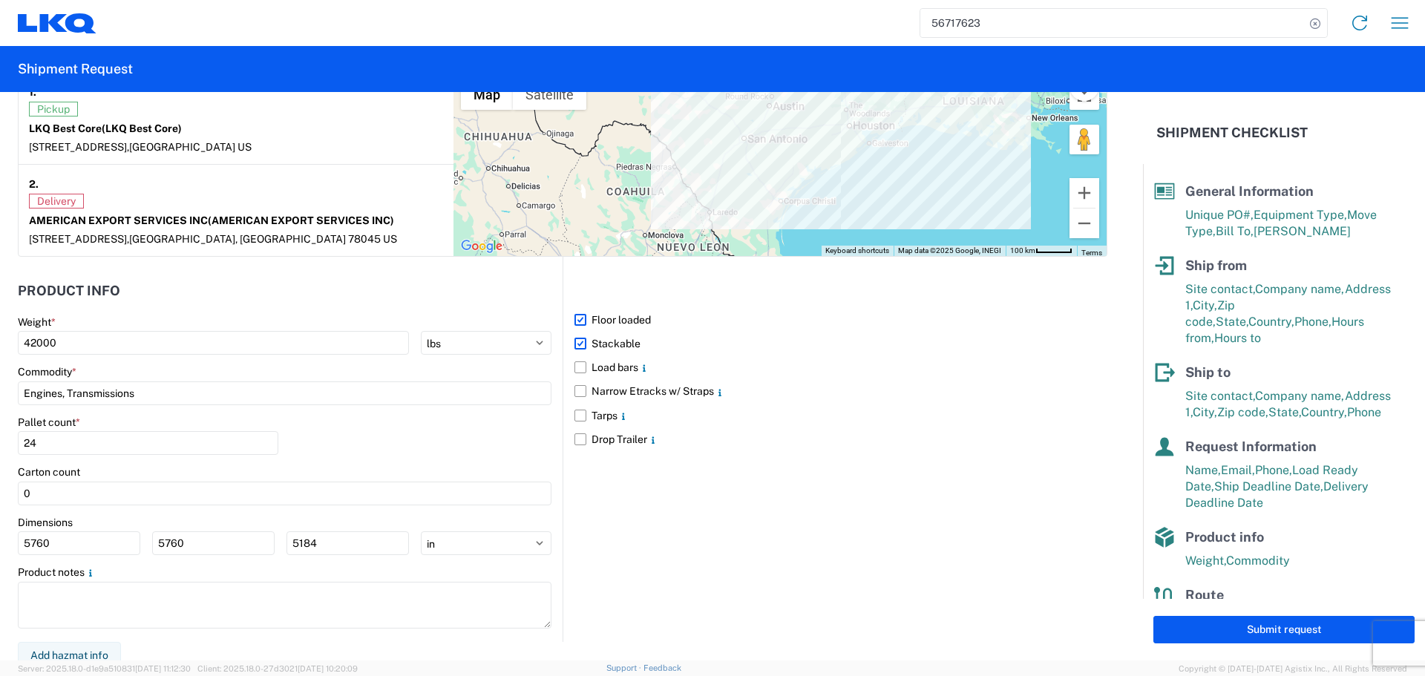
scroll to position [1211, 0]
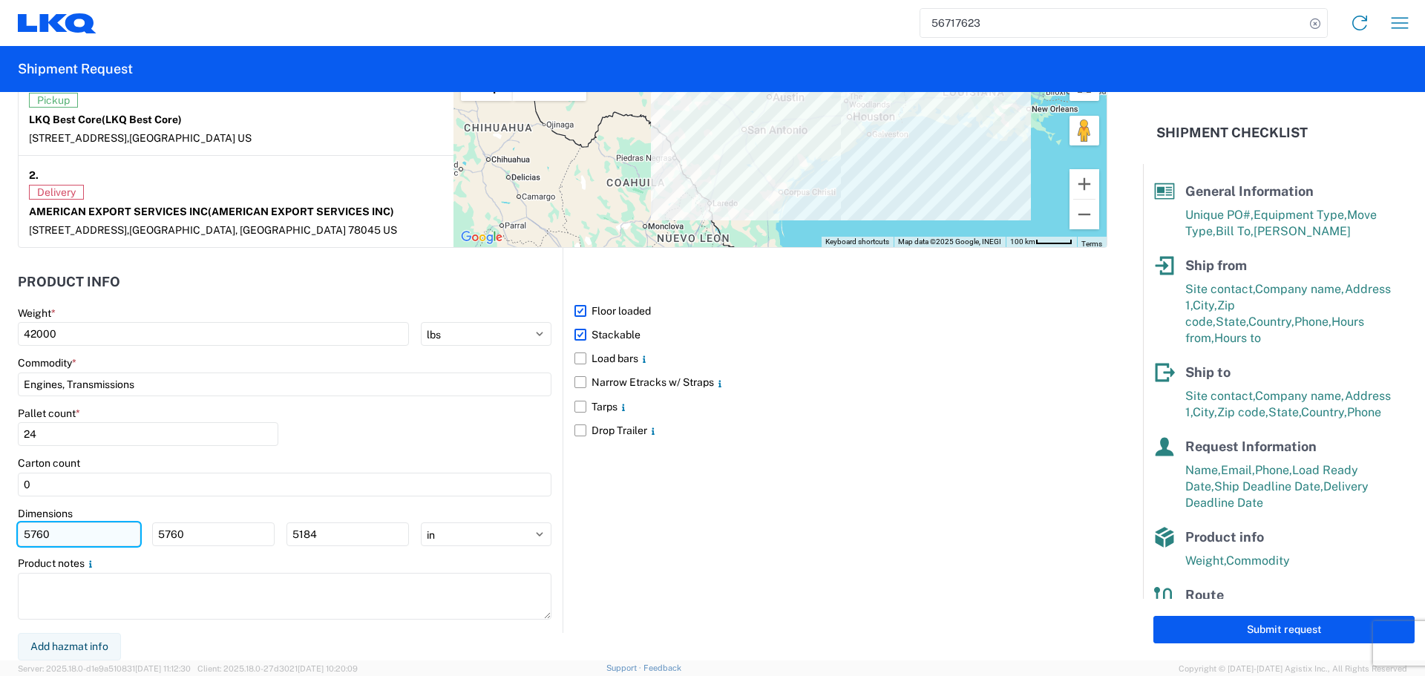
click at [78, 540] on input "5760" at bounding box center [79, 535] width 122 height 24
type input "5"
type input "40"
click at [189, 537] on input "5760" at bounding box center [213, 535] width 122 height 24
type input "5"
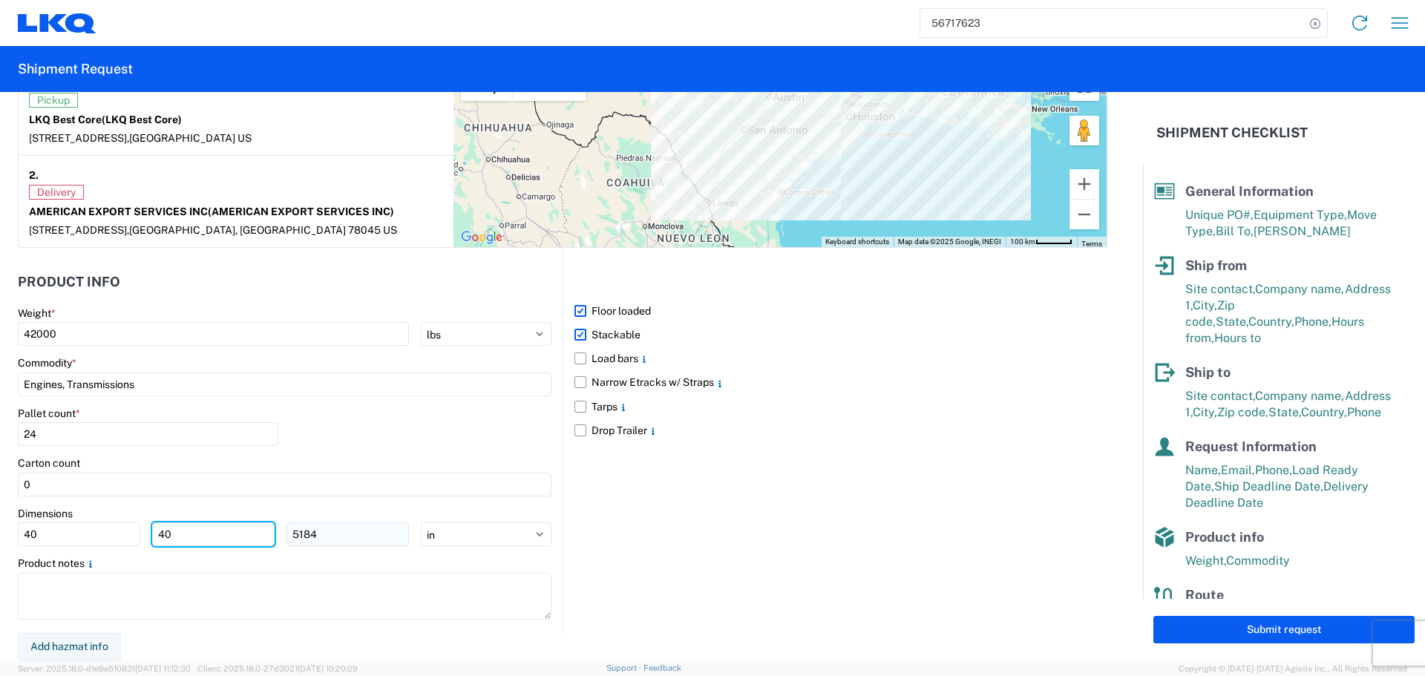
type input "40"
click at [324, 541] on input "5184" at bounding box center [348, 535] width 122 height 24
type input "5"
type input "36"
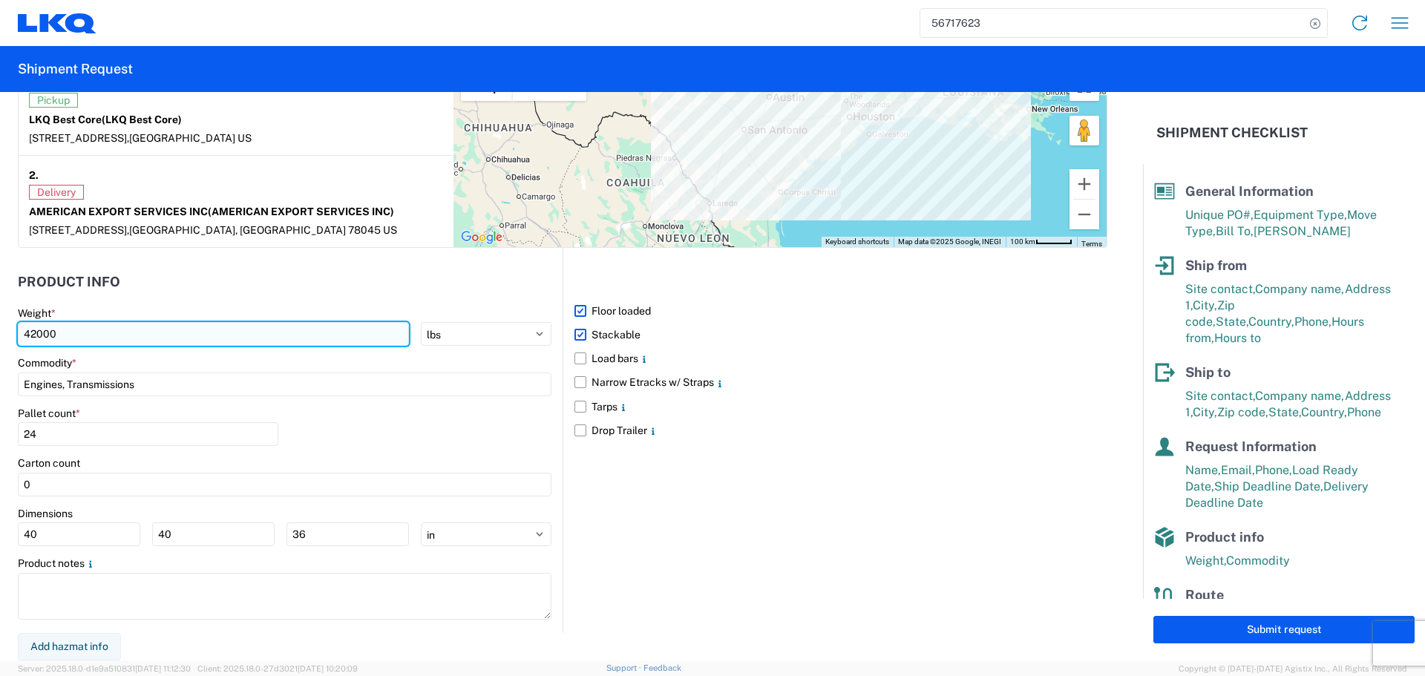
click at [110, 336] on input "42000" at bounding box center [213, 334] width 391 height 24
type input "42500"
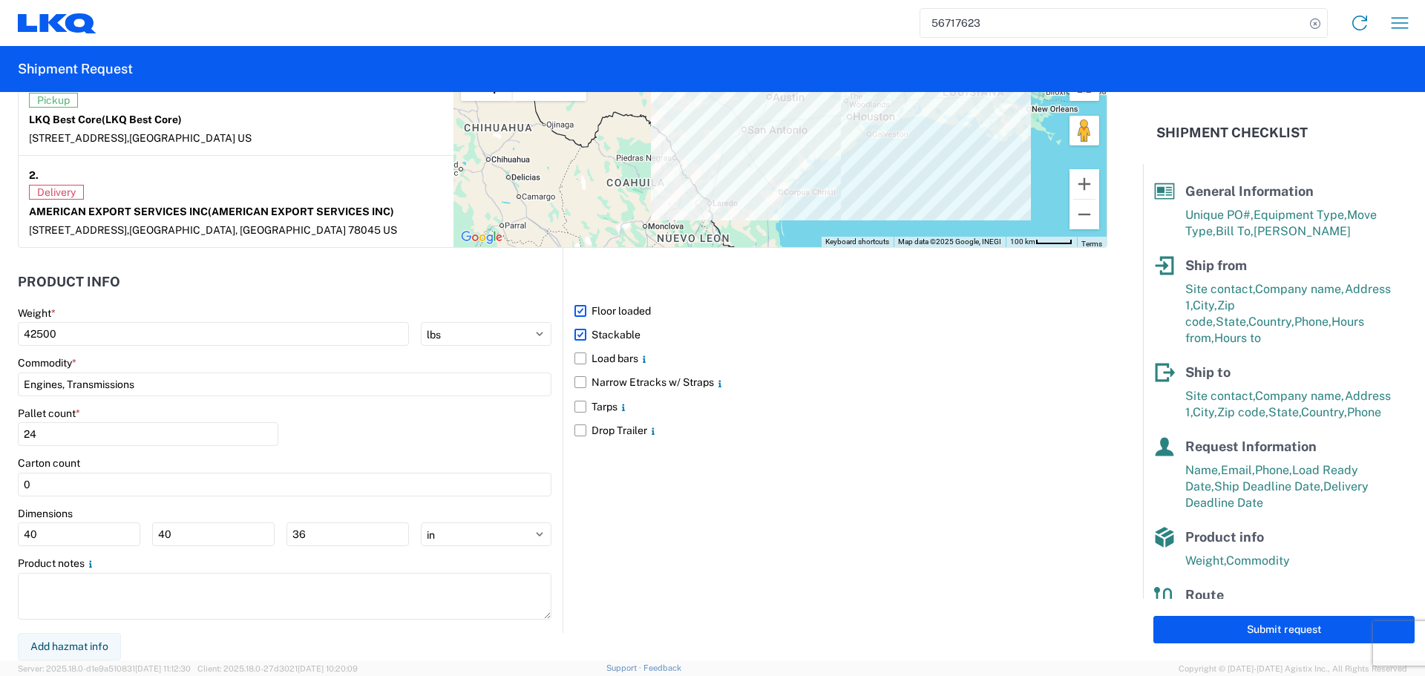
click at [171, 290] on header "Product Info" at bounding box center [290, 282] width 545 height 33
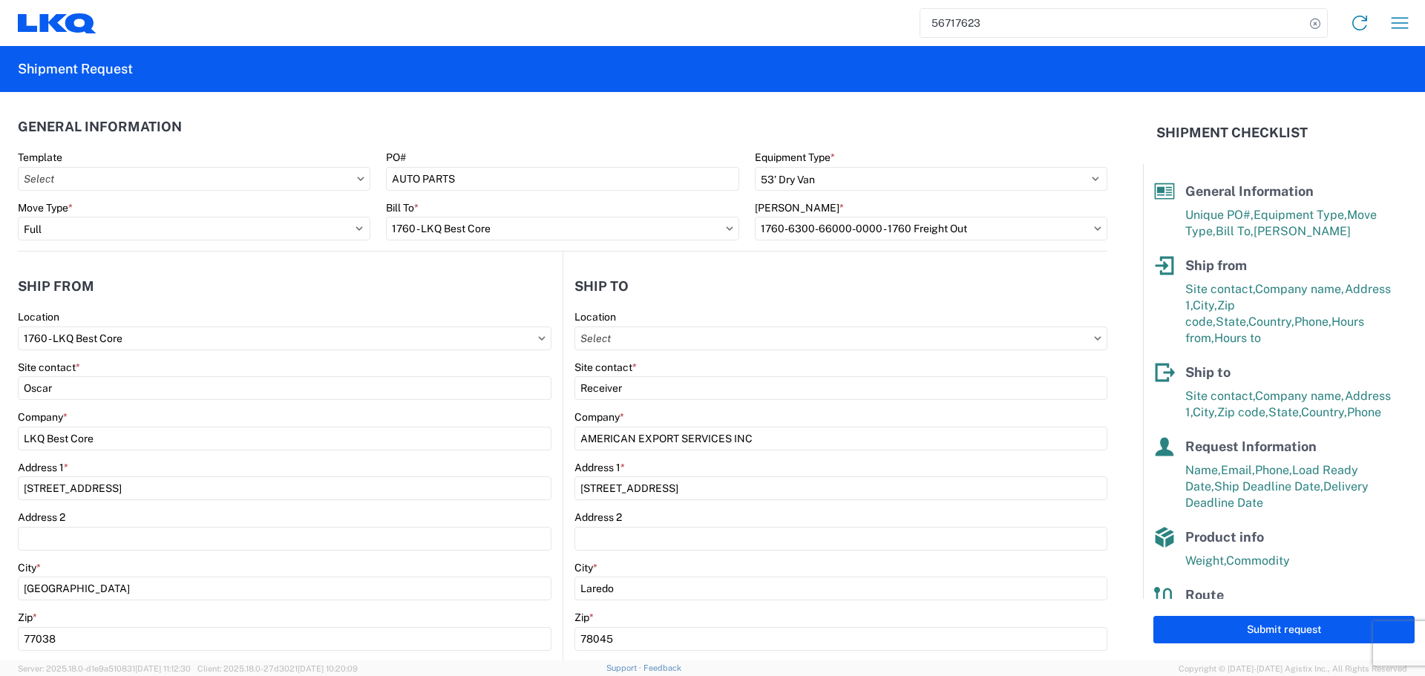
scroll to position [742, 0]
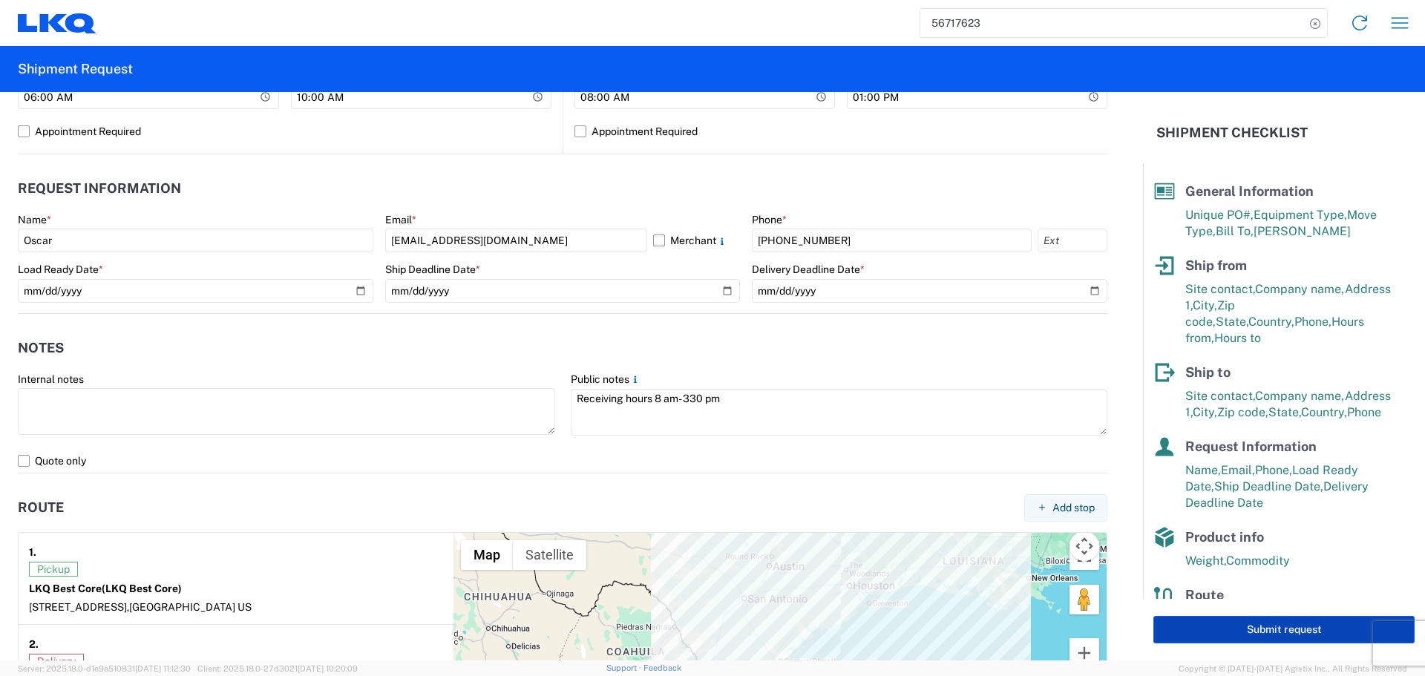
click at [1242, 620] on button "Submit request" at bounding box center [1284, 629] width 261 height 27
